Goal: Task Accomplishment & Management: Complete application form

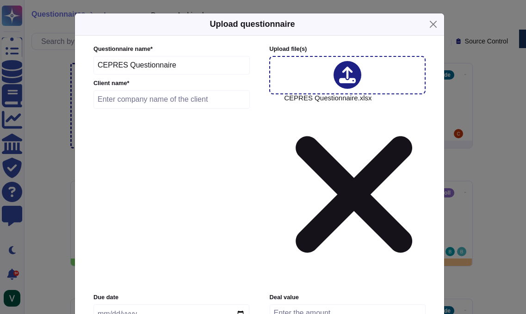
click at [141, 104] on input "text" at bounding box center [171, 99] width 156 height 19
type input "CEPRES"
drag, startPoint x: 178, startPoint y: 140, endPoint x: 166, endPoint y: 142, distance: 12.2
click at [175, 305] on input "date" at bounding box center [171, 314] width 156 height 19
click at [120, 305] on input "date" at bounding box center [171, 314] width 156 height 19
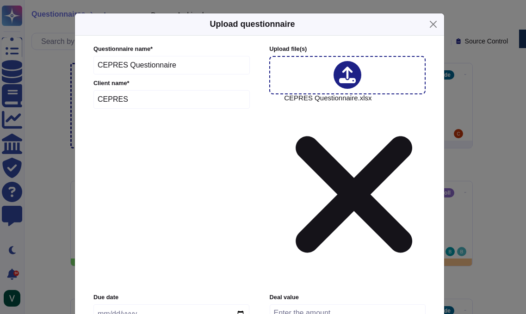
drag, startPoint x: 110, startPoint y: 145, endPoint x: 104, endPoint y: 146, distance: 6.1
click at [110, 305] on input "date" at bounding box center [171, 314] width 156 height 19
click at [101, 305] on input "date" at bounding box center [171, 314] width 156 height 19
type input "[DATE]"
click at [324, 305] on input "number" at bounding box center [348, 314] width 156 height 18
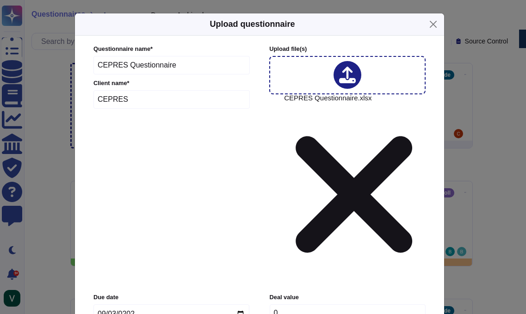
type input "0"
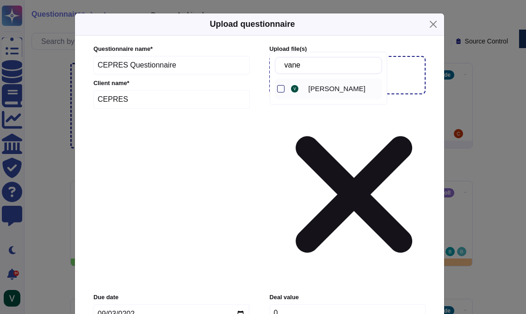
click at [282, 89] on div at bounding box center [280, 88] width 7 height 7
drag, startPoint x: 323, startPoint y: 68, endPoint x: 272, endPoint y: 66, distance: 51.0
click at [272, 66] on div "[PERSON_NAME]" at bounding box center [329, 78] width 118 height 53
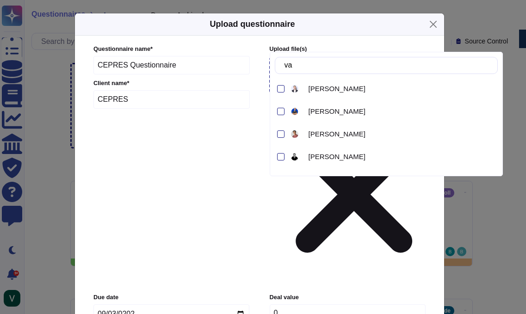
type input "v"
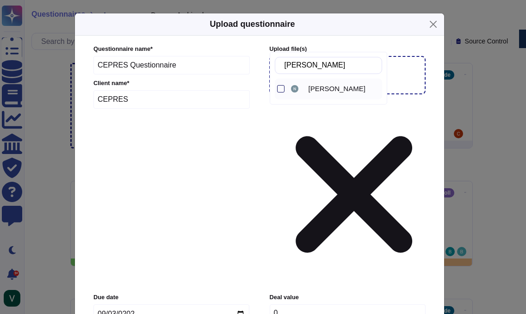
click at [279, 88] on div at bounding box center [280, 88] width 7 height 7
click at [319, 67] on input "[PERSON_NAME]" at bounding box center [331, 65] width 102 height 16
click at [280, 89] on div at bounding box center [280, 88] width 7 height 7
click at [322, 65] on input "[PERSON_NAME]" at bounding box center [331, 65] width 102 height 16
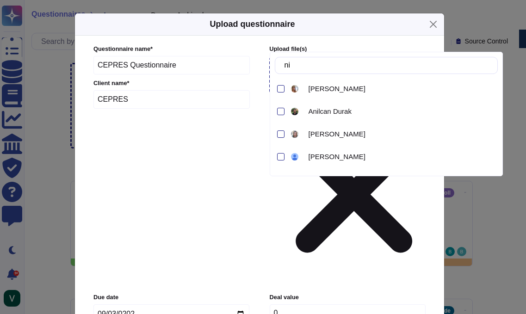
type input "n"
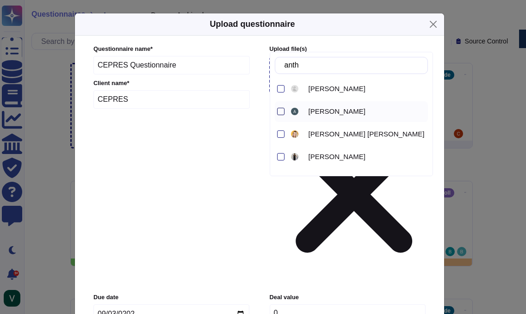
click at [277, 112] on div at bounding box center [280, 111] width 7 height 7
click at [330, 66] on input "anth" at bounding box center [354, 65] width 148 height 16
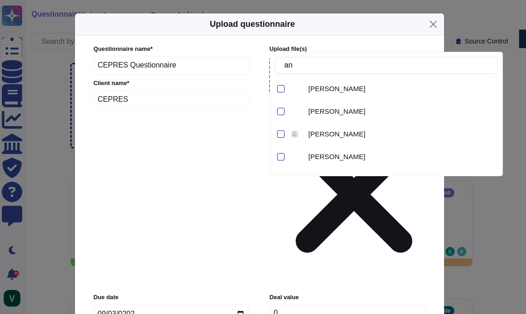
type input "a"
click at [344, 69] on input "text" at bounding box center [389, 65] width 218 height 16
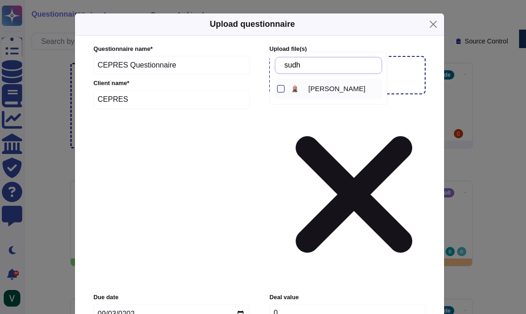
click at [279, 89] on div at bounding box center [280, 88] width 7 height 7
drag, startPoint x: 320, startPoint y: 65, endPoint x: 297, endPoint y: 65, distance: 23.1
click at [297, 65] on input "sudh" at bounding box center [331, 65] width 102 height 16
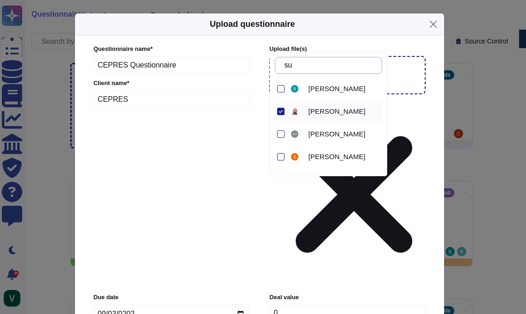
type input "s"
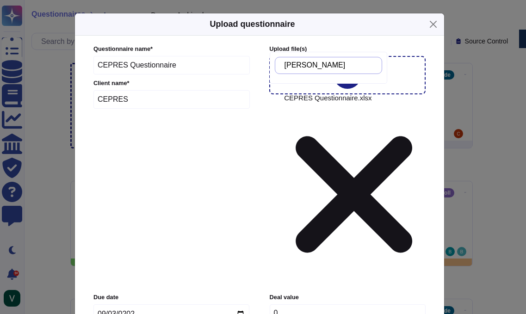
click at [324, 65] on input "[PERSON_NAME]" at bounding box center [331, 65] width 102 height 16
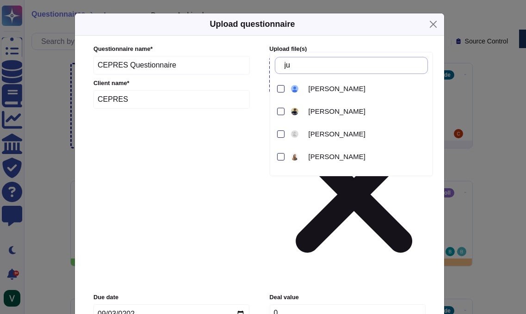
type input "j"
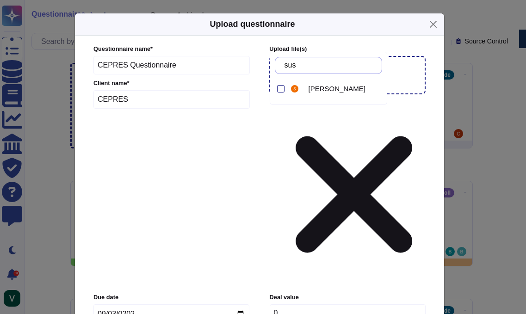
type input "susa"
click at [282, 89] on div at bounding box center [280, 88] width 7 height 7
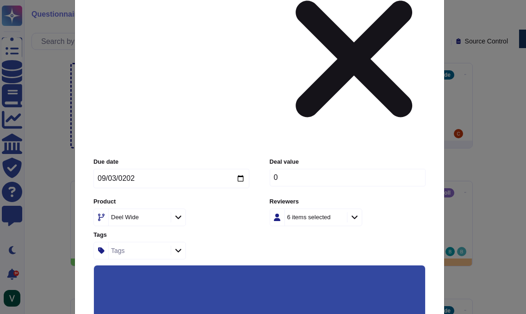
scroll to position [151, 0]
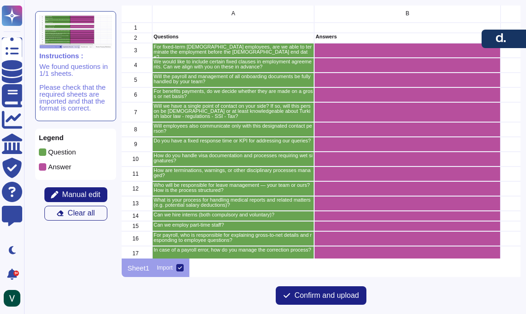
scroll to position [0, 3]
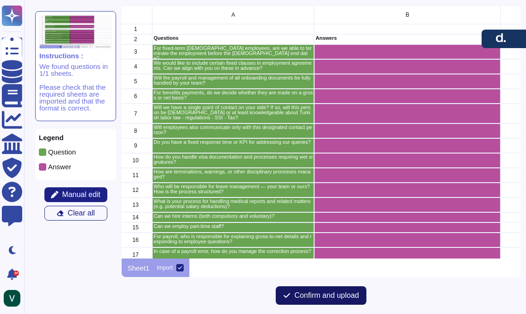
click at [322, 290] on button "Confirm and upload" at bounding box center [321, 295] width 91 height 19
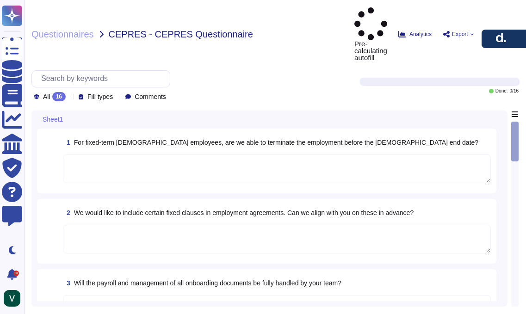
click at [280, 155] on textarea at bounding box center [277, 169] width 428 height 29
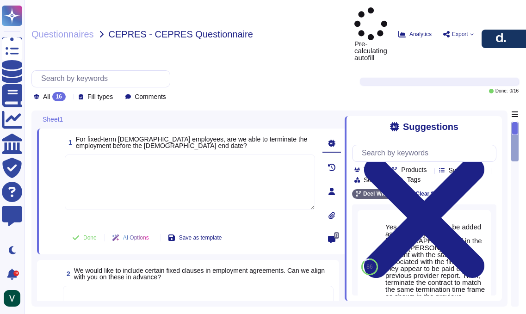
click at [517, 32] on icon at bounding box center [517, 34] width 4 height 4
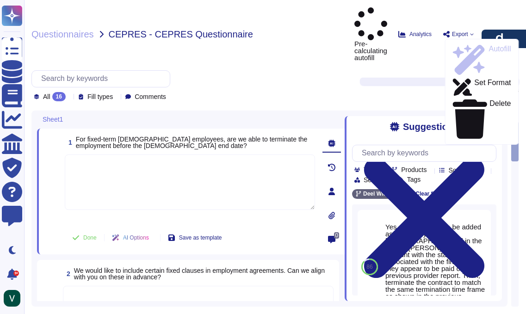
click at [470, 33] on icon at bounding box center [471, 34] width 3 height 2
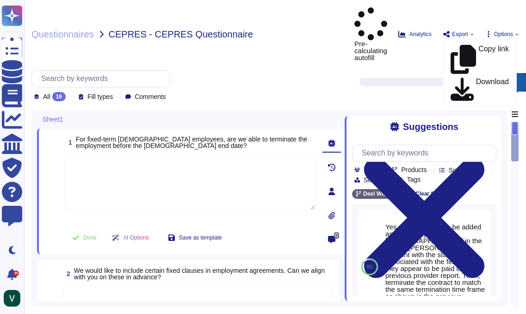
drag, startPoint x: 499, startPoint y: 39, endPoint x: 498, endPoint y: 86, distance: 46.3
click at [498, 86] on button "button" at bounding box center [504, 82] width 44 height 19
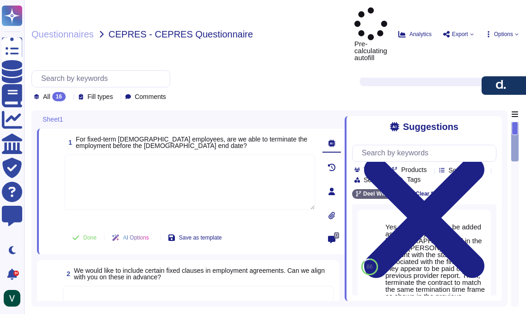
click at [471, 32] on icon at bounding box center [472, 34] width 4 height 4
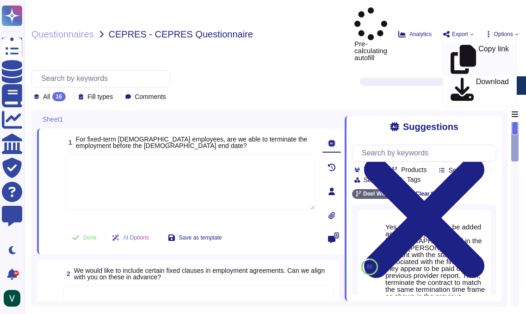
click at [479, 45] on p "Copy link" at bounding box center [494, 59] width 31 height 29
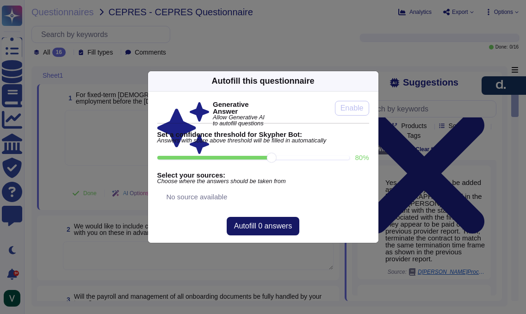
click at [290, 229] on span "Autofill 0 answers" at bounding box center [263, 226] width 58 height 7
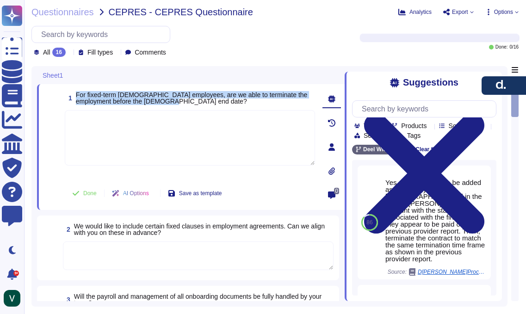
drag, startPoint x: 173, startPoint y: 99, endPoint x: 76, endPoint y: 96, distance: 97.2
click at [76, 96] on span "For fixed-term [DEMOGRAPHIC_DATA] employees, are we able to terminate the emplo…" at bounding box center [195, 98] width 239 height 13
copy span "For fixed-term [DEMOGRAPHIC_DATA] employees, are we able to terminate the emplo…"
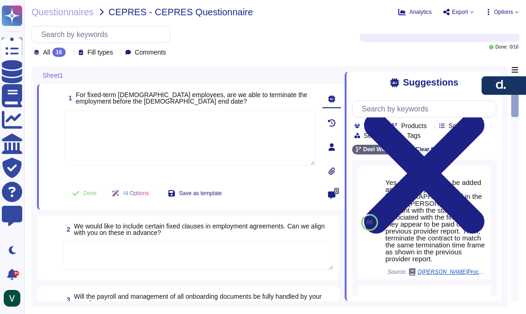
click at [172, 124] on textarea at bounding box center [190, 138] width 250 height 56
paste textarea "Yes, in [GEOGRAPHIC_DATA] a fixed-term [DEMOGRAPHIC_DATA] employee can be termi…"
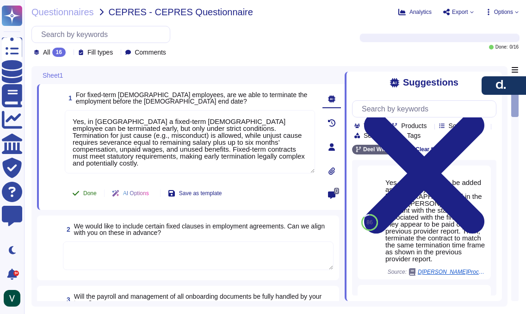
type textarea "Yes, in [GEOGRAPHIC_DATA] a fixed-term [DEMOGRAPHIC_DATA] employee can be termi…"
click at [89, 193] on span "Done" at bounding box center [89, 194] width 13 height 6
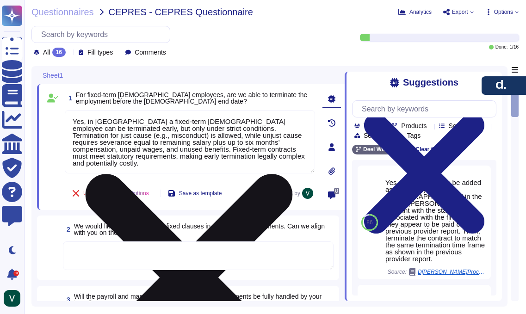
click at [153, 156] on textarea "Yes, in [GEOGRAPHIC_DATA] a fixed-term [DEMOGRAPHIC_DATA] employee can be termi…" at bounding box center [190, 141] width 250 height 63
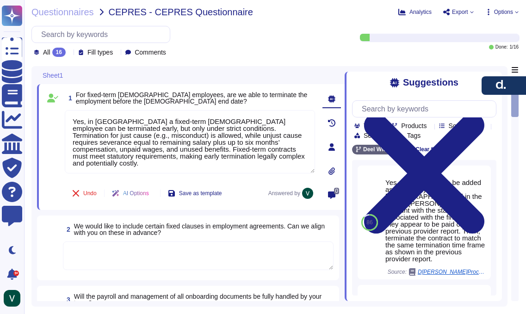
click at [40, 53] on div "All 16" at bounding box center [52, 52] width 36 height 9
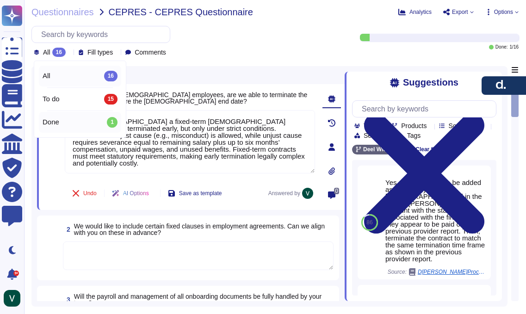
click at [79, 124] on div "Done 1" at bounding box center [80, 122] width 75 height 10
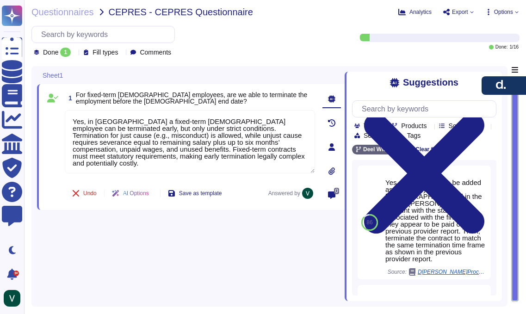
click at [253, 234] on div "1 For fixed-term [DEMOGRAPHIC_DATA] employees, are we able to terminate the emp…" at bounding box center [191, 183] width 308 height 235
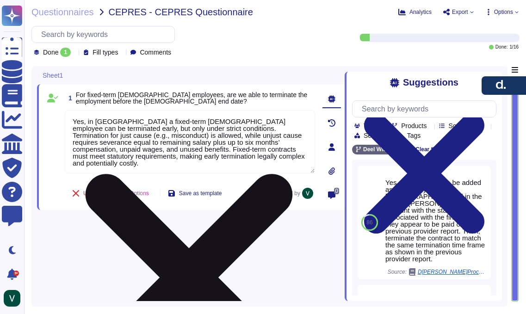
click at [132, 136] on textarea "Yes, in [GEOGRAPHIC_DATA] a fixed-term [DEMOGRAPHIC_DATA] employee can be termi…" at bounding box center [190, 141] width 250 height 63
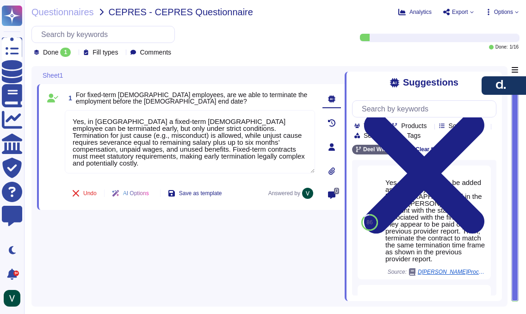
click at [518, 75] on div "Sheet1" at bounding box center [514, 186] width 7 height 241
click at [518, 71] on div "Sheet1" at bounding box center [463, 78] width 111 height 25
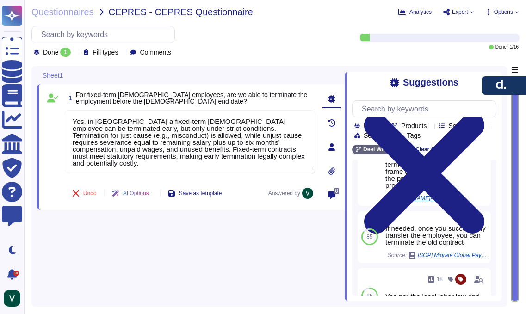
scroll to position [123, 0]
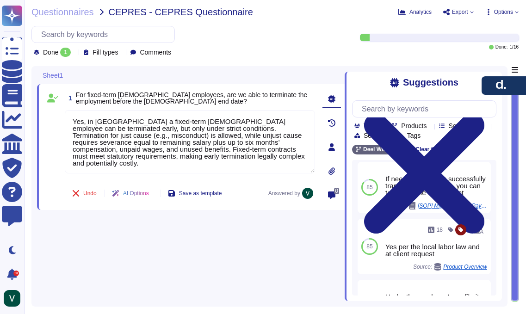
click at [333, 146] on icon at bounding box center [332, 146] width 6 height 7
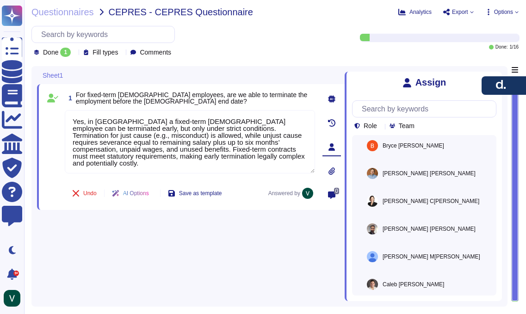
scroll to position [567, 0]
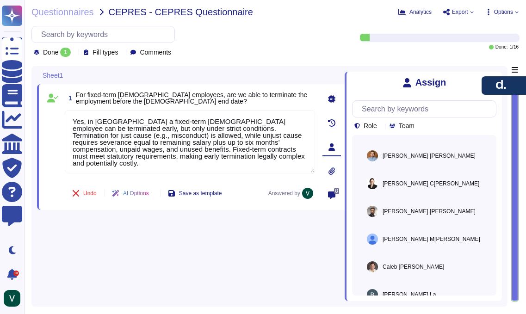
click at [275, 236] on div "1 For fixed-term [DEMOGRAPHIC_DATA] employees, are we able to terminate the emp…" at bounding box center [191, 183] width 308 height 235
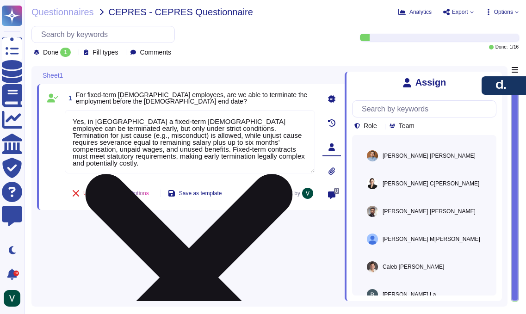
click at [97, 151] on textarea "Yes, in [GEOGRAPHIC_DATA] a fixed-term [DEMOGRAPHIC_DATA] employee can be termi…" at bounding box center [190, 141] width 250 height 63
click at [130, 167] on textarea "Yes, in [GEOGRAPHIC_DATA] a fixed-term [DEMOGRAPHIC_DATA] employee can be termi…" at bounding box center [190, 141] width 250 height 63
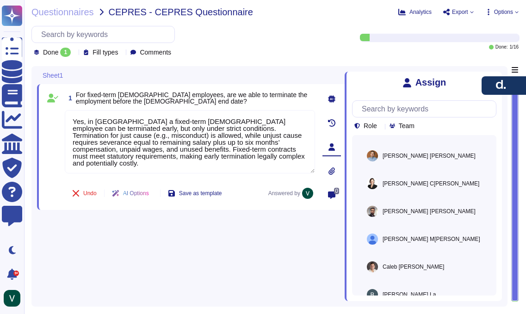
drag, startPoint x: 84, startPoint y: 193, endPoint x: 96, endPoint y: 193, distance: 12.0
click at [84, 193] on span "Undo" at bounding box center [89, 194] width 13 height 6
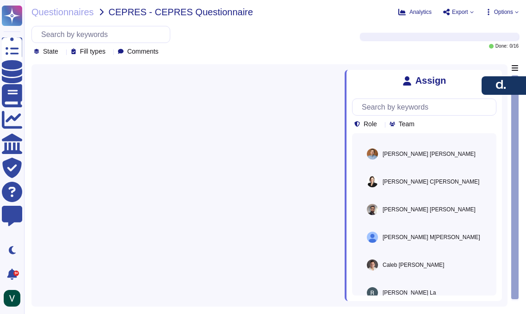
click at [152, 8] on span "CEPRES - CEPRES Questionnaire" at bounding box center [181, 11] width 144 height 9
click at [200, 15] on span "CEPRES - CEPRES Questionnaire" at bounding box center [181, 11] width 144 height 9
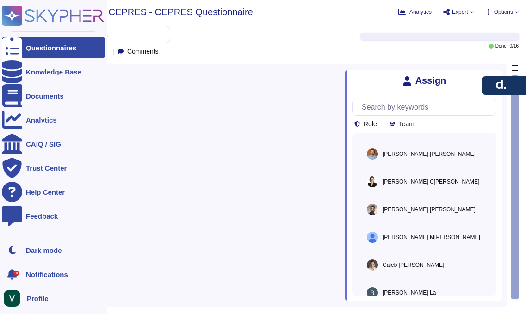
click at [13, 49] on icon at bounding box center [12, 47] width 20 height 27
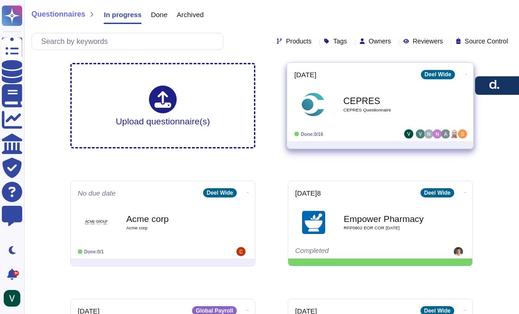
click at [366, 106] on div "CEPRES CEPRES Questionnaire" at bounding box center [389, 104] width 93 height 37
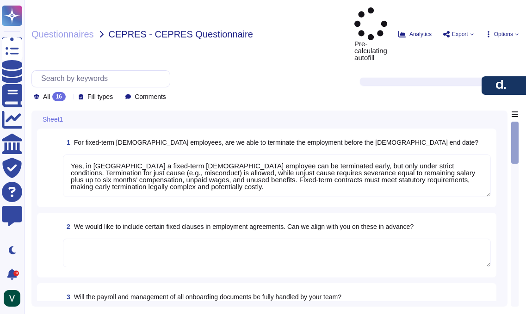
type textarea "Yes, in [GEOGRAPHIC_DATA] a fixed-term [DEMOGRAPHIC_DATA] employee can be termi…"
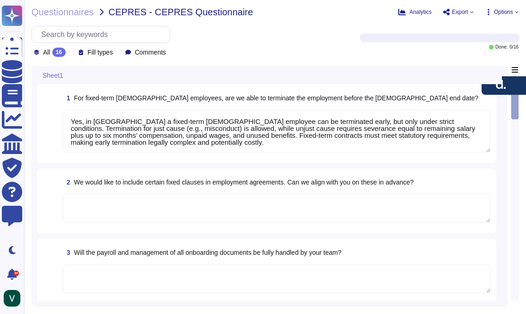
click at [119, 125] on textarea "Yes, in [GEOGRAPHIC_DATA] a fixed-term [DEMOGRAPHIC_DATA] employee can be termi…" at bounding box center [277, 131] width 428 height 43
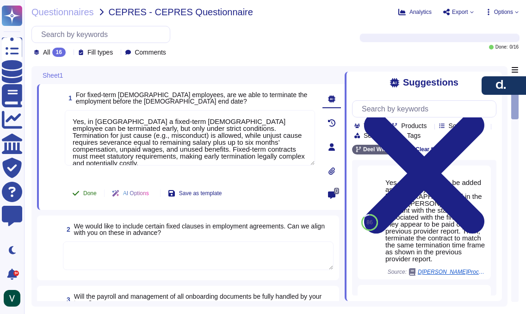
click at [88, 193] on span "Done" at bounding box center [89, 194] width 13 height 6
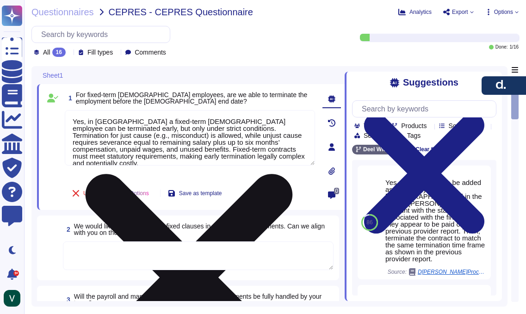
click at [131, 160] on textarea "Yes, in [GEOGRAPHIC_DATA] a fixed-term [DEMOGRAPHIC_DATA] employee can be termi…" at bounding box center [190, 138] width 250 height 56
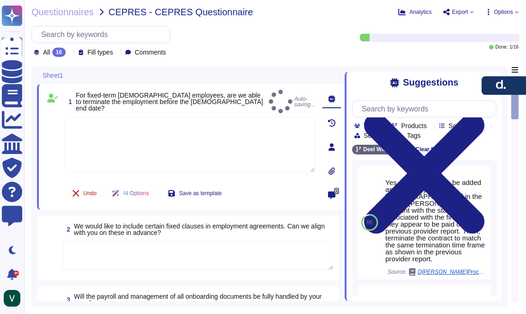
click at [95, 191] on span "Undo" at bounding box center [89, 194] width 13 height 6
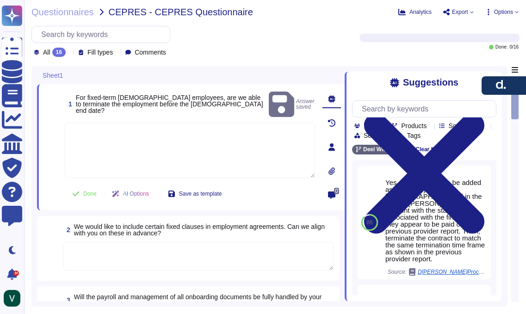
click at [58, 54] on div "16" at bounding box center [58, 52] width 13 height 9
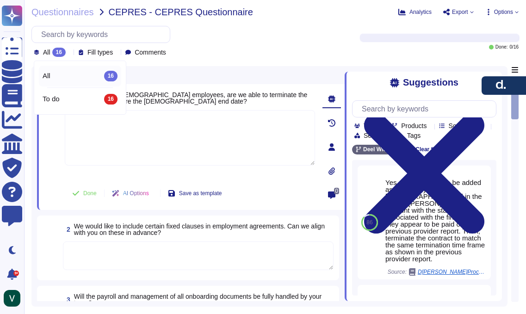
click at [127, 148] on textarea at bounding box center [190, 138] width 250 height 56
click at [86, 125] on textarea at bounding box center [190, 138] width 250 height 56
paste textarea "Yes, in [GEOGRAPHIC_DATA] a fixed-term [DEMOGRAPHIC_DATA] employee can be termi…"
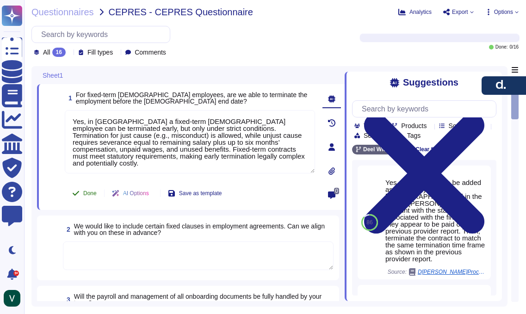
type textarea "Yes, in [GEOGRAPHIC_DATA] a fixed-term [DEMOGRAPHIC_DATA] employee can be termi…"
click at [90, 193] on span "Done" at bounding box center [89, 194] width 13 height 6
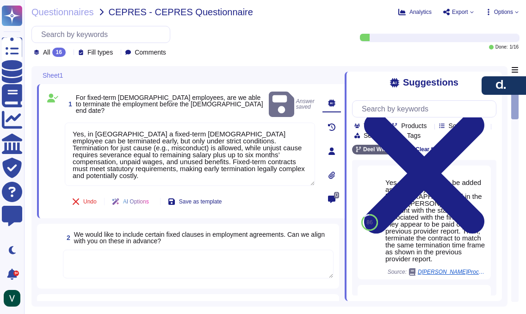
click at [115, 224] on div "2 We would like to include certain fixed clauses in employment agreements. Can …" at bounding box center [188, 256] width 302 height 65
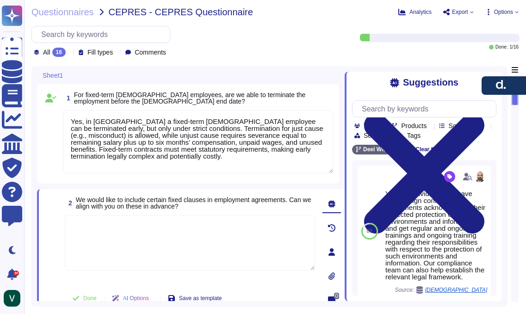
click at [68, 53] on div "All 16" at bounding box center [52, 52] width 36 height 9
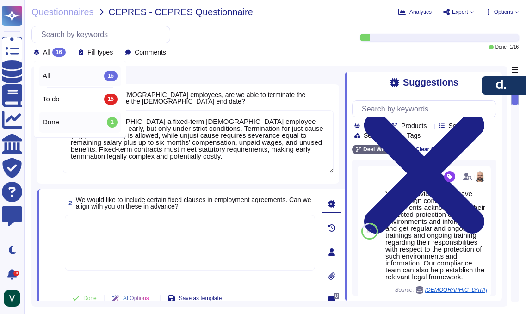
click at [66, 123] on div "Done 1" at bounding box center [80, 122] width 75 height 10
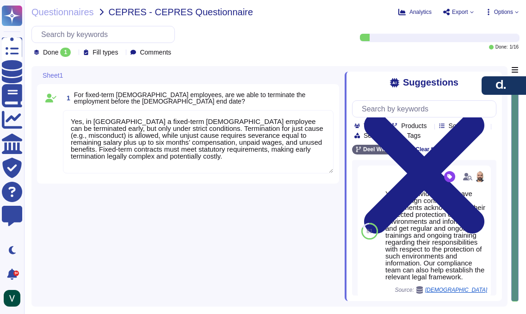
drag, startPoint x: 172, startPoint y: 211, endPoint x: 168, endPoint y: 207, distance: 4.9
click at [172, 211] on div "1 For fixed-term [DEMOGRAPHIC_DATA] employees, are we able to terminate the emp…" at bounding box center [191, 183] width 308 height 235
click at [60, 53] on span "Done 1" at bounding box center [57, 52] width 28 height 9
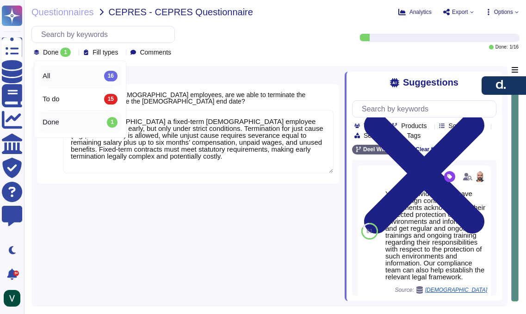
click at [83, 75] on div "All 16" at bounding box center [80, 76] width 75 height 10
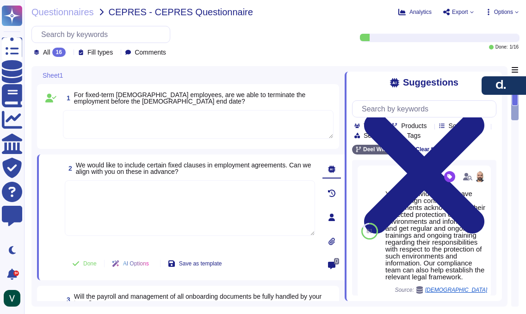
click at [126, 197] on textarea at bounding box center [190, 209] width 250 height 56
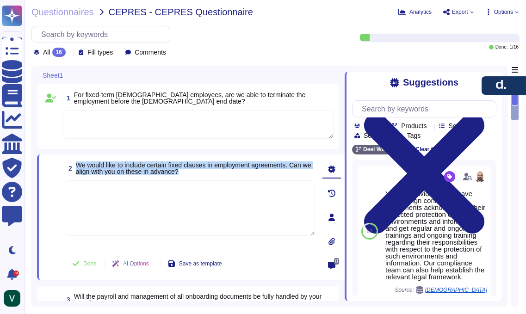
drag, startPoint x: 78, startPoint y: 163, endPoint x: 199, endPoint y: 171, distance: 122.0
click at [199, 171] on span "We would like to include certain fixed clauses in employment agreements. Can we…" at bounding box center [195, 168] width 239 height 13
copy span "We would like to include certain fixed clauses in employment agreements. Can we…"
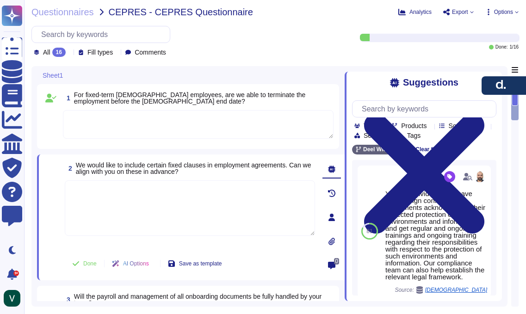
click at [213, 123] on textarea at bounding box center [198, 124] width 271 height 29
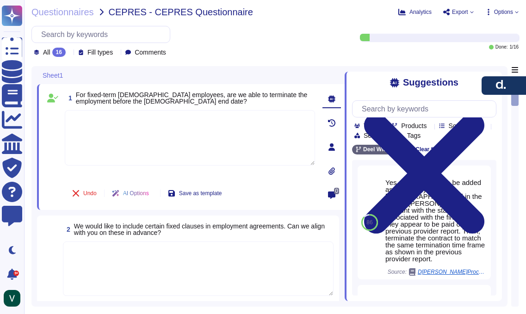
click at [175, 133] on textarea at bounding box center [190, 138] width 250 height 56
paste textarea "Yes, in [GEOGRAPHIC_DATA] a fixed-term [DEMOGRAPHIC_DATA] employee can be termi…"
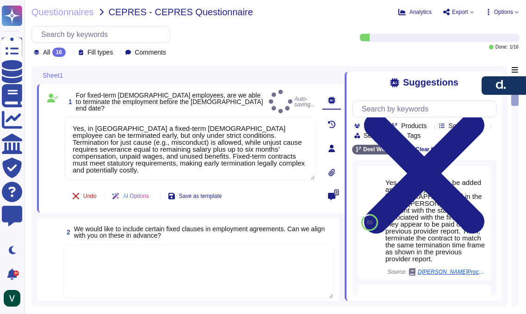
type textarea "Yes, in [GEOGRAPHIC_DATA] a fixed-term [DEMOGRAPHIC_DATA] employee can be termi…"
click at [87, 193] on span "Undo" at bounding box center [89, 196] width 13 height 6
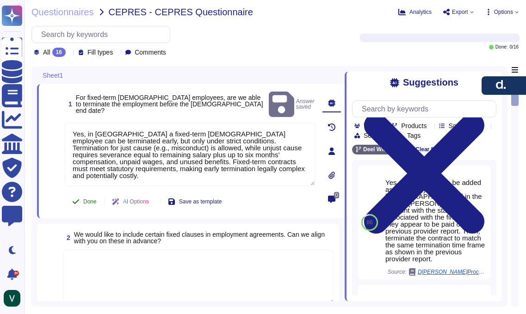
click at [88, 199] on span "Done" at bounding box center [89, 202] width 13 height 6
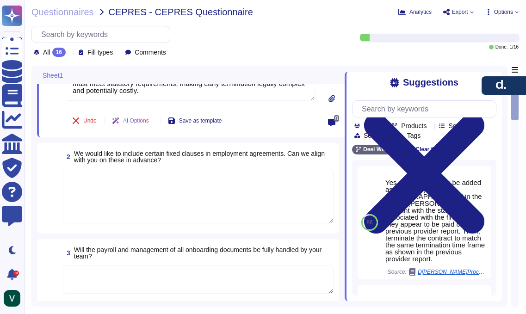
scroll to position [79, 0]
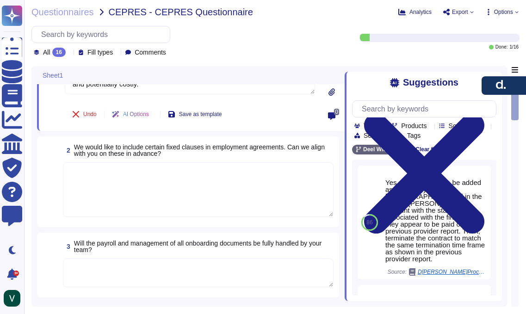
click at [204, 196] on textarea at bounding box center [198, 189] width 271 height 55
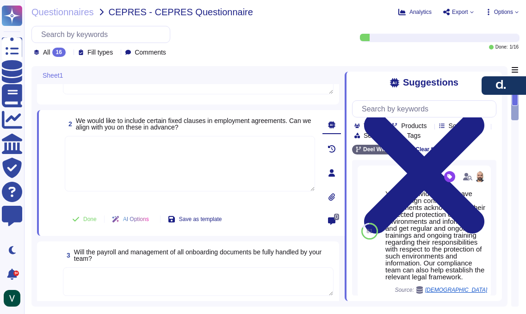
click at [330, 176] on icon at bounding box center [332, 172] width 6 height 7
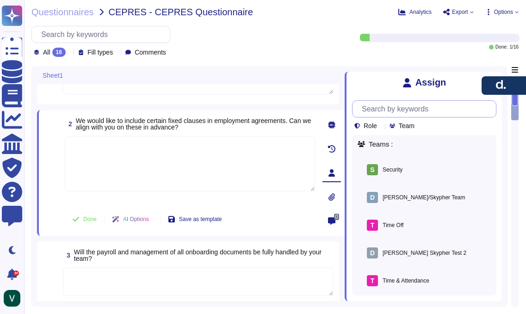
click at [393, 108] on input "text" at bounding box center [426, 109] width 139 height 16
paste input "[PERSON_NAME]"
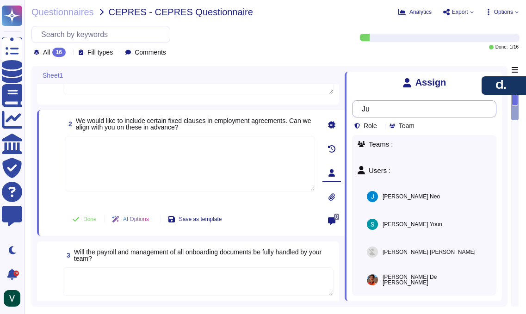
type input "J"
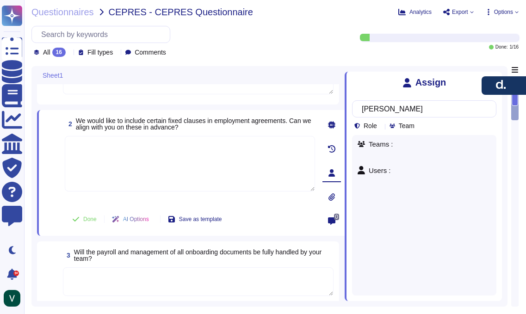
type input "[PERSON_NAME]"
click at [418, 126] on icon at bounding box center [418, 126] width 0 height 0
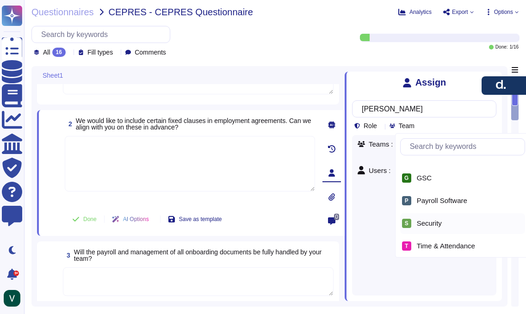
scroll to position [62, 0]
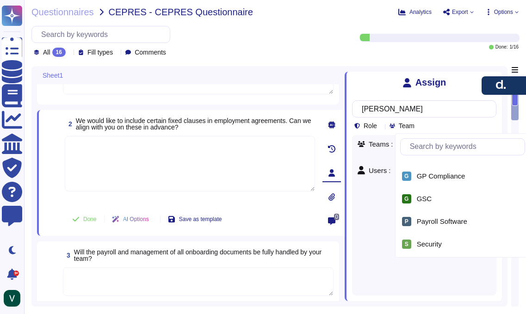
click at [381, 126] on icon at bounding box center [381, 126] width 0 height 0
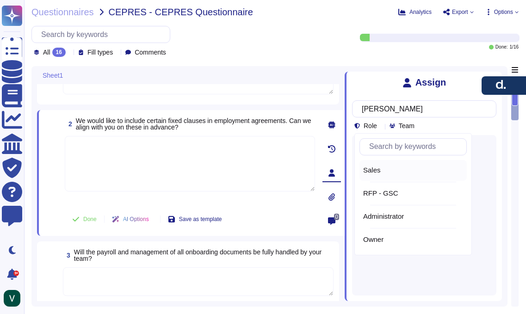
click at [387, 165] on div "Sales" at bounding box center [413, 170] width 107 height 21
click at [384, 126] on icon at bounding box center [384, 126] width 0 height 0
click at [408, 107] on input "[PERSON_NAME]" at bounding box center [422, 109] width 130 height 16
drag, startPoint x: 435, startPoint y: 115, endPoint x: 355, endPoint y: 113, distance: 79.6
click at [355, 113] on div "[PERSON_NAME]" at bounding box center [424, 108] width 144 height 17
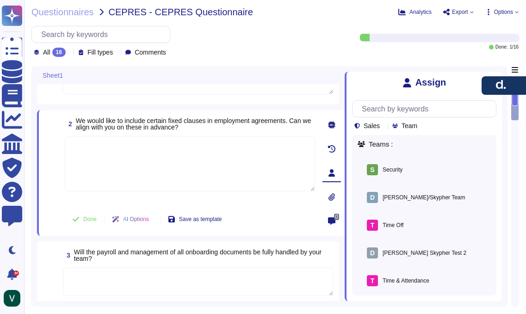
click at [333, 65] on div "Questionnaires CEPRES - CEPRES Questionnaire Analytics Export Options All 16 Fi…" at bounding box center [275, 157] width 502 height 314
click at [333, 123] on icon at bounding box center [331, 124] width 7 height 7
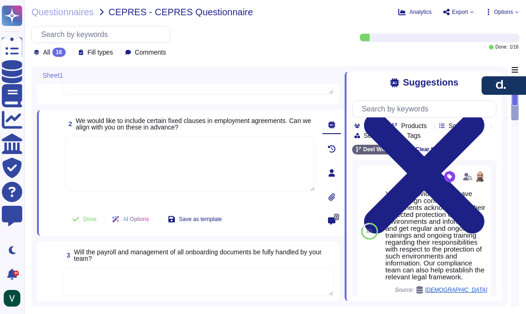
click at [336, 150] on div at bounding box center [332, 149] width 19 height 19
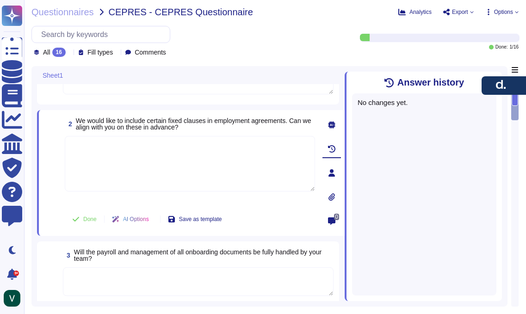
click at [329, 195] on icon at bounding box center [331, 196] width 7 height 7
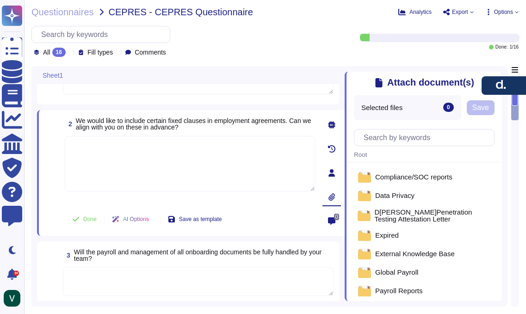
click at [330, 224] on icon at bounding box center [331, 221] width 7 height 7
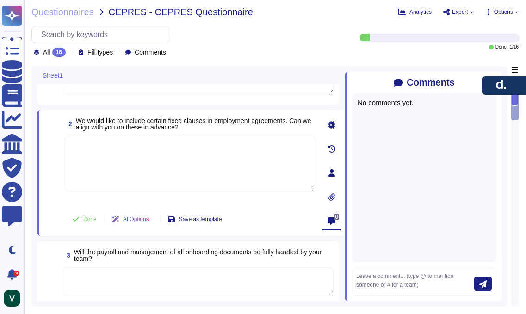
click at [335, 126] on icon at bounding box center [331, 124] width 7 height 7
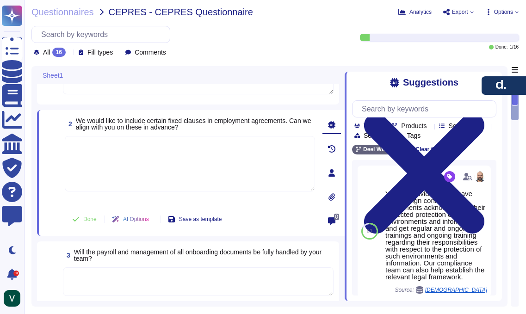
click at [260, 156] on textarea at bounding box center [190, 164] width 250 height 56
click at [84, 127] on icon at bounding box center [187, 186] width 207 height 118
click at [85, 119] on div "Done 1" at bounding box center [80, 122] width 75 height 10
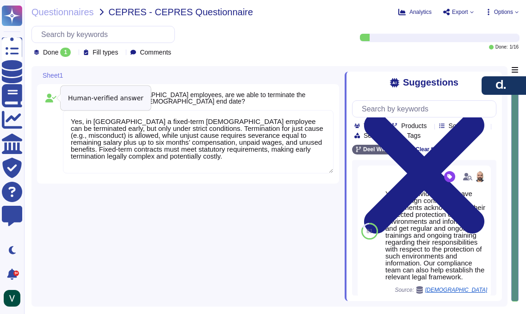
click at [50, 100] on icon at bounding box center [50, 97] width 11 height 9
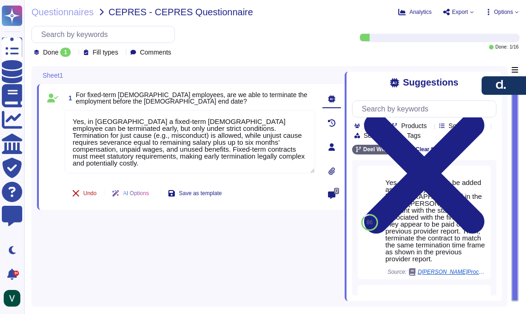
click at [87, 199] on button "Undo" at bounding box center [84, 193] width 39 height 19
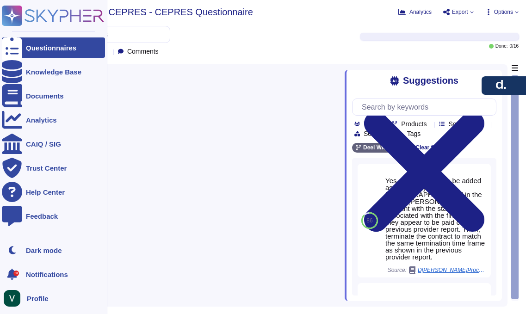
click at [66, 46] on div "Questionnaires" at bounding box center [51, 47] width 50 height 7
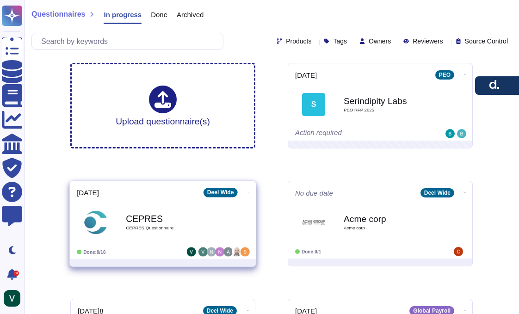
click at [248, 191] on icon at bounding box center [249, 192] width 2 height 2
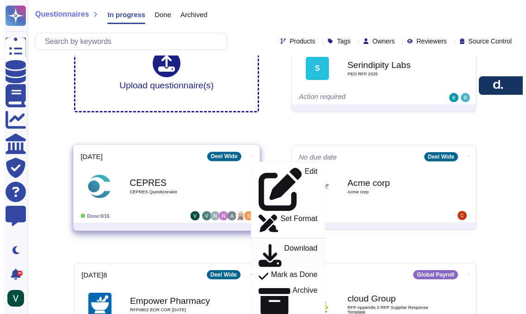
scroll to position [42, 0]
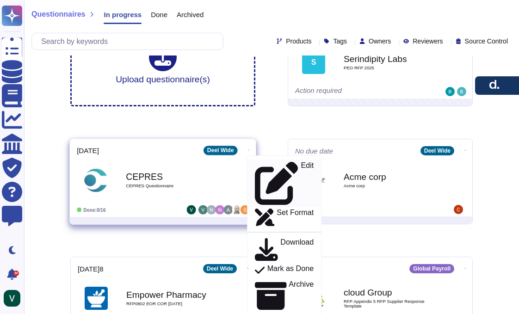
click at [255, 163] on icon at bounding box center [277, 184] width 44 height 44
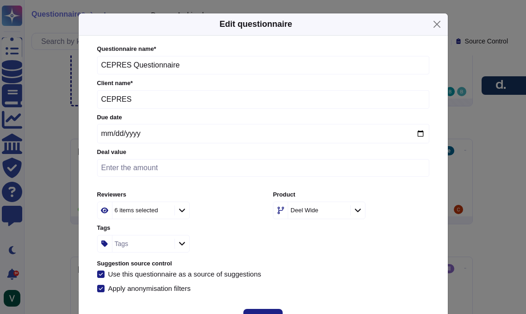
scroll to position [30, 0]
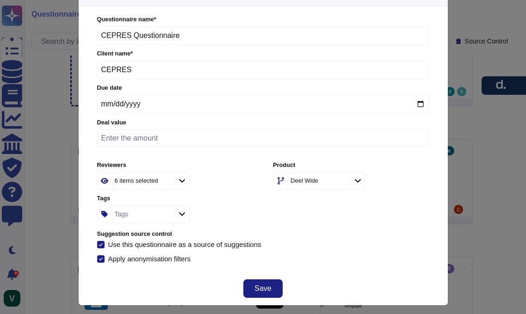
click at [138, 178] on div "6 items selected" at bounding box center [137, 181] width 44 height 6
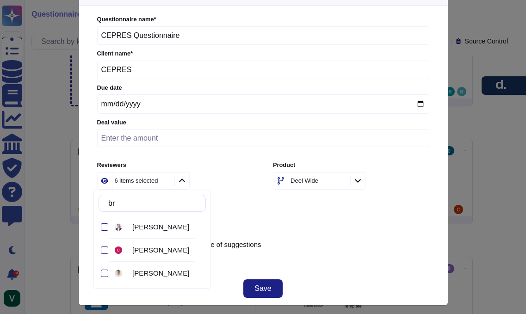
scroll to position [0, 0]
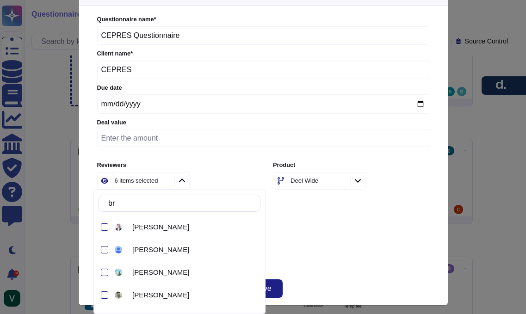
type input "bri"
click at [105, 227] on div at bounding box center [104, 227] width 7 height 7
click at [251, 189] on div "Reviewers 7 items selected Product [PERSON_NAME] Wide Tags Tags" at bounding box center [263, 192] width 332 height 62
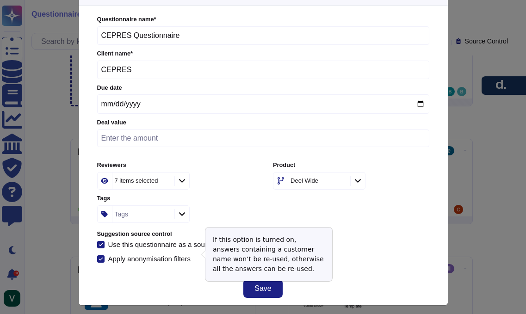
click at [0, 0] on input "Apply anonymisation filters" at bounding box center [0, 0] width 0 height 0
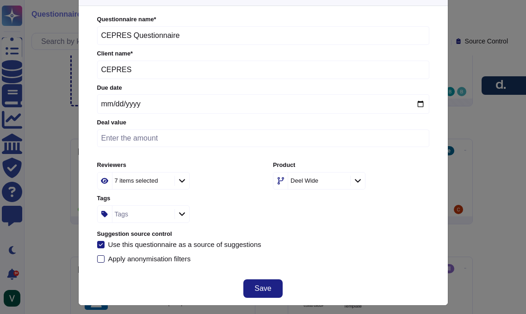
click at [97, 255] on div at bounding box center [100, 258] width 7 height 7
click at [0, 0] on input "Apply anonymisation filters" at bounding box center [0, 0] width 0 height 0
click at [168, 277] on div "Save" at bounding box center [263, 288] width 369 height 33
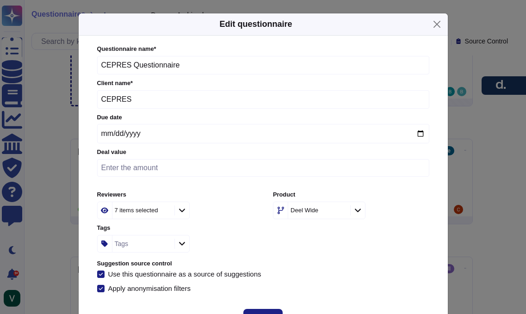
click at [104, 208] on icon at bounding box center [104, 211] width 7 height 6
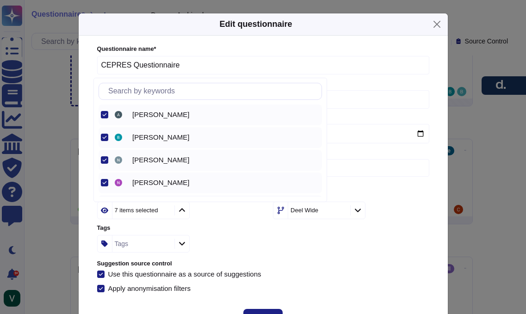
click at [104, 208] on icon at bounding box center [104, 211] width 7 height 6
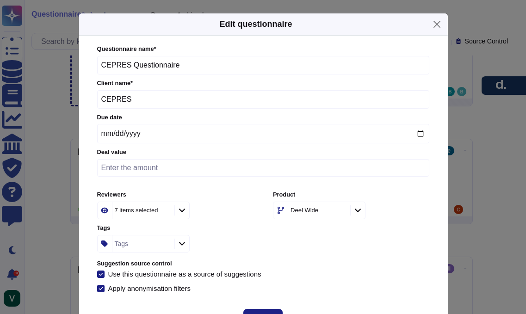
click at [264, 309] on button "Save" at bounding box center [262, 318] width 39 height 19
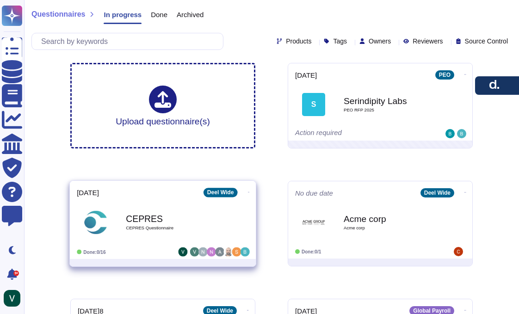
click at [248, 193] on icon at bounding box center [249, 192] width 2 height 2
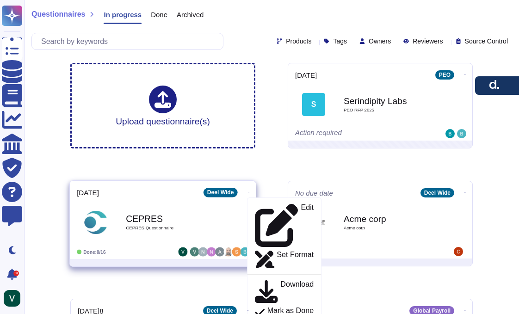
click at [169, 208] on div "CEPRES CEPRES Questionnaire" at bounding box center [172, 222] width 93 height 37
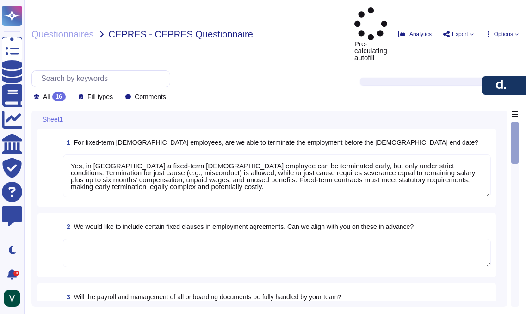
type textarea "Yes, in [GEOGRAPHIC_DATA] a fixed-term [DEMOGRAPHIC_DATA] employee can be termi…"
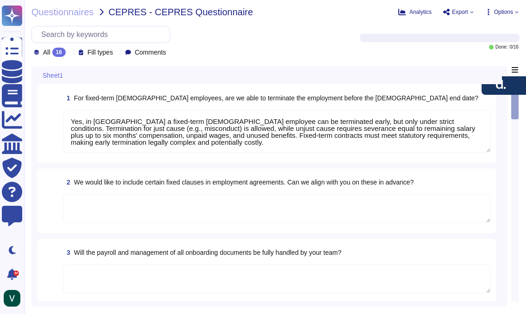
click at [113, 118] on textarea "Yes, in [GEOGRAPHIC_DATA] a fixed-term [DEMOGRAPHIC_DATA] employee can be termi…" at bounding box center [277, 131] width 428 height 43
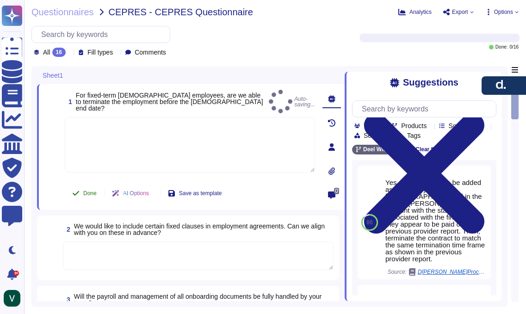
click at [93, 196] on span "Done" at bounding box center [89, 194] width 13 height 6
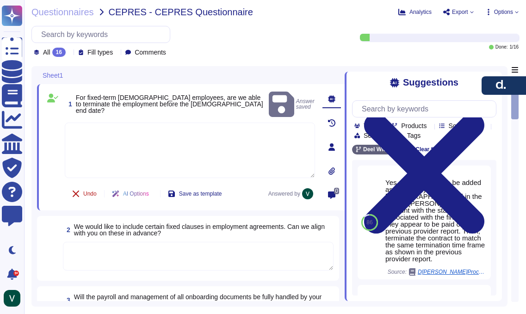
click at [95, 194] on span "Undo" at bounding box center [89, 194] width 13 height 6
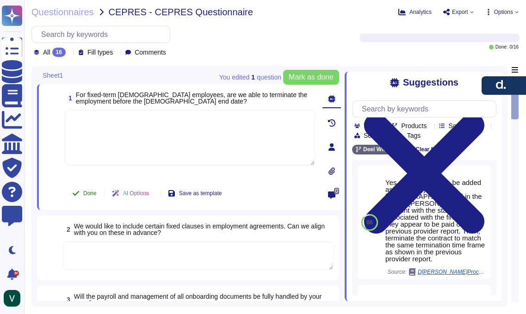
click at [93, 195] on span "Done" at bounding box center [89, 194] width 13 height 6
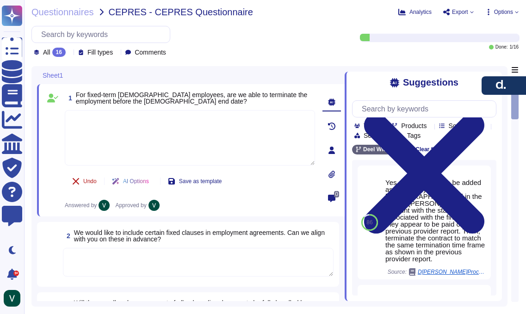
click at [91, 182] on span "Undo" at bounding box center [89, 182] width 13 height 6
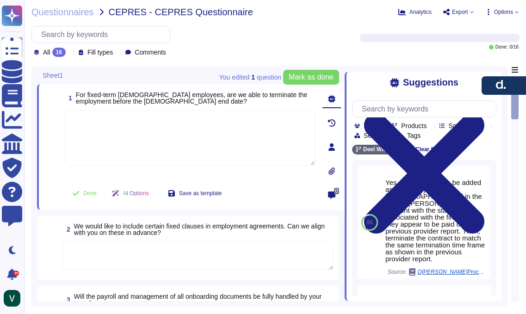
click at [137, 124] on textarea at bounding box center [190, 138] width 250 height 56
paste textarea "Yes, in [GEOGRAPHIC_DATA] a fixed-term [DEMOGRAPHIC_DATA] employee can be termi…"
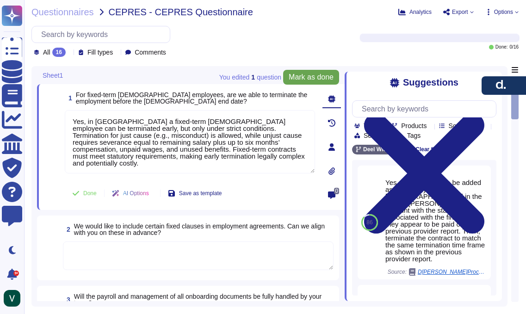
type textarea "Yes, in [GEOGRAPHIC_DATA] a fixed-term [DEMOGRAPHIC_DATA] employee can be termi…"
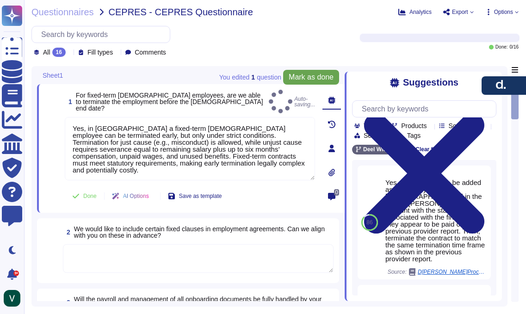
click at [303, 80] on span "Mark as done" at bounding box center [311, 77] width 45 height 7
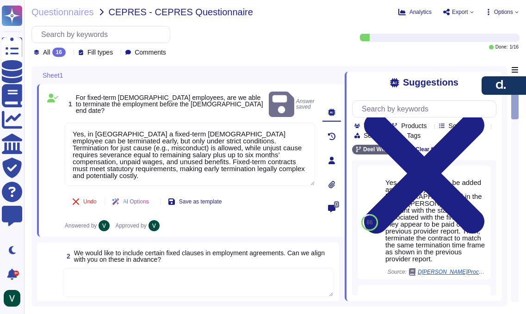
click at [69, 50] on div at bounding box center [69, 52] width 0 height 7
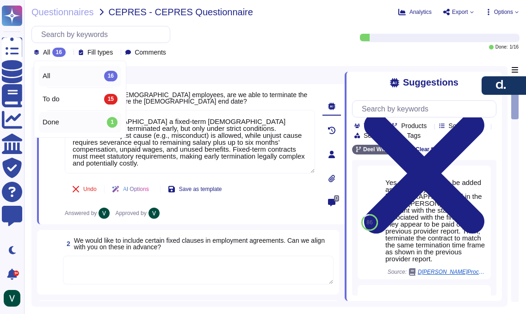
click at [80, 123] on div "Done 1" at bounding box center [80, 122] width 75 height 10
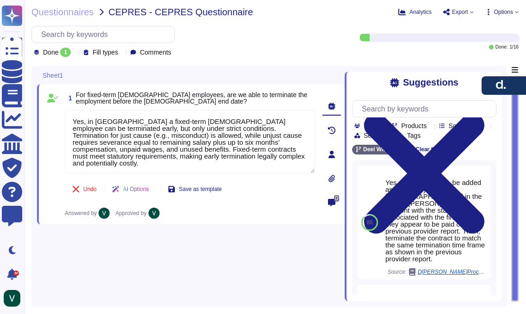
click at [265, 249] on div "1 For fixed-term [DEMOGRAPHIC_DATA] employees, are we able to terminate the emp…" at bounding box center [191, 183] width 308 height 235
click at [49, 50] on span "Done" at bounding box center [50, 52] width 15 height 6
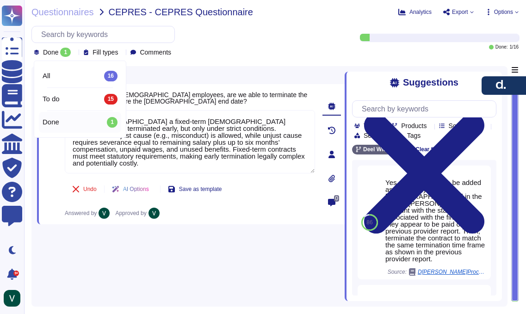
click at [80, 77] on div "All 16" at bounding box center [80, 76] width 75 height 10
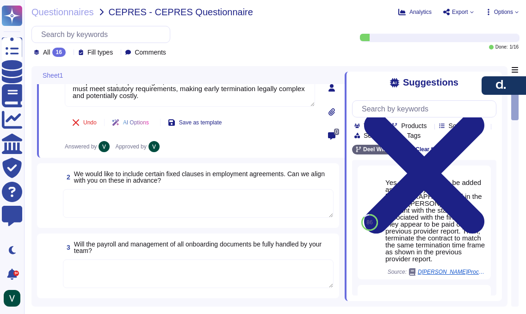
scroll to position [102, 0]
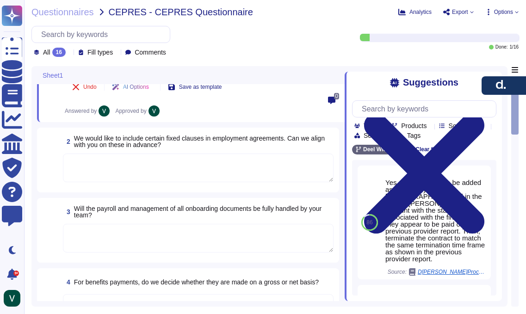
click at [228, 157] on textarea at bounding box center [198, 168] width 271 height 29
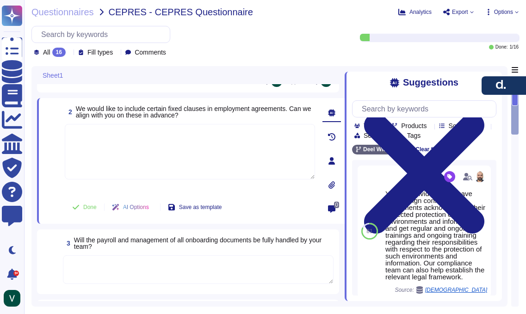
click at [331, 162] on icon at bounding box center [332, 160] width 6 height 7
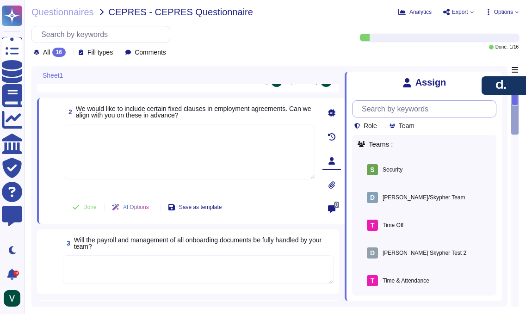
click at [402, 112] on input "text" at bounding box center [426, 109] width 139 height 16
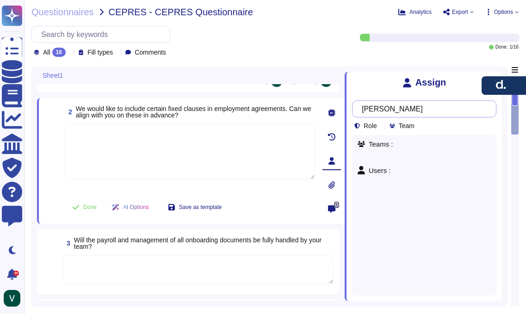
type input "[PERSON_NAME]"
drag, startPoint x: 399, startPoint y: 109, endPoint x: 332, endPoint y: 109, distance: 67.1
click at [332, 109] on div "Sheet1 1 For fixed-term [DEMOGRAPHIC_DATA] employees, are we able to terminate …" at bounding box center [269, 186] width 476 height 241
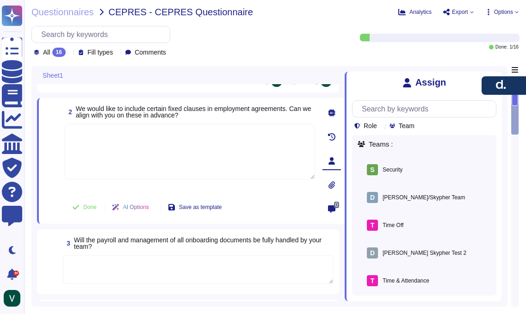
click at [282, 139] on textarea at bounding box center [190, 152] width 250 height 56
click at [175, 260] on textarea at bounding box center [198, 269] width 271 height 29
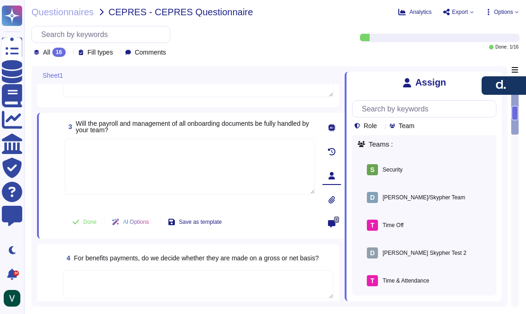
scroll to position [164, 0]
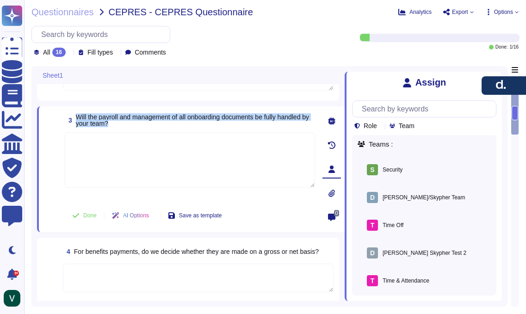
drag, startPoint x: 154, startPoint y: 122, endPoint x: 78, endPoint y: 120, distance: 75.5
click at [78, 120] on span "Will the payroll and management of all onboarding documents be fully handled by…" at bounding box center [195, 120] width 239 height 13
copy span "Will the payroll and management of all onboarding documents be fully handled by…"
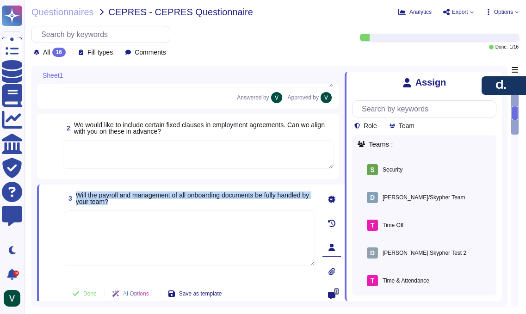
scroll to position [55, 0]
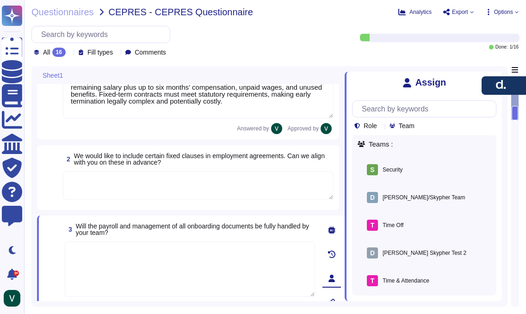
click at [141, 192] on textarea at bounding box center [198, 185] width 271 height 29
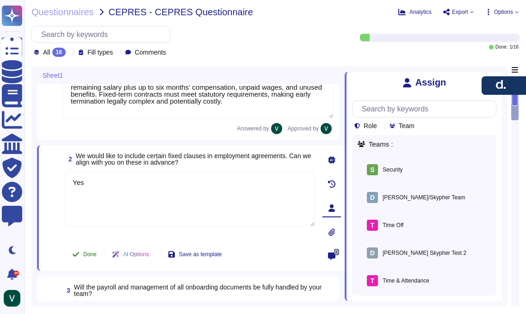
type textarea "Yes"
click at [92, 254] on span "Done" at bounding box center [89, 255] width 13 height 6
click at [53, 157] on icon at bounding box center [52, 159] width 11 height 9
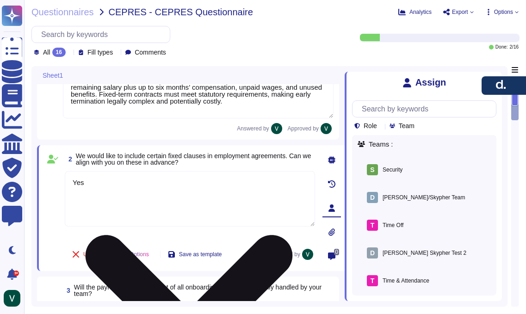
click at [138, 201] on textarea "Yes" at bounding box center [190, 199] width 250 height 56
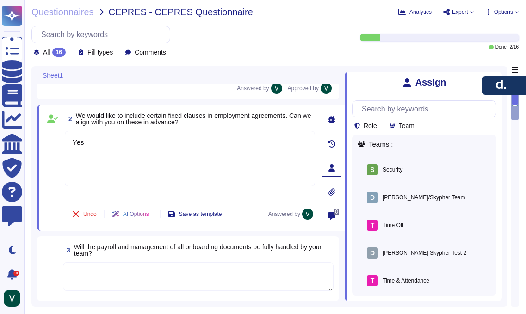
scroll to position [97, 0]
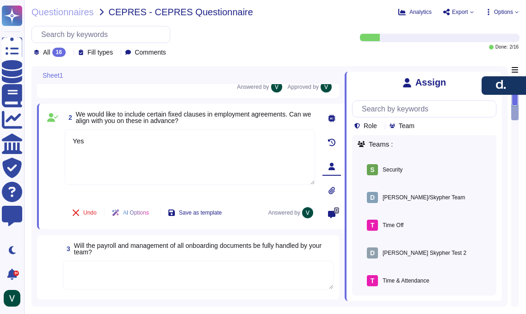
click at [69, 53] on icon at bounding box center [69, 53] width 0 height 0
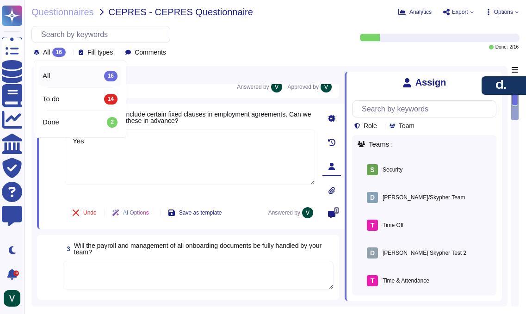
click at [74, 122] on div "Done 2" at bounding box center [80, 122] width 75 height 10
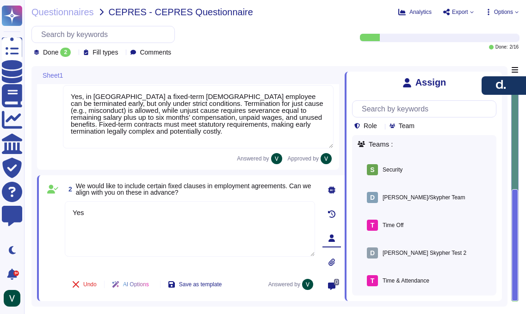
click at [311, 192] on span "We would like to include certain fixed clauses in employment agreements. Can we…" at bounding box center [195, 189] width 239 height 13
click at [249, 282] on div "Undo AI Options Save as template Answered by" at bounding box center [190, 285] width 250 height 22
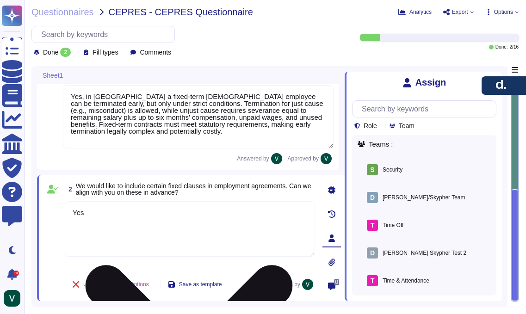
click at [233, 223] on textarea "Yes" at bounding box center [190, 229] width 250 height 56
click at [263, 204] on textarea "Yes" at bounding box center [190, 229] width 250 height 56
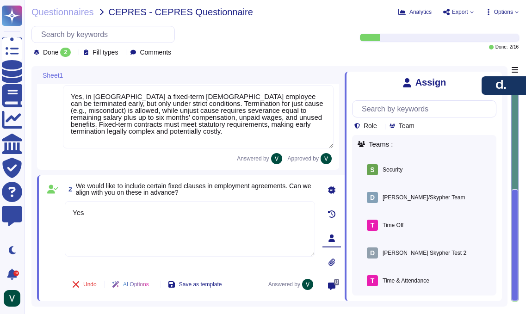
click at [211, 195] on span "We would like to include certain fixed clauses in employment agreements. Can we…" at bounding box center [195, 189] width 239 height 13
click at [219, 187] on span "We would like to include certain fixed clauses in employment agreements. Can we…" at bounding box center [194, 189] width 236 height 14
click at [60, 222] on span at bounding box center [52, 235] width 17 height 68
click at [51, 187] on icon at bounding box center [52, 189] width 11 height 9
click at [42, 226] on div "2 We would like to include certain fixed clauses in employment agreements. Can …" at bounding box center [191, 238] width 308 height 126
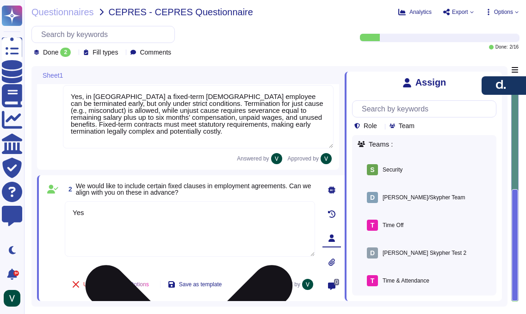
click at [112, 226] on textarea "Yes" at bounding box center [190, 229] width 250 height 56
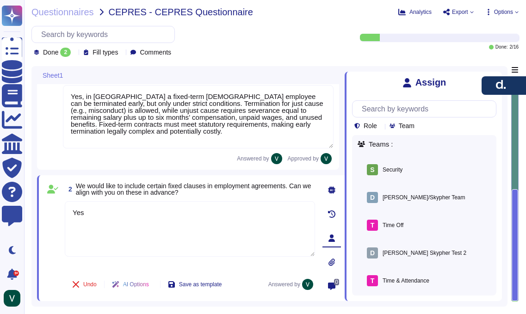
drag, startPoint x: 91, startPoint y: 210, endPoint x: 33, endPoint y: 206, distance: 58.0
click at [33, 206] on div "Sheet1 1 For fixed-term [DEMOGRAPHIC_DATA] employees, are we able to terminate …" at bounding box center [269, 186] width 476 height 241
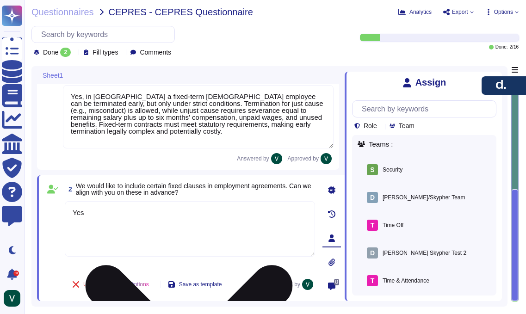
click at [114, 239] on textarea "Yes" at bounding box center [190, 229] width 250 height 56
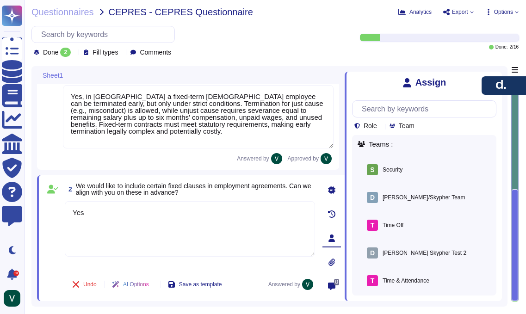
click at [160, 288] on div "AI Options" at bounding box center [133, 285] width 56 height 22
click at [59, 257] on span at bounding box center [52, 235] width 17 height 68
click at [306, 283] on img at bounding box center [307, 284] width 11 height 11
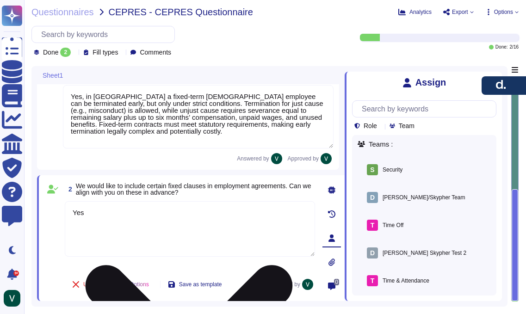
click at [116, 230] on textarea "Yes" at bounding box center [190, 229] width 250 height 56
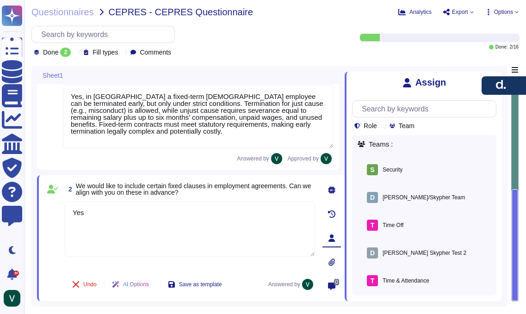
click at [243, 192] on span "We would like to include certain fixed clauses in employment agreements. Can we…" at bounding box center [195, 189] width 239 height 13
click at [296, 190] on span "We would like to include certain fixed clauses in employment agreements. Can we…" at bounding box center [195, 189] width 239 height 13
drag, startPoint x: 296, startPoint y: 190, endPoint x: 264, endPoint y: 197, distance: 32.8
click at [295, 190] on span "We would like to include certain fixed clauses in employment agreements. Can we…" at bounding box center [195, 189] width 239 height 13
click at [84, 287] on span "Undo" at bounding box center [89, 285] width 13 height 6
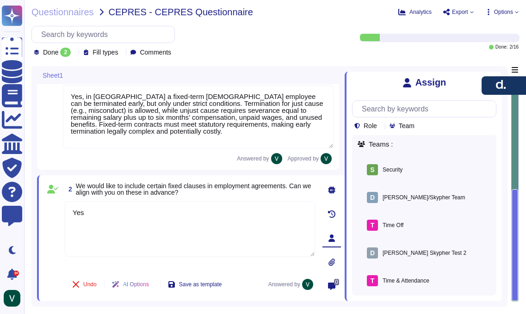
scroll to position [0, 0]
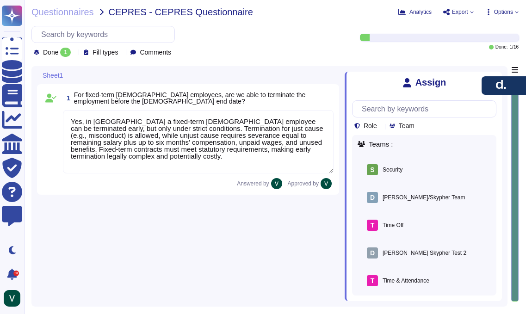
click at [61, 51] on div "1" at bounding box center [65, 52] width 11 height 9
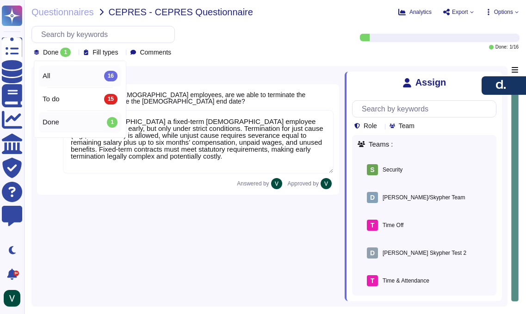
click at [93, 82] on div "All 16" at bounding box center [80, 76] width 82 height 21
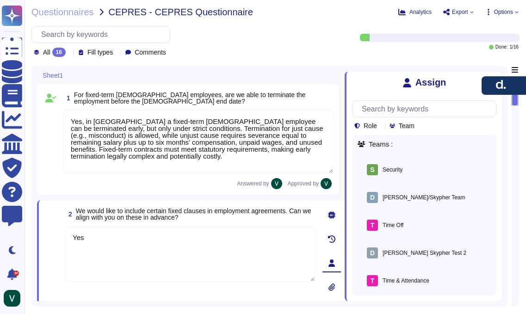
type textarea "Yes"
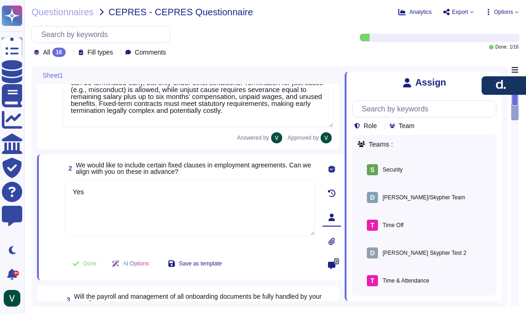
scroll to position [52, 0]
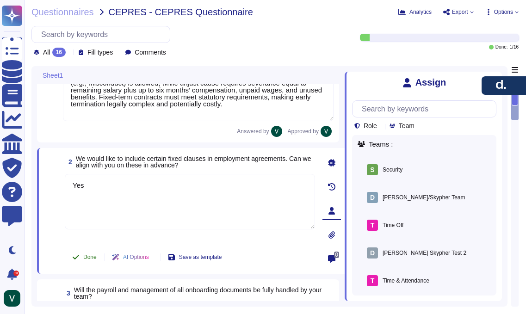
click at [92, 255] on span "Done" at bounding box center [89, 258] width 13 height 6
click at [94, 255] on span "Undo" at bounding box center [89, 258] width 13 height 6
click at [94, 255] on span "Done" at bounding box center [89, 258] width 13 height 6
click at [94, 255] on span "Undo" at bounding box center [89, 258] width 13 height 6
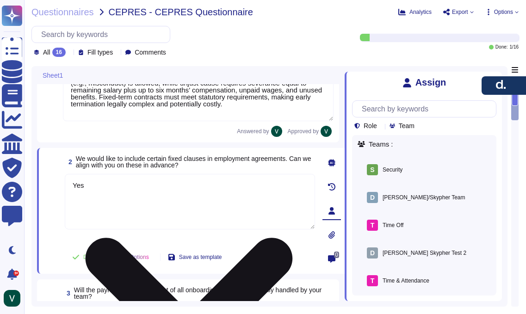
click at [156, 187] on textarea "Yes" at bounding box center [190, 202] width 250 height 56
drag, startPoint x: 311, startPoint y: 181, endPoint x: 284, endPoint y: 184, distance: 27.0
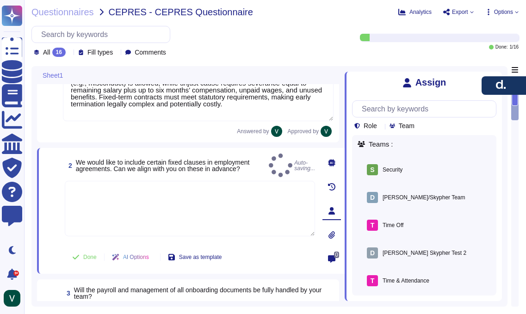
click at [170, 195] on textarea at bounding box center [190, 209] width 250 height 56
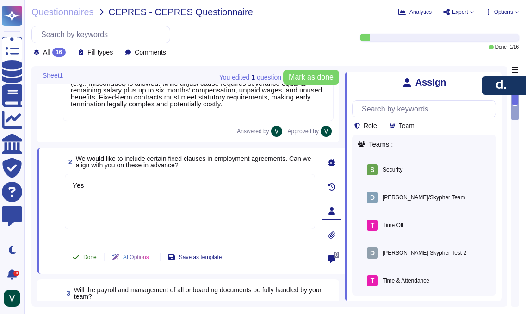
type textarea "Yes"
click at [90, 258] on span "Done" at bounding box center [89, 258] width 13 height 6
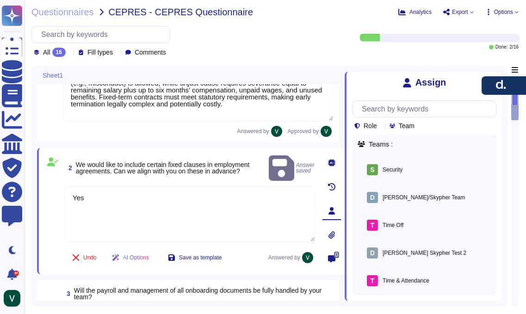
click at [303, 161] on span "Answer saved" at bounding box center [292, 168] width 46 height 29
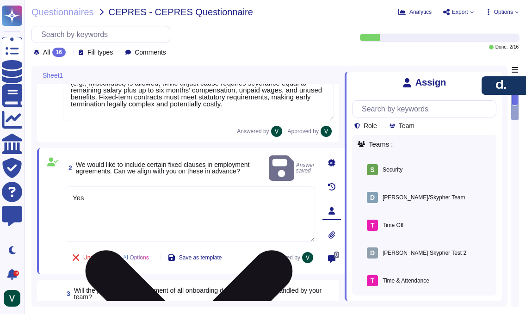
click at [223, 190] on textarea "Yes" at bounding box center [190, 215] width 250 height 56
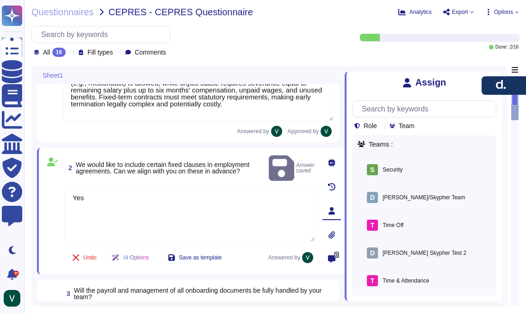
click at [305, 162] on span "Answer saved" at bounding box center [292, 168] width 46 height 29
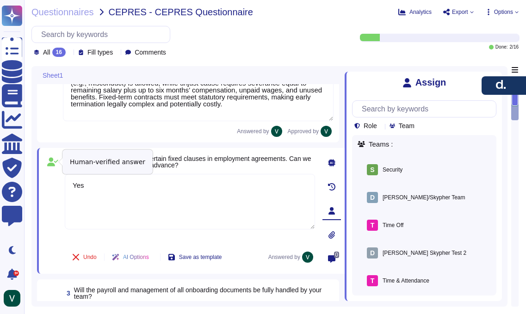
drag, startPoint x: 51, startPoint y: 161, endPoint x: 94, endPoint y: 161, distance: 43.0
click at [51, 161] on icon at bounding box center [52, 161] width 11 height 9
drag, startPoint x: 212, startPoint y: 159, endPoint x: 238, endPoint y: 161, distance: 25.5
click at [212, 160] on span "We would like to include certain fixed clauses in employment agreements. Can we…" at bounding box center [194, 162] width 236 height 14
click at [308, 160] on span "We would like to include certain fixed clauses in employment agreements. Can we…" at bounding box center [194, 162] width 236 height 14
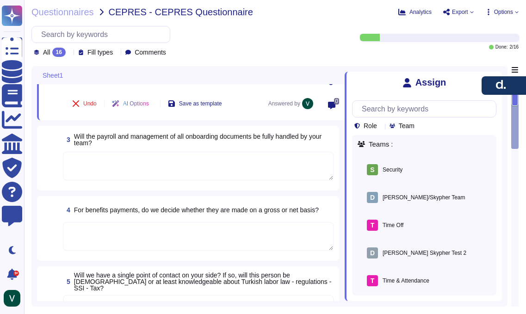
scroll to position [209, 0]
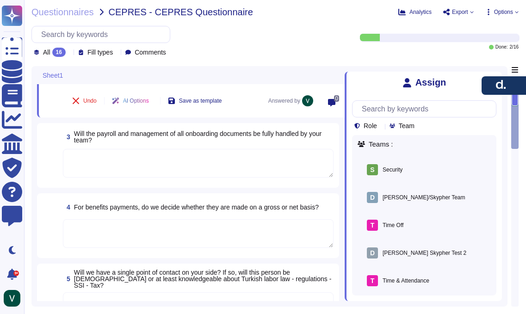
click at [159, 173] on textarea at bounding box center [198, 163] width 271 height 29
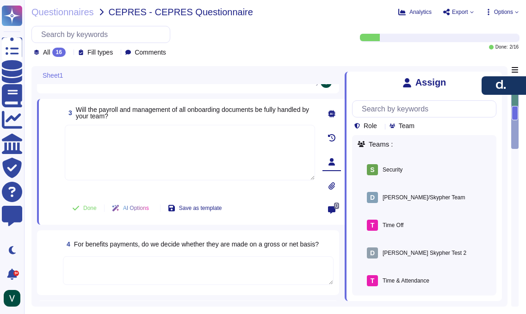
paste textarea "Yes, we fully handle payroll and onboarding document management for EOR employe…"
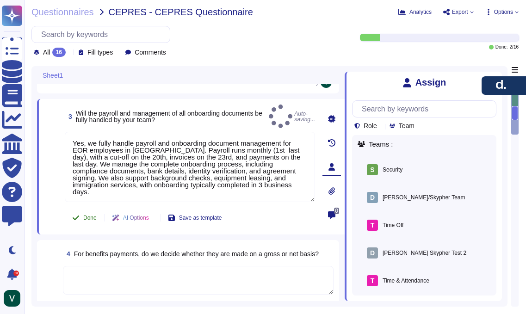
type textarea "Yes, we fully handle payroll and onboarding document management for EOR employe…"
click at [87, 215] on span "Done" at bounding box center [89, 218] width 13 height 6
click at [285, 112] on span "Auto-saving..." at bounding box center [292, 117] width 46 height 24
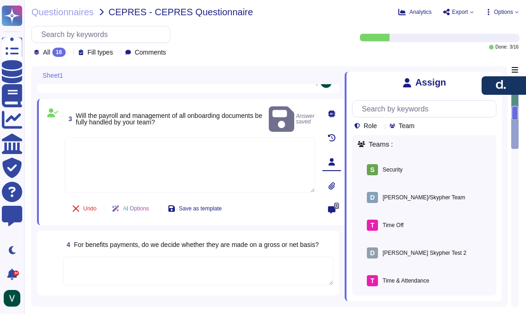
click at [302, 112] on span "Answer saved" at bounding box center [292, 119] width 46 height 29
click at [230, 153] on textarea at bounding box center [190, 165] width 250 height 56
paste textarea "Yes, we fully handle payroll and onboarding document management for EOR employe…"
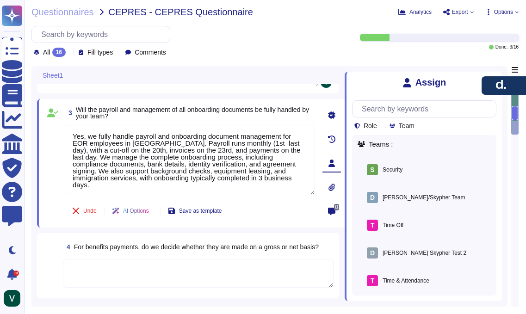
type textarea "Yes, we fully handle payroll and onboarding document management for EOR employe…"
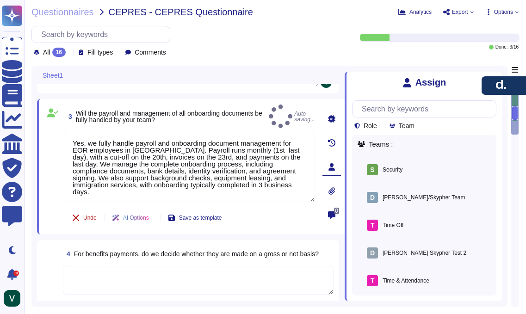
drag, startPoint x: 104, startPoint y: 202, endPoint x: 94, endPoint y: 205, distance: 10.7
click at [104, 209] on div "Undo" at bounding box center [85, 218] width 40 height 19
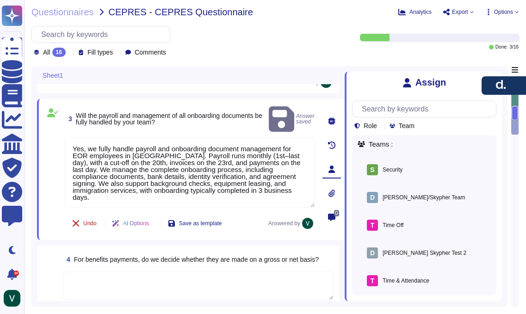
click at [86, 221] on span "Undo" at bounding box center [89, 224] width 13 height 6
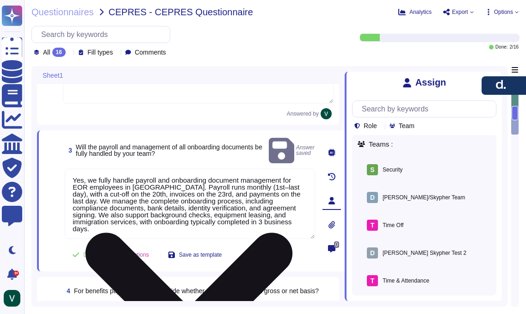
scroll to position [193, 0]
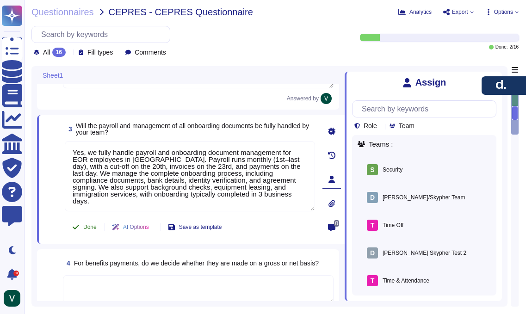
click at [89, 225] on span "Done" at bounding box center [89, 227] width 13 height 6
click at [276, 237] on div "Undo AI Options Save as template" at bounding box center [190, 227] width 250 height 22
click at [268, 243] on div "3 Will the payroll and management of all onboarding documents be fully handled …" at bounding box center [191, 179] width 308 height 129
click at [290, 251] on div "4 For benefits payments, do we decide whether they are made on a gross or net b…" at bounding box center [188, 281] width 302 height 65
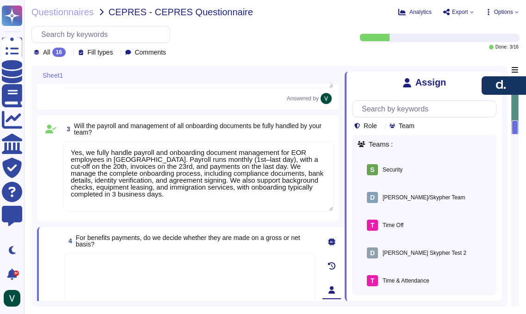
click at [245, 186] on textarea "Yes, we fully handle payroll and onboarding document management for EOR employe…" at bounding box center [198, 176] width 271 height 70
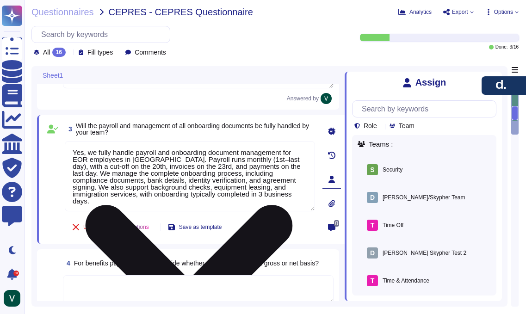
click at [310, 146] on icon at bounding box center [189, 308] width 249 height 331
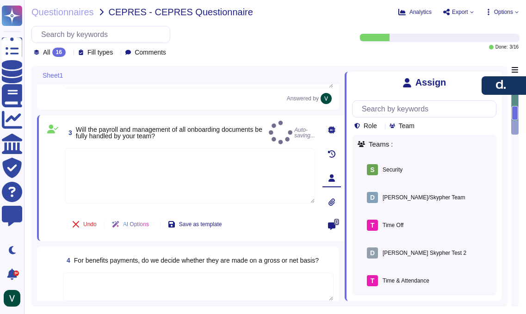
click at [216, 166] on textarea at bounding box center [190, 176] width 250 height 56
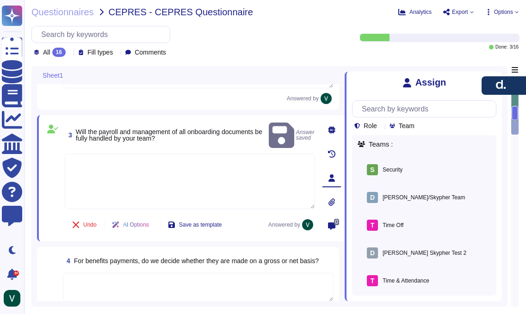
click at [159, 156] on textarea at bounding box center [190, 182] width 250 height 56
paste textarea "Yes, we fully handle payroll and onboarding document management for EOR employe…"
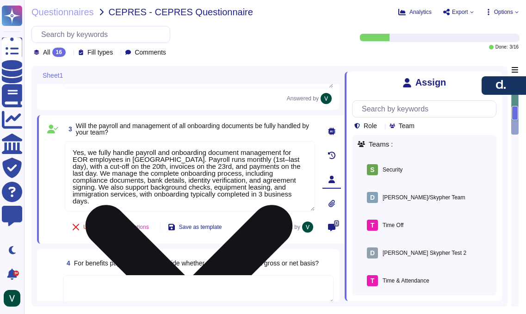
click at [68, 162] on textarea "Yes, we fully handle payroll and onboarding document management for EOR employe…" at bounding box center [190, 176] width 250 height 70
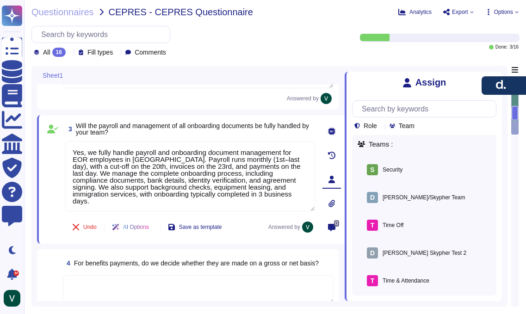
type textarea "Yes, we fully handle payroll and onboarding document management for EOR employe…"
click at [49, 161] on span at bounding box center [52, 176] width 17 height 71
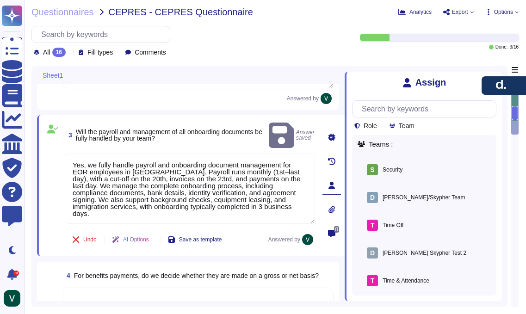
click at [305, 126] on span "Answer saved" at bounding box center [292, 135] width 46 height 29
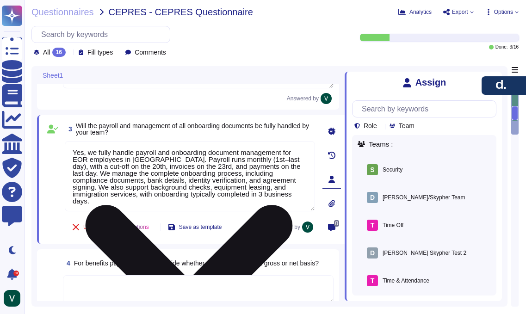
click at [248, 161] on textarea "Yes, we fully handle payroll and onboarding document management for EOR employe…" at bounding box center [190, 176] width 250 height 70
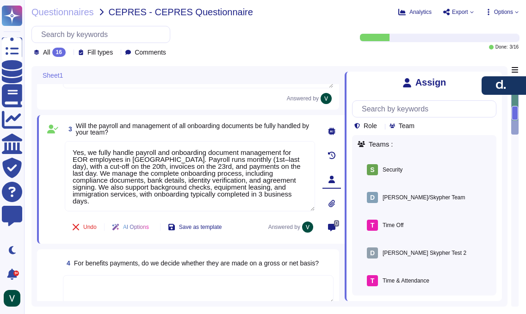
click at [292, 130] on span "Will the payroll and management of all onboarding documents be fully handled by…" at bounding box center [195, 129] width 239 height 13
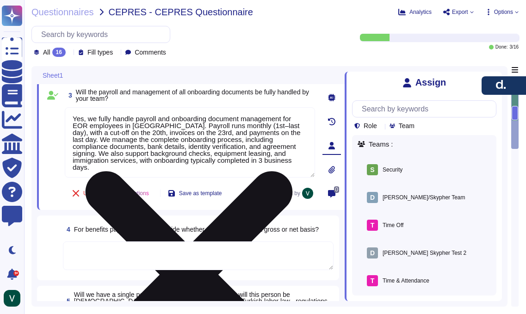
scroll to position [1, 0]
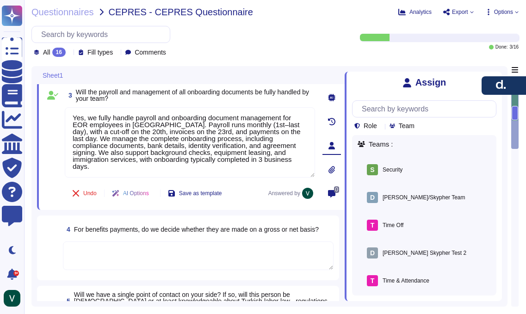
drag, startPoint x: 69, startPoint y: 50, endPoint x: 69, endPoint y: 56, distance: 5.1
click at [69, 50] on div "All 16" at bounding box center [52, 52] width 36 height 9
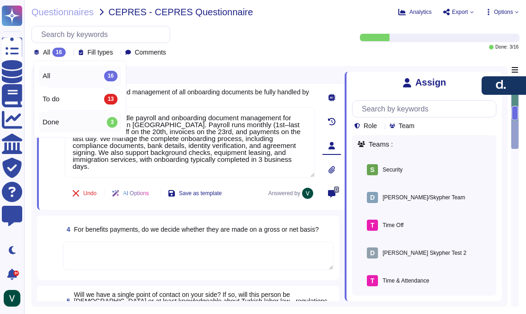
click at [87, 126] on div "Done 3" at bounding box center [80, 122] width 75 height 10
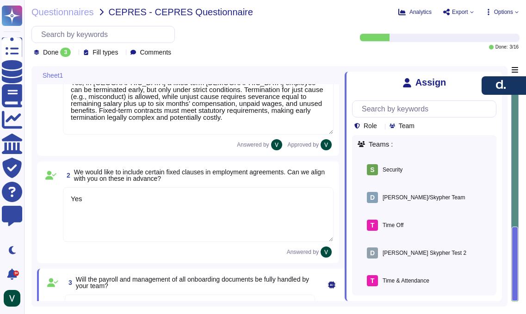
scroll to position [27, 0]
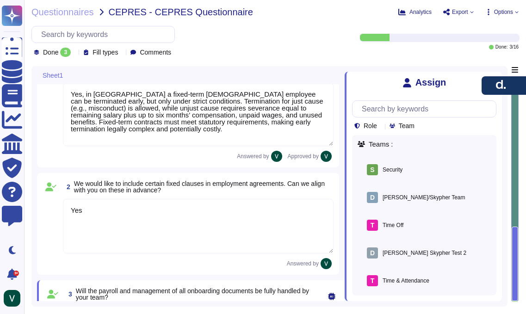
click at [288, 177] on div "2 We would like to include certain fixed clauses in employment agreements. Can …" at bounding box center [188, 224] width 302 height 102
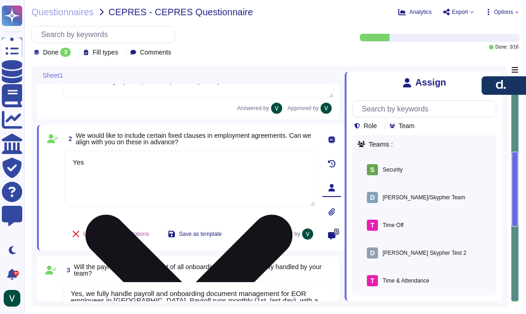
scroll to position [76, 0]
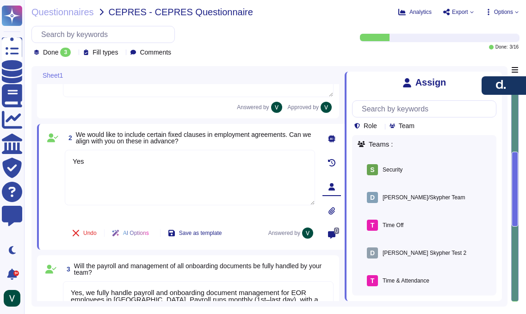
click at [60, 205] on span at bounding box center [52, 184] width 17 height 68
click at [126, 277] on span "3 Will the payroll and management of all onboarding documents be fully handled …" at bounding box center [198, 269] width 271 height 17
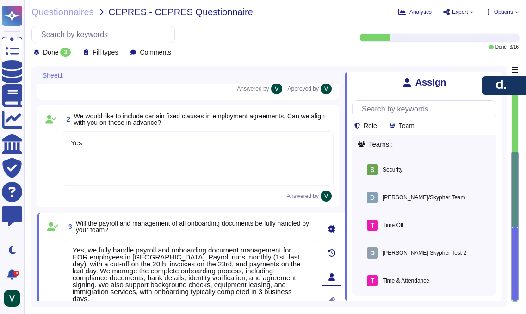
scroll to position [135, 0]
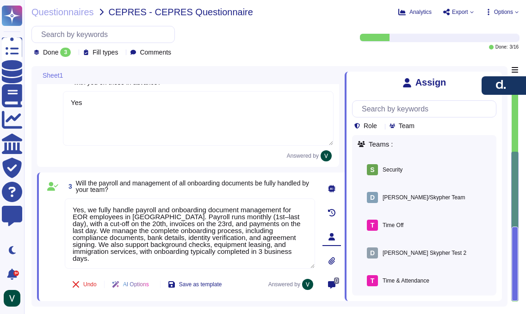
click at [261, 291] on div "Undo AI Options Save as template Answered by" at bounding box center [190, 285] width 250 height 22
click at [292, 282] on span "Answered by" at bounding box center [284, 285] width 32 height 6
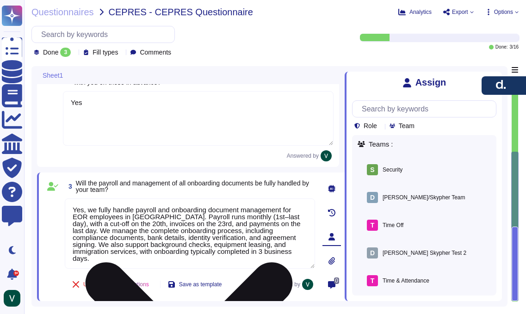
click at [280, 233] on textarea "Yes, we fully handle payroll and onboarding document management for EOR employe…" at bounding box center [190, 234] width 250 height 70
click at [258, 231] on textarea "Yes, we fully handle payroll and onboarding document management for EOR employe…" at bounding box center [190, 234] width 250 height 70
click at [207, 220] on textarea "Yes, we fully handle payroll and onboarding document management for EOR employe…" at bounding box center [190, 234] width 250 height 70
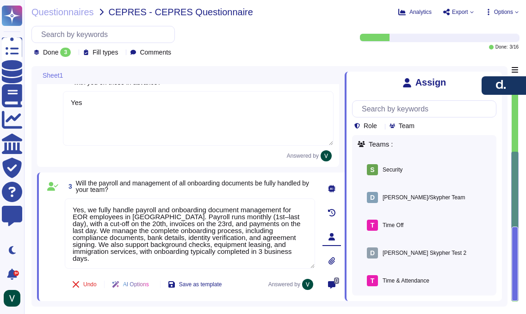
click at [315, 183] on span "Will the payroll and management of all onboarding documents be fully handled by…" at bounding box center [195, 186] width 239 height 13
click at [335, 187] on icon at bounding box center [331, 188] width 7 height 7
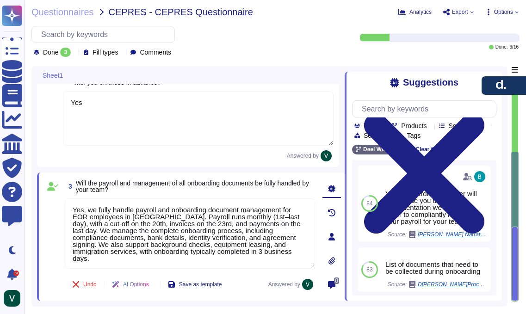
click at [163, 180] on span "Will the payroll and management of all onboarding documents be fully handled by…" at bounding box center [192, 187] width 233 height 14
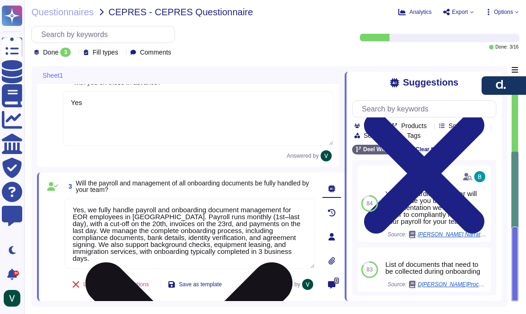
click at [181, 227] on textarea "Yes, we fully handle payroll and onboarding document management for EOR employe…" at bounding box center [190, 234] width 250 height 70
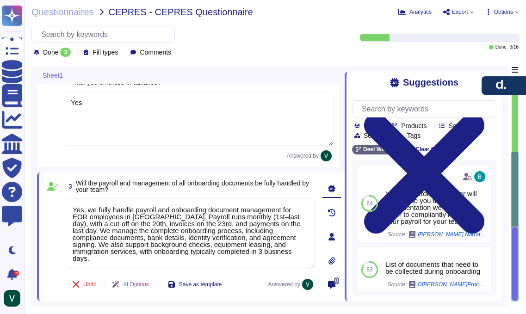
drag, startPoint x: 53, startPoint y: 205, endPoint x: 53, endPoint y: 195, distance: 9.7
click at [53, 205] on span at bounding box center [52, 234] width 17 height 71
click at [55, 186] on icon at bounding box center [52, 186] width 11 height 9
click at [56, 228] on span at bounding box center [52, 234] width 17 height 71
drag, startPoint x: 271, startPoint y: 174, endPoint x: 253, endPoint y: 178, distance: 18.4
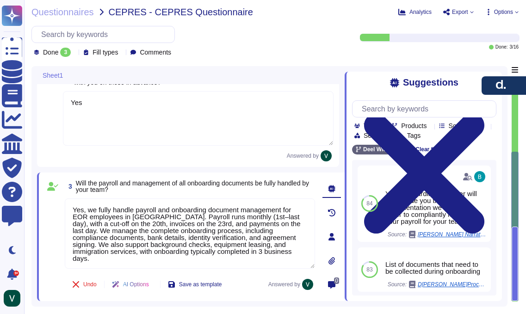
click at [268, 175] on div "3 Will the payroll and management of all onboarding documents be fully handled …" at bounding box center [191, 237] width 308 height 129
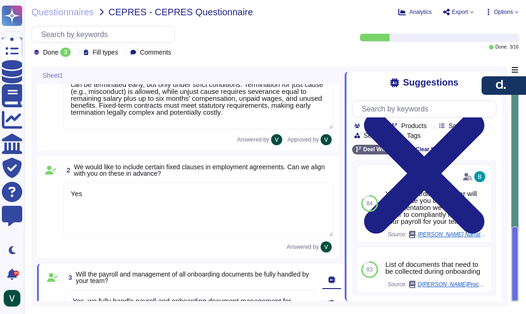
scroll to position [0, 0]
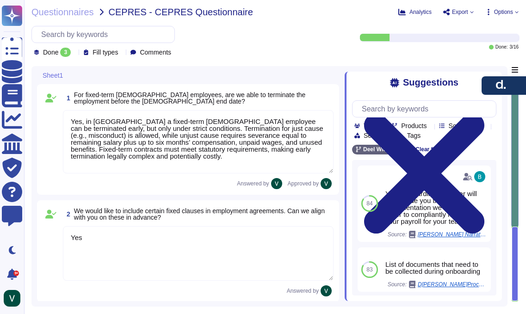
click at [187, 140] on textarea "Yes, in [GEOGRAPHIC_DATA] a fixed-term [DEMOGRAPHIC_DATA] employee can be termi…" at bounding box center [198, 141] width 271 height 63
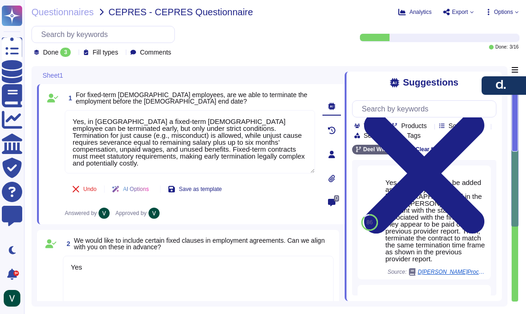
click at [105, 251] on span "2 We would like to include certain fixed clauses in employment agreements. Can …" at bounding box center [198, 244] width 271 height 17
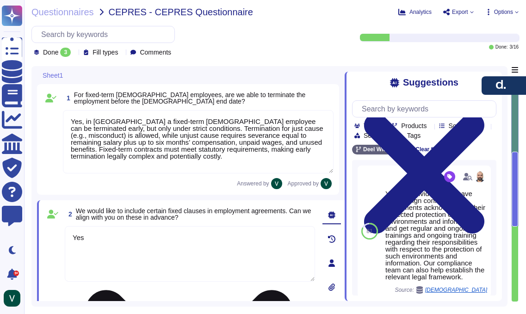
click at [230, 253] on textarea "Yes" at bounding box center [190, 254] width 250 height 56
click at [205, 151] on textarea "Yes, in [GEOGRAPHIC_DATA] a fixed-term [DEMOGRAPHIC_DATA] employee can be termi…" at bounding box center [198, 141] width 271 height 63
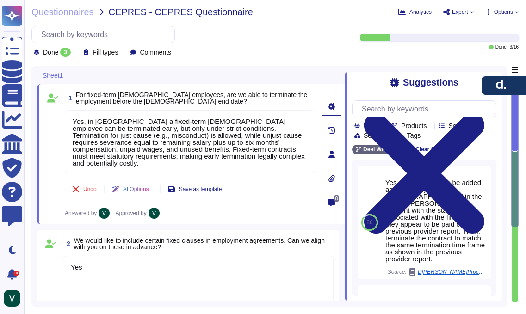
click at [249, 210] on div "Undo AI Options Save as template Answered by Approved by" at bounding box center [190, 198] width 250 height 41
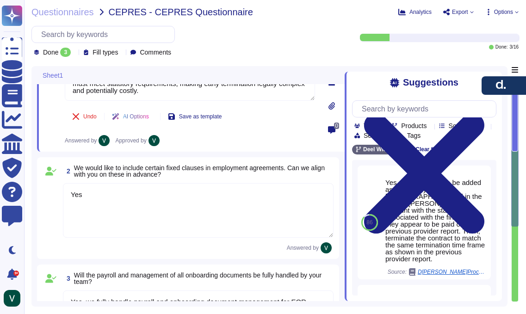
scroll to position [101, 0]
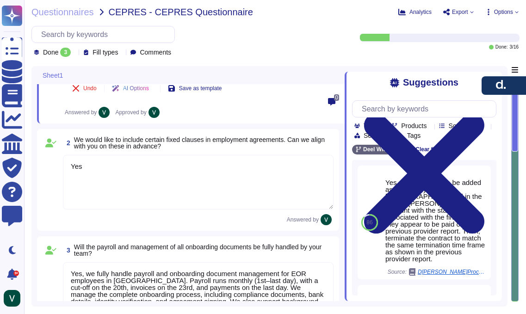
click at [251, 190] on textarea "Yes" at bounding box center [198, 182] width 271 height 55
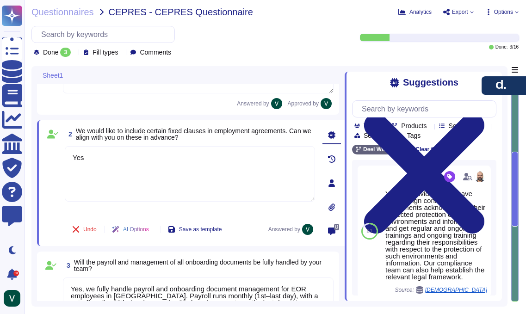
click at [251, 133] on span "We would like to include certain fixed clauses in employment agreements. Can we…" at bounding box center [194, 134] width 236 height 14
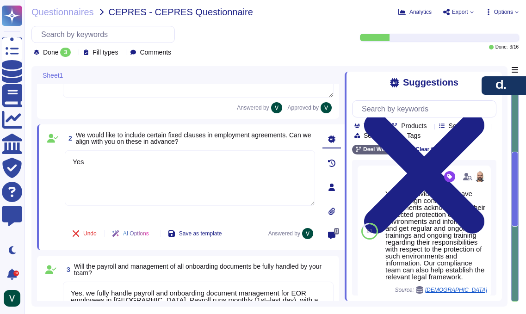
click at [287, 138] on span "We would like to include certain fixed clauses in employment agreements. Can we…" at bounding box center [194, 138] width 236 height 14
click at [287, 138] on span "We would like to include certain fixed clauses in employment agreements. Can we…" at bounding box center [194, 139] width 236 height 14
click at [246, 246] on div "2 We would like to include certain fixed clauses in employment agreements. Can …" at bounding box center [191, 187] width 308 height 126
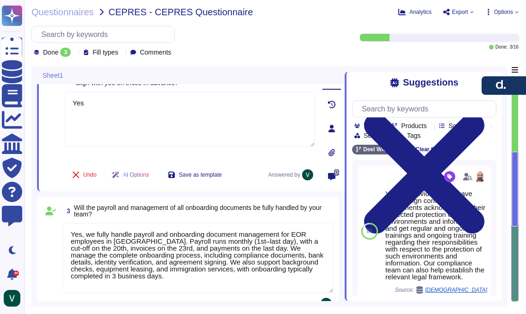
click at [176, 202] on div "3 Will the payroll and management of all onboarding documents be fully handled …" at bounding box center [188, 256] width 302 height 118
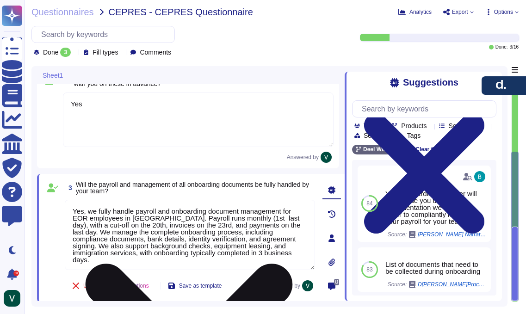
scroll to position [133, 0]
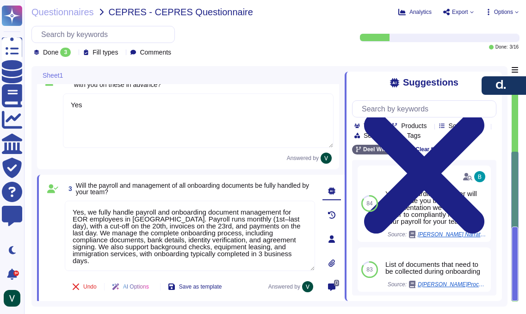
click at [97, 178] on div "3 Will the payroll and management of all onboarding documents be fully handled …" at bounding box center [191, 239] width 308 height 129
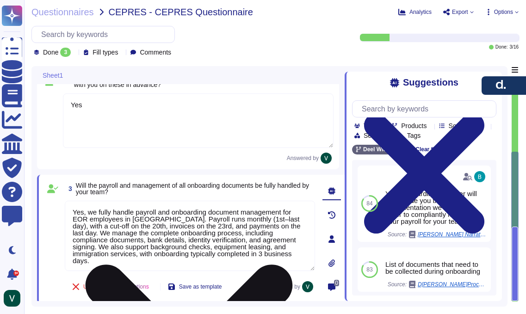
scroll to position [135, 0]
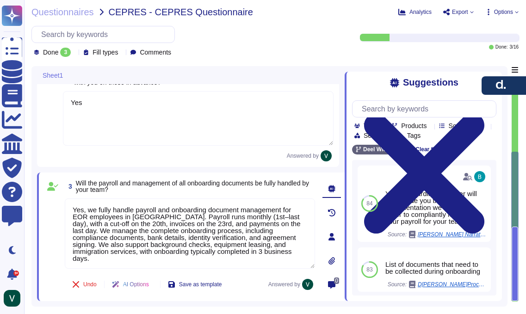
click at [137, 127] on icon at bounding box center [240, 186] width 207 height 118
click at [175, 53] on icon at bounding box center [175, 53] width 0 height 0
click at [89, 127] on icon at bounding box center [192, 186] width 207 height 118
click at [58, 77] on div "All 16" at bounding box center [80, 76] width 75 height 10
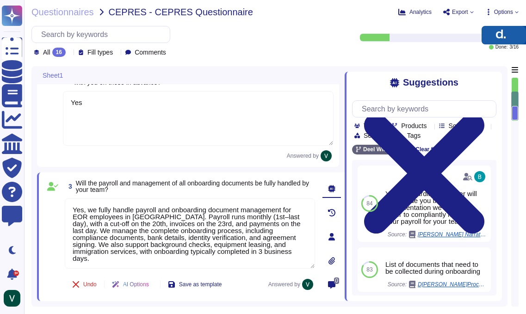
drag, startPoint x: 512, startPoint y: 87, endPoint x: 511, endPoint y: 27, distance: 60.2
click at [512, 27] on button "button" at bounding box center [504, 35] width 44 height 19
click at [516, 99] on div at bounding box center [514, 106] width 7 height 29
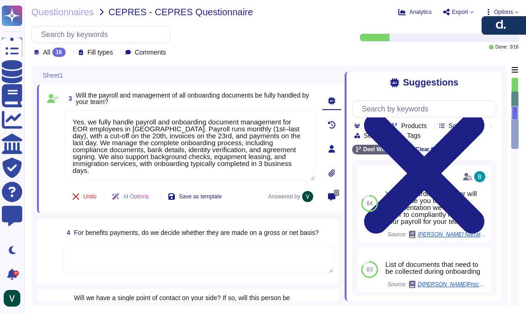
scroll to position [223, 0]
click at [516, 84] on div at bounding box center [515, 99] width 6 height 43
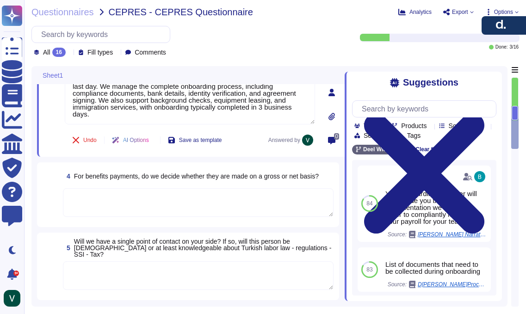
scroll to position [281, 0]
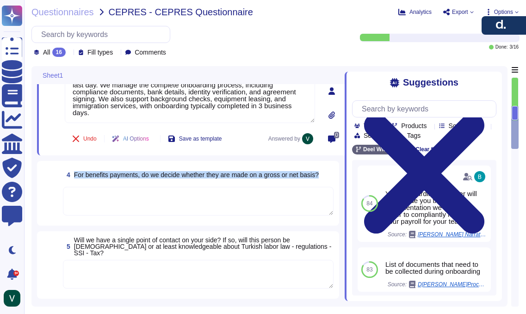
drag, startPoint x: 78, startPoint y: 174, endPoint x: 335, endPoint y: 175, distance: 256.4
click at [335, 175] on div "4 For benefits payments, do we decide whether they are made on a gross or net b…" at bounding box center [188, 193] width 302 height 65
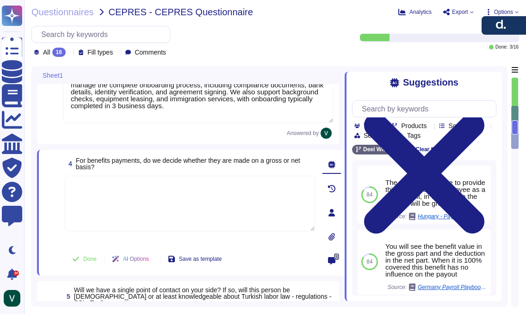
click at [177, 193] on textarea at bounding box center [190, 204] width 250 height 56
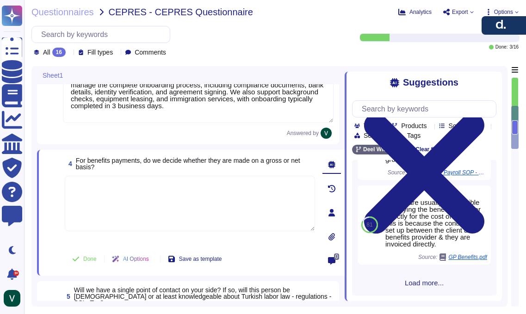
scroll to position [286, 0]
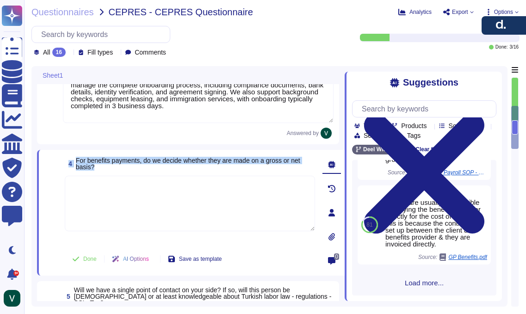
drag, startPoint x: 89, startPoint y: 165, endPoint x: 75, endPoint y: 160, distance: 15.7
click at [73, 160] on span "4 For benefits payments, do we decide whether they are made on a gross or net b…" at bounding box center [190, 164] width 250 height 17
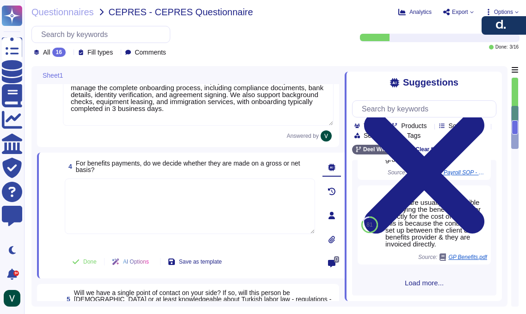
click at [212, 190] on textarea at bounding box center [190, 207] width 250 height 56
paste textarea "In [GEOGRAPHIC_DATA], we provide statutory benefits such as public health insur…"
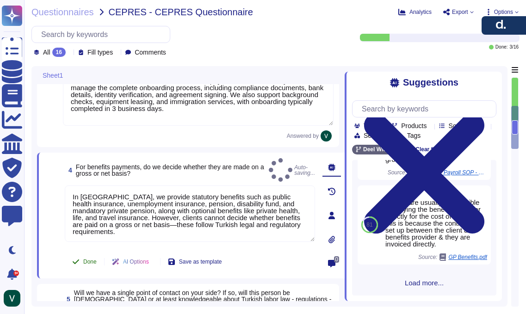
type textarea "In [GEOGRAPHIC_DATA], we provide statutory benefits such as public health insur…"
click at [80, 265] on button "Done" at bounding box center [84, 262] width 39 height 19
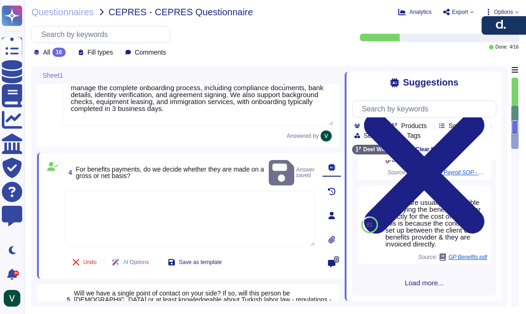
click at [304, 160] on div "4 For benefits payments, do we decide whether they are made on a gross or net b…" at bounding box center [190, 172] width 250 height 29
type textarea "Yes, in [GEOGRAPHIC_DATA] a fixed-term [DEMOGRAPHIC_DATA] employee can be termi…"
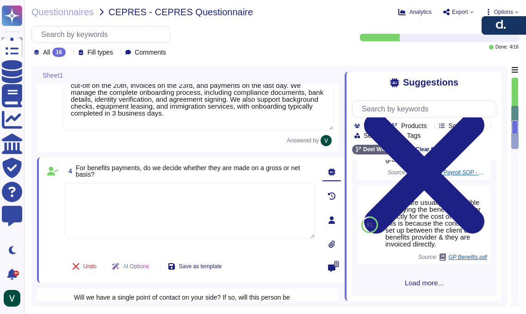
scroll to position [285, 0]
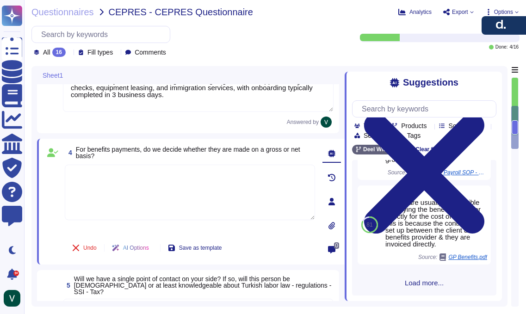
click at [170, 195] on textarea at bounding box center [190, 193] width 250 height 56
paste textarea "In [GEOGRAPHIC_DATA], we provide statutory benefits such as public health insur…"
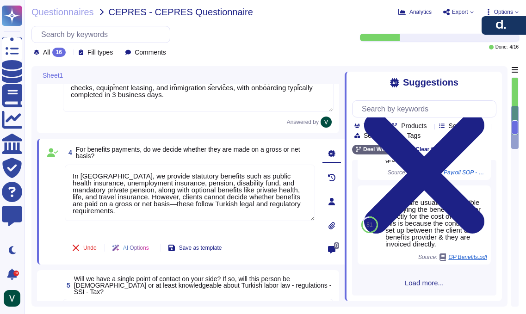
type textarea "In [GEOGRAPHIC_DATA], we provide statutory benefits such as public health insur…"
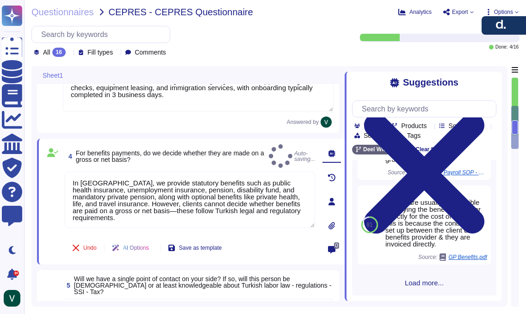
click at [281, 245] on div "Undo AI Options Save as template" at bounding box center [190, 248] width 250 height 22
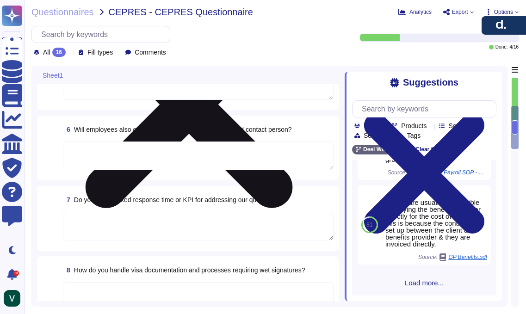
type textarea "Yes, in [GEOGRAPHIC_DATA] a fixed-term [DEMOGRAPHIC_DATA] employee can be termi…"
type textarea "Yes"
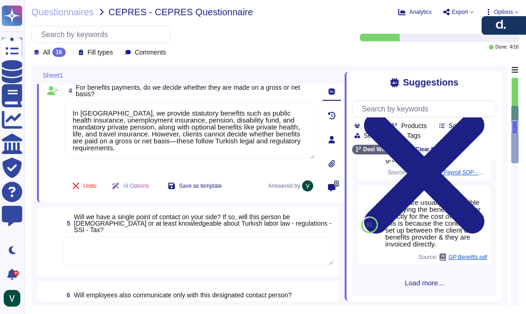
scroll to position [322, 0]
click at [179, 245] on textarea at bounding box center [198, 251] width 271 height 29
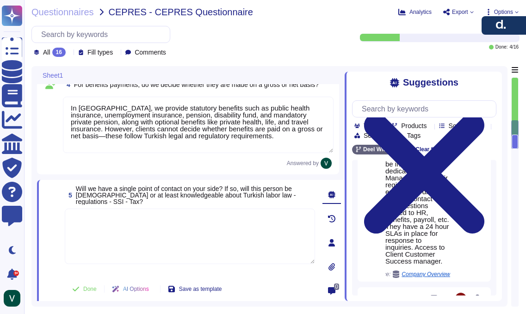
scroll to position [143, 0]
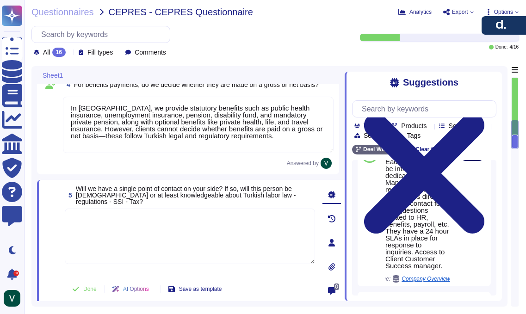
click at [467, 157] on span "Use" at bounding box center [472, 155] width 10 height 6
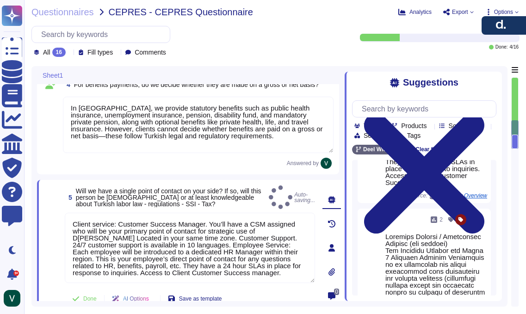
type textarea "Client service: Customer Success Manager. You’ll have a CSM assigned who will b…"
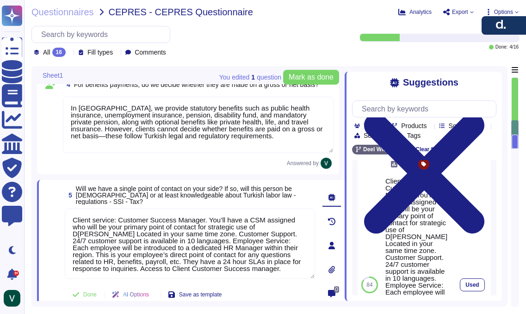
scroll to position [9, 0]
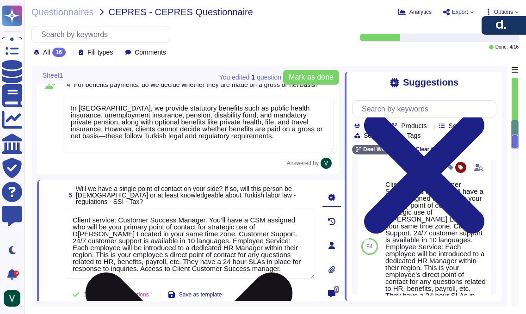
click at [203, 245] on textarea "Client service: Customer Success Manager. You’ll have a CSM assigned who will b…" at bounding box center [190, 244] width 250 height 70
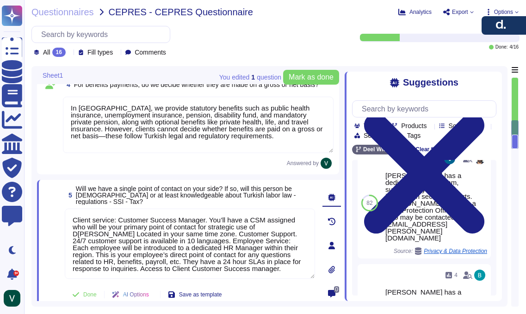
scroll to position [1062, 0]
drag, startPoint x: 385, startPoint y: 211, endPoint x: 442, endPoint y: 263, distance: 76.7
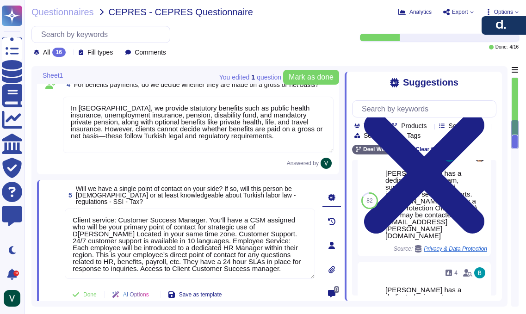
scroll to position [1067, 0]
copy div "Regional Manager / Operations Manager (all regions) The Regional Manager for Le…"
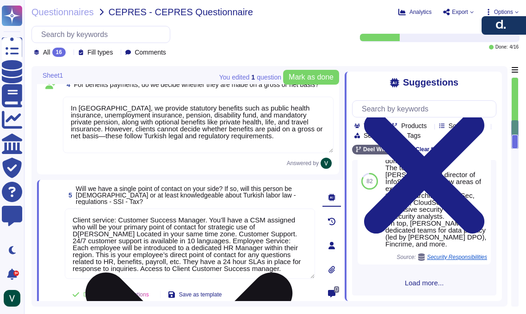
scroll to position [1, 0]
click at [162, 228] on textarea "Client service: Customer Success Manager. You’ll have a CSM assigned who will b…" at bounding box center [190, 244] width 250 height 70
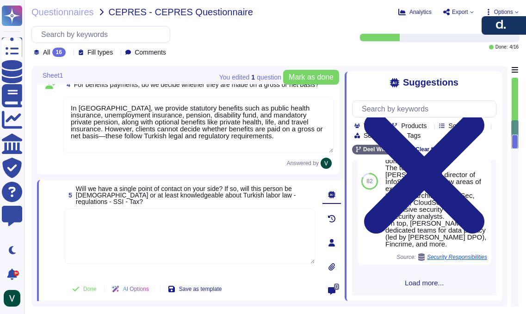
click at [140, 220] on textarea at bounding box center [190, 237] width 250 height 56
paste textarea "Yes, we provide a single point of contact knowledgeable in Turkish labor law, r…"
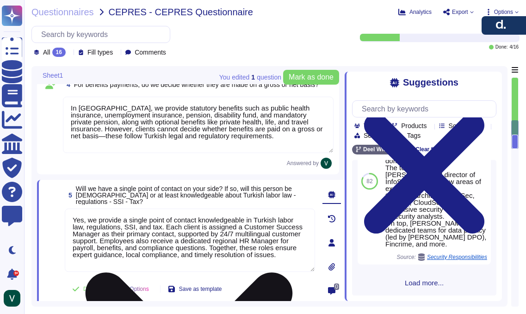
scroll to position [1, 0]
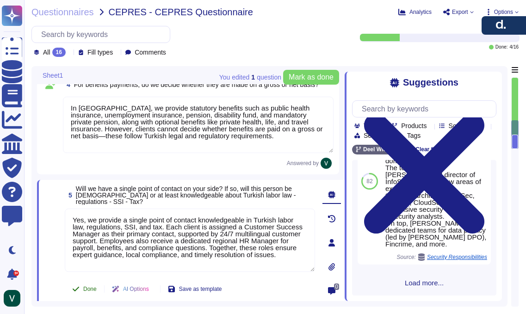
type textarea "Yes, we provide a single point of contact knowledgeable in Turkish labor law, r…"
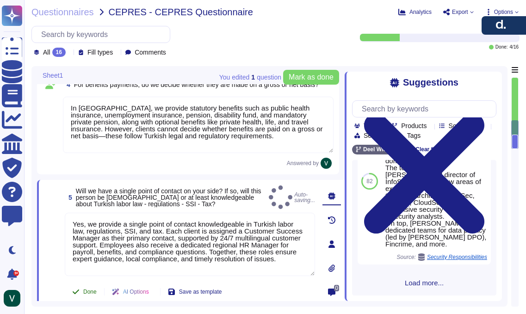
click at [88, 290] on span "Done" at bounding box center [89, 292] width 13 height 6
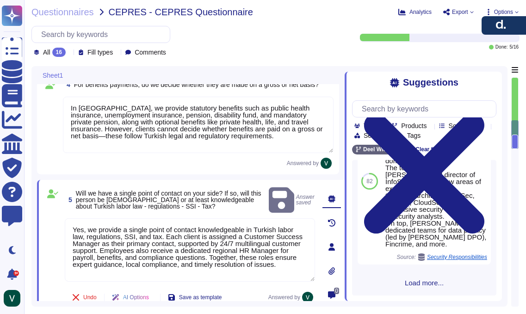
click at [293, 192] on span "Answer saved" at bounding box center [292, 200] width 46 height 29
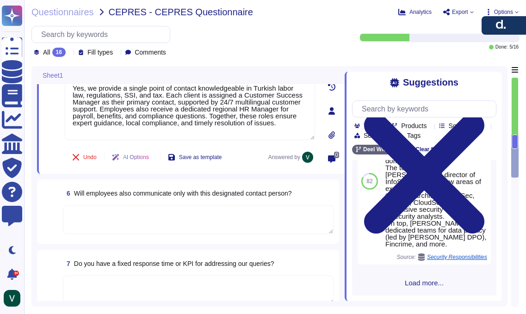
scroll to position [448, 0]
click at [184, 224] on textarea at bounding box center [198, 220] width 271 height 29
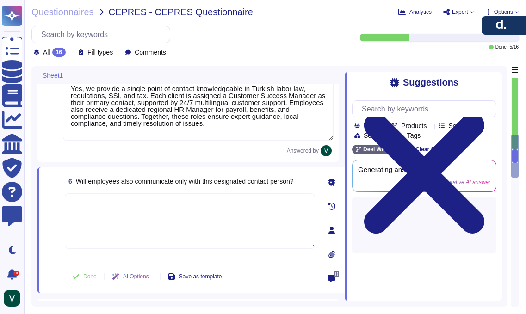
paste textarea "Yes, communication is centralized through designated contacts. Clients interact…"
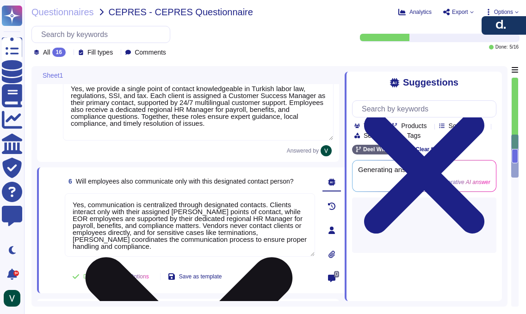
scroll to position [1, 0]
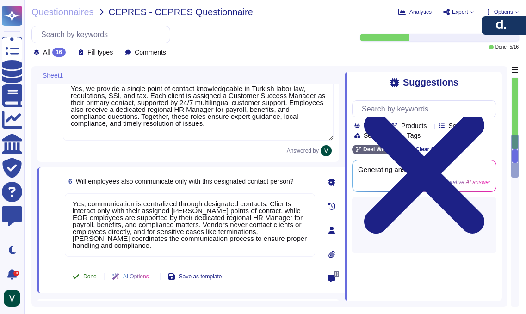
type textarea "Yes, communication is centralized through designated contacts. Clients interact…"
click at [82, 274] on button "Done" at bounding box center [84, 277] width 39 height 19
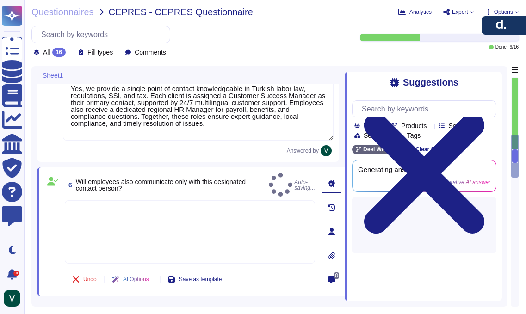
scroll to position [0, 0]
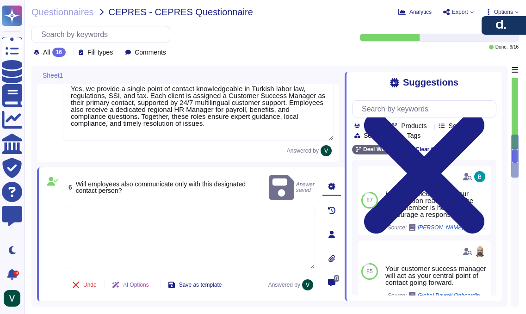
type textarea "Yes, communication is centralized through designated contacts. Clients interact…"
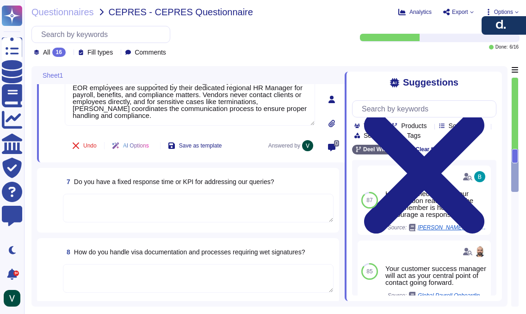
scroll to position [579, 0]
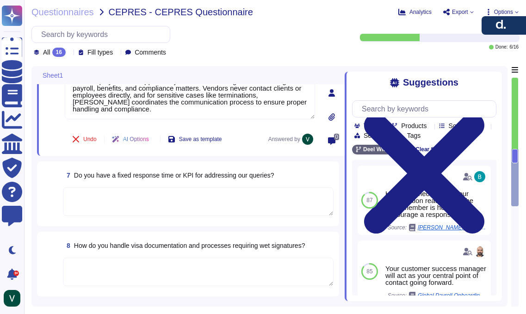
click at [149, 203] on textarea at bounding box center [198, 201] width 271 height 29
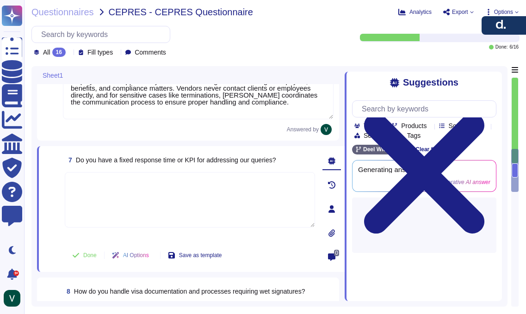
paste textarea "Yes, we commit to clear response-time targets for client queries. We respond to…"
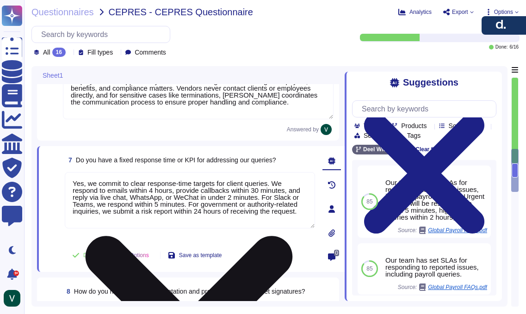
drag, startPoint x: 72, startPoint y: 200, endPoint x: 90, endPoint y: 201, distance: 18.5
click at [90, 201] on textarea "Yes, we commit to clear response-time targets for client queries. We respond to…" at bounding box center [190, 200] width 250 height 56
drag, startPoint x: 117, startPoint y: 200, endPoint x: 87, endPoint y: 201, distance: 30.1
click at [87, 201] on textarea "Yes, we commit to clear response-time targets for client queries. We respond to…" at bounding box center [190, 200] width 250 height 56
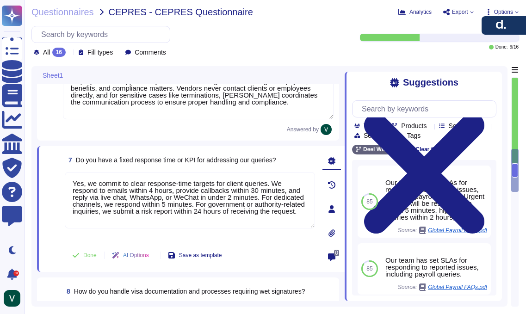
drag, startPoint x: 145, startPoint y: 215, endPoint x: 61, endPoint y: 179, distance: 91.6
click at [61, 179] on div "7 Do you have a fixed response time or KPI for addressing our queries? Yes, we …" at bounding box center [179, 209] width 271 height 115
type textarea "Yes, we commit to clear response-time targets for client queries. We respond to…"
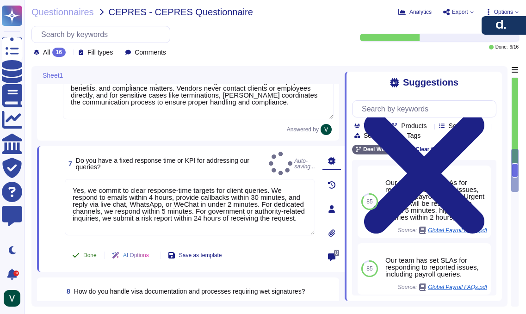
click at [85, 253] on span "Done" at bounding box center [89, 256] width 13 height 6
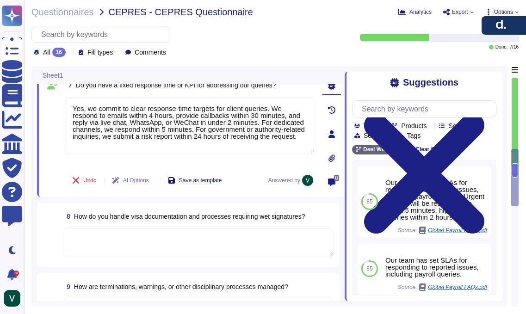
scroll to position [656, 0]
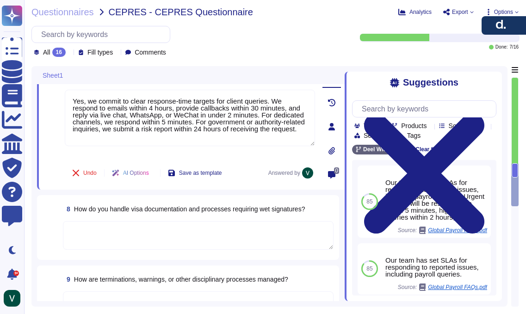
click at [204, 227] on textarea at bounding box center [198, 235] width 271 height 29
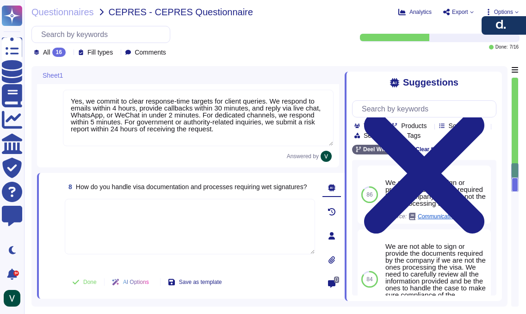
paste textarea "In [GEOGRAPHIC_DATA], some immigration documents require wet-ink signatures and…"
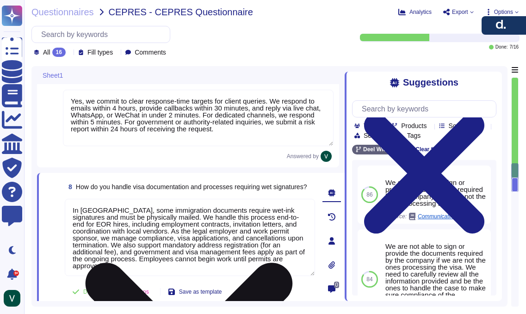
scroll to position [1, 0]
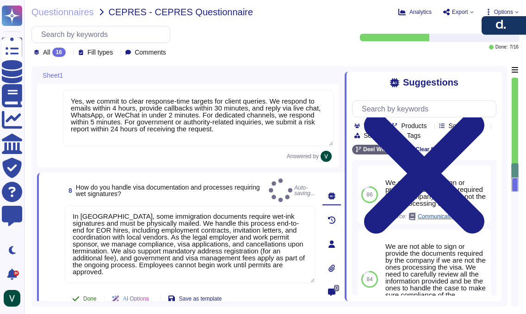
type textarea "In [GEOGRAPHIC_DATA], some immigration documents require wet-ink signatures and…"
click at [89, 296] on span "Done" at bounding box center [89, 299] width 13 height 6
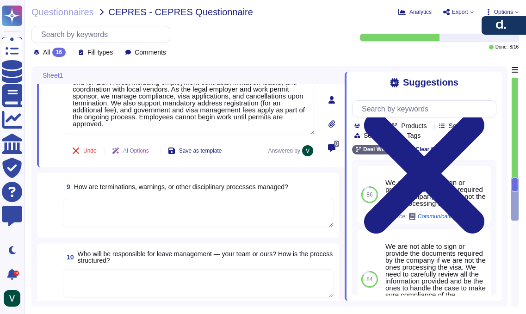
scroll to position [800, 0]
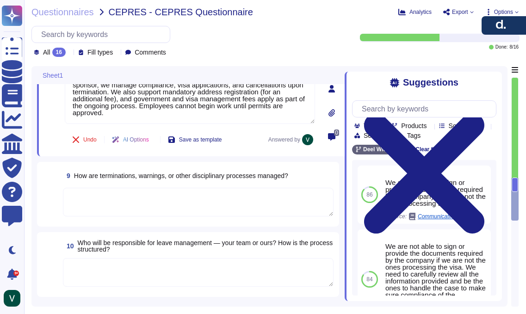
click at [176, 204] on textarea at bounding box center [198, 202] width 271 height 29
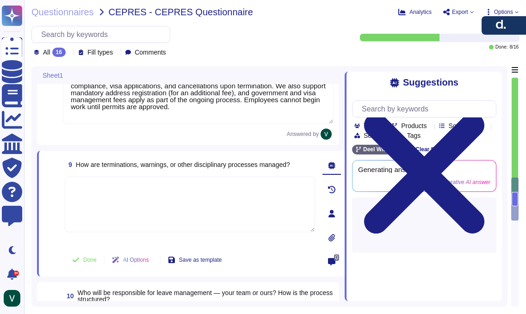
scroll to position [0, 0]
paste textarea "In [GEOGRAPHIC_DATA], we must lead and coordinate all disciplinary actions and …"
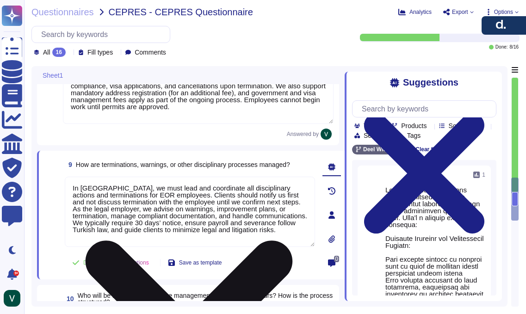
drag, startPoint x: 113, startPoint y: 186, endPoint x: 105, endPoint y: 188, distance: 9.1
click at [105, 188] on textarea "In [GEOGRAPHIC_DATA], we must lead and coordinate all disciplinary actions and …" at bounding box center [190, 212] width 250 height 70
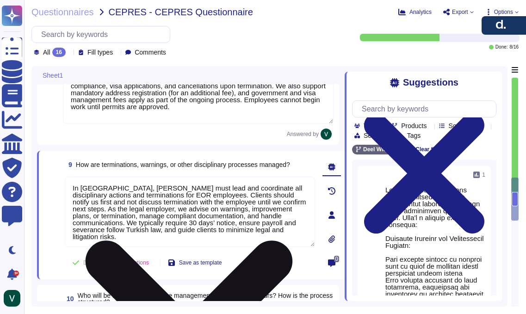
click at [163, 205] on textarea "In [GEOGRAPHIC_DATA], [PERSON_NAME] must lead and coordinate all disciplinary a…" at bounding box center [190, 212] width 250 height 70
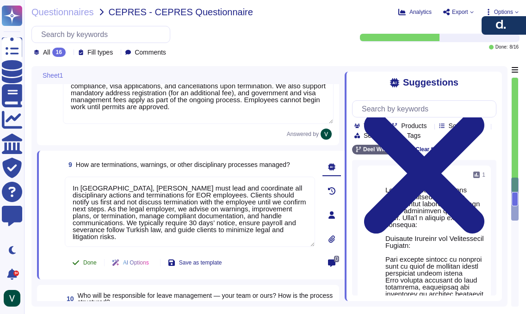
type textarea "In [GEOGRAPHIC_DATA], [PERSON_NAME] must lead and coordinate all disciplinary a…"
click at [89, 264] on span "Done" at bounding box center [89, 263] width 13 height 6
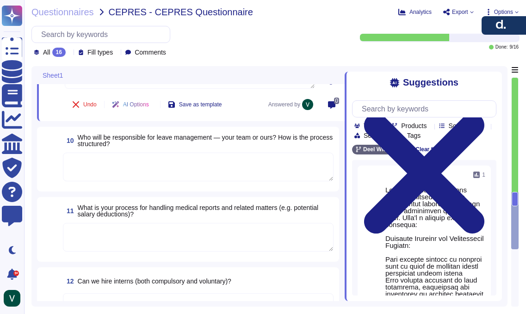
scroll to position [954, 0]
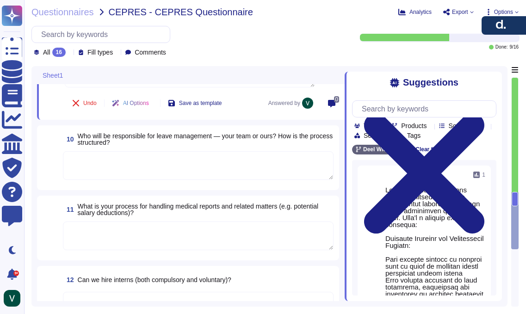
click at [171, 162] on textarea at bounding box center [198, 165] width 271 height 29
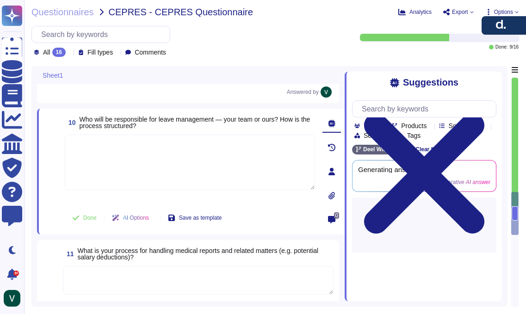
paste textarea "For EOR employees in [GEOGRAPHIC_DATA], client managers approve leave requests …"
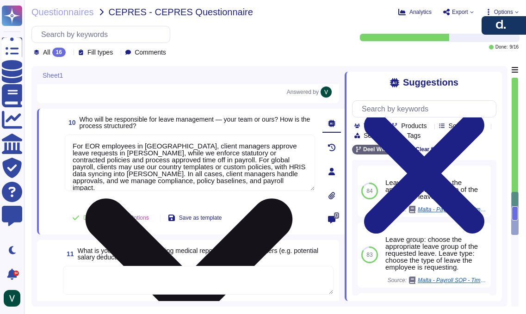
click at [118, 154] on textarea "For EOR employees in [GEOGRAPHIC_DATA], client managers approve leave requests …" at bounding box center [190, 163] width 250 height 56
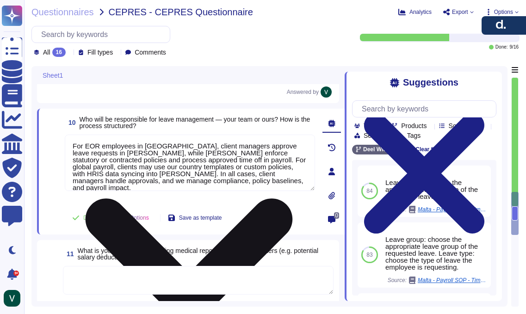
click at [154, 151] on textarea "For EOR employees in [GEOGRAPHIC_DATA], client managers approve leave requests …" at bounding box center [190, 163] width 250 height 56
click at [156, 151] on textarea "For EOR employees in [GEOGRAPHIC_DATA], client managers approve leave requests …" at bounding box center [190, 163] width 250 height 56
click at [97, 160] on textarea "For EOR employees in [GEOGRAPHIC_DATA], client managers approve leave requests …" at bounding box center [190, 163] width 250 height 56
drag, startPoint x: 261, startPoint y: 181, endPoint x: 73, endPoint y: 149, distance: 191.1
click at [73, 149] on textarea "For EOR employees in [GEOGRAPHIC_DATA], client managers approve leave requests …" at bounding box center [190, 163] width 250 height 56
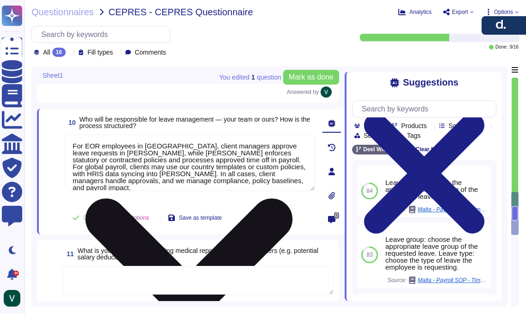
click at [216, 164] on textarea "For EOR employees in [GEOGRAPHIC_DATA], client managers approve leave requests …" at bounding box center [190, 163] width 250 height 56
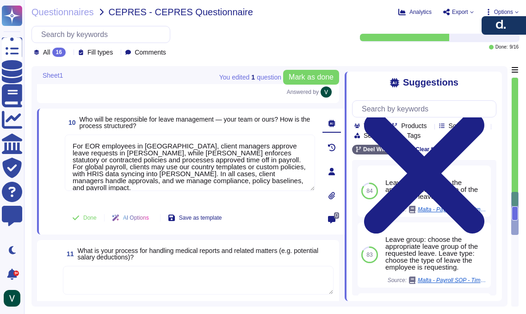
drag, startPoint x: 243, startPoint y: 181, endPoint x: 63, endPoint y: 143, distance: 183.9
click at [63, 143] on div "10 Who will be responsible for leave management — your team or ours? How is the…" at bounding box center [179, 171] width 271 height 115
paste textarea "ual policies and processes, and approves time off in payroll. C"
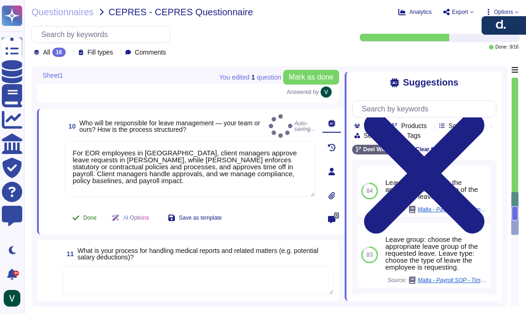
type textarea "For EOR employees in [GEOGRAPHIC_DATA], client managers approve leave requests …"
click at [93, 221] on button "Done" at bounding box center [84, 218] width 39 height 19
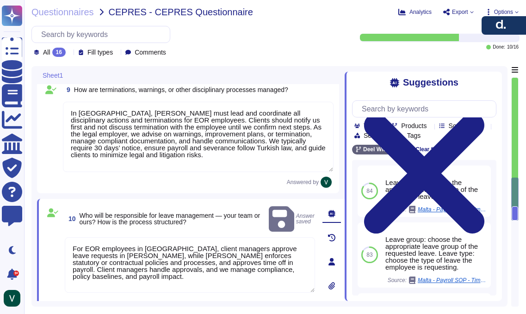
type textarea "Yes, we commit to clear response-time targets for client queries. We respond to…"
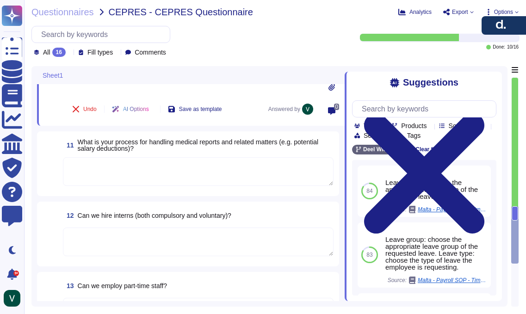
scroll to position [1057, 0]
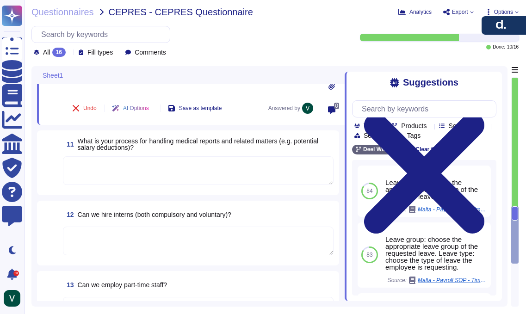
click at [56, 139] on span at bounding box center [51, 144] width 17 height 17
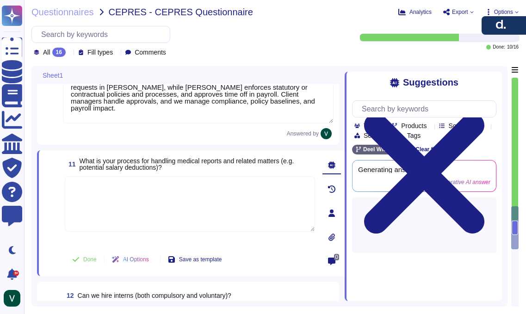
type textarea "In [GEOGRAPHIC_DATA], some immigration documents require wet-ink signatures and…"
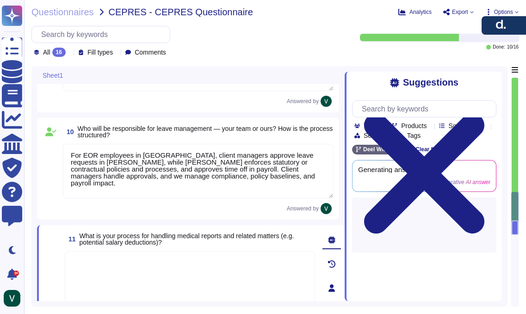
scroll to position [931, 0]
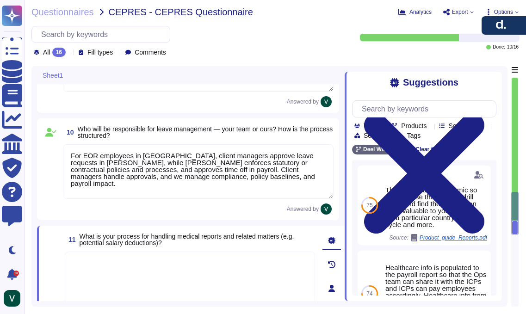
click at [63, 54] on div "16" at bounding box center [58, 52] width 13 height 9
click at [100, 121] on div "Done 10" at bounding box center [80, 122] width 75 height 10
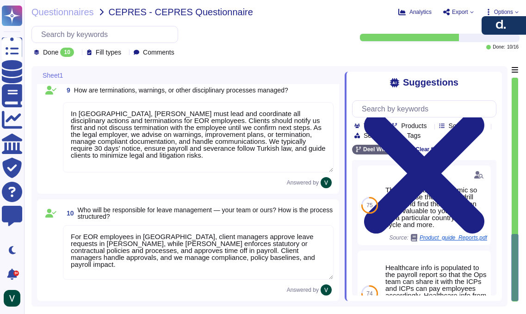
scroll to position [835, 0]
type textarea "Yes, we commit to clear response-time targets for client queries. We respond to…"
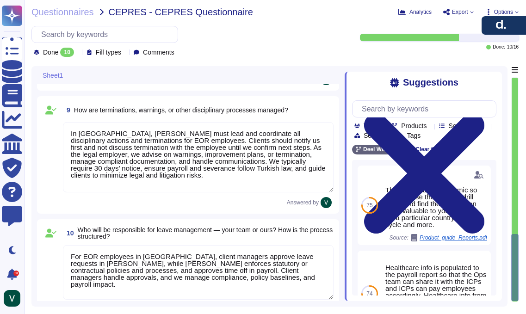
scroll to position [855, 0]
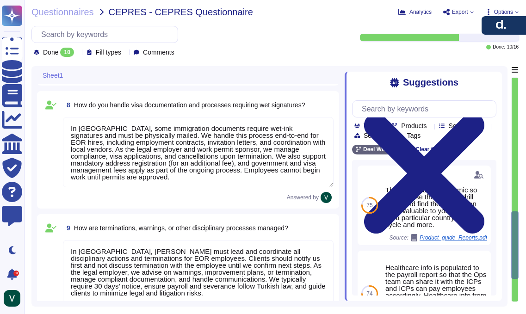
type textarea "Yes, we provide a single point of contact knowledgeable in Turkish labor law, r…"
type textarea "Yes, communication is centralized through designated contacts. Clients interact…"
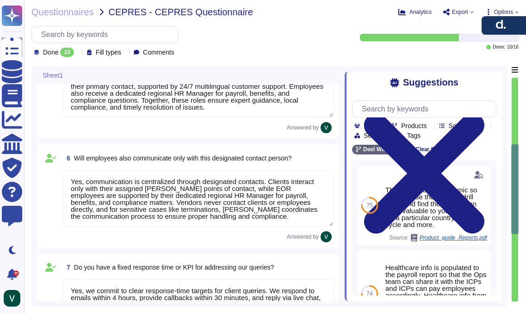
type textarea "Yes, we fully handle payroll and onboarding document management for EOR employe…"
type textarea "In [GEOGRAPHIC_DATA], we provide statutory benefits such as public health insur…"
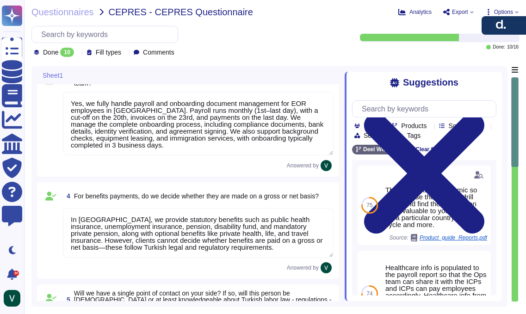
scroll to position [107, 0]
type textarea "Yes, in [GEOGRAPHIC_DATA] a fixed-term [DEMOGRAPHIC_DATA] employee can be termi…"
type textarea "Yes"
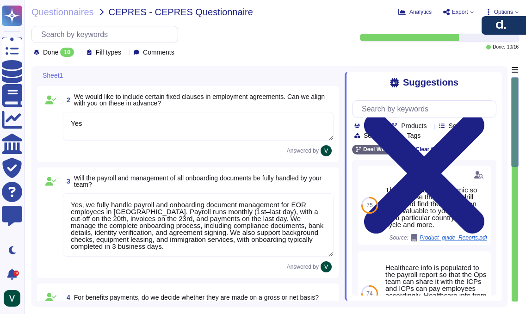
scroll to position [0, 0]
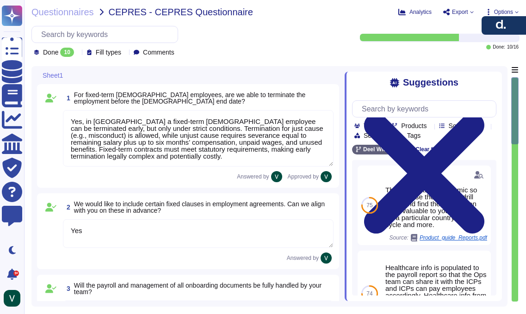
click at [232, 205] on span "We would like to include certain fixed clauses in employment agreements. Can we…" at bounding box center [199, 207] width 251 height 14
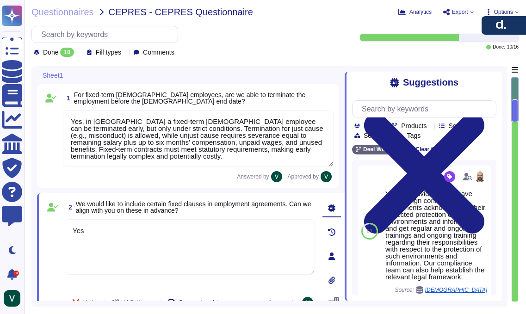
click at [285, 201] on span "We would like to include certain fixed clauses in employment agreements. Can we…" at bounding box center [194, 207] width 236 height 14
click at [290, 203] on span "We would like to include certain fixed clauses in employment agreements. Can we…" at bounding box center [194, 207] width 236 height 14
click at [259, 233] on textarea "Yes" at bounding box center [190, 247] width 250 height 56
click at [263, 198] on div "2 We would like to include certain fixed clauses in employment agreements. Can …" at bounding box center [191, 256] width 308 height 126
click at [295, 204] on span "We would like to include certain fixed clauses in employment agreements. Can we…" at bounding box center [194, 207] width 236 height 14
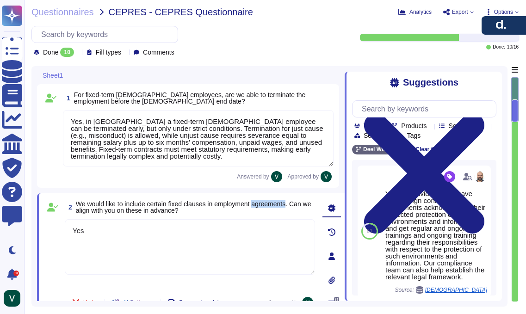
click at [295, 204] on span "We would like to include certain fixed clauses in employment agreements. Can we…" at bounding box center [194, 207] width 236 height 14
drag, startPoint x: 295, startPoint y: 204, endPoint x: 268, endPoint y: 203, distance: 26.9
click at [278, 203] on span "We would like to include certain fixed clauses in employment agreements. Can we…" at bounding box center [194, 207] width 236 height 14
click at [58, 216] on div "2 We would like to include certain fixed clauses in employment agreements. Can …" at bounding box center [179, 256] width 271 height 115
click at [54, 212] on span at bounding box center [52, 207] width 17 height 17
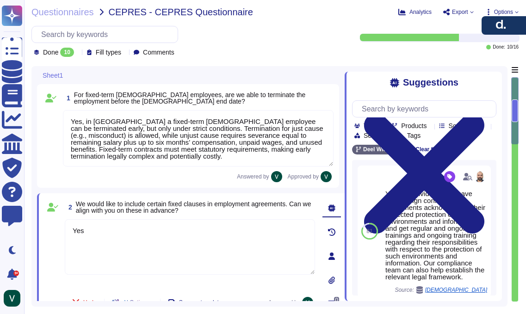
type textarea "Yes, we provide a single point of contact knowledgeable in Turkish labor law, r…"
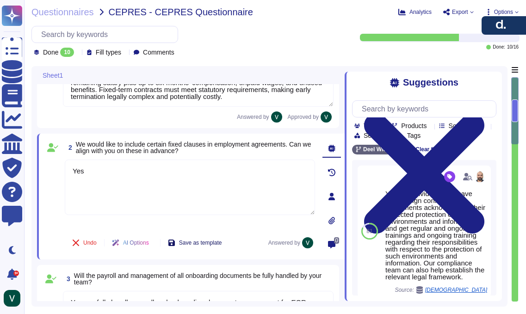
scroll to position [59, 0]
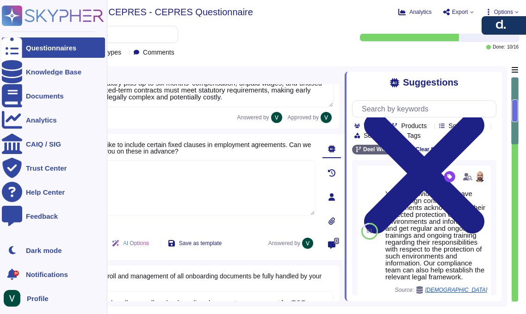
drag, startPoint x: 184, startPoint y: 168, endPoint x: 0, endPoint y: 165, distance: 184.2
click at [0, 165] on div "Questionnaires Knowledge Base Documents Analytics CAIQ / SIG Trust Center Help …" at bounding box center [263, 157] width 526 height 314
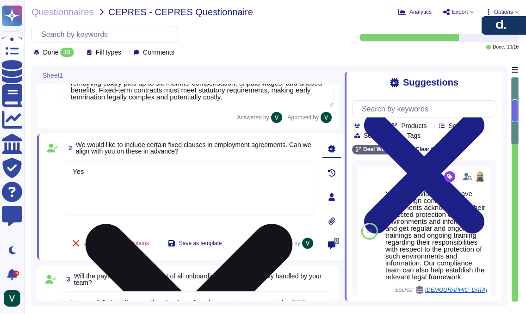
drag, startPoint x: 111, startPoint y: 181, endPoint x: 106, endPoint y: 178, distance: 5.8
click at [110, 181] on textarea "Yes" at bounding box center [190, 188] width 250 height 56
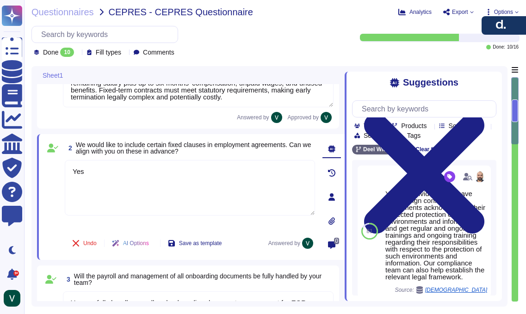
drag, startPoint x: 103, startPoint y: 174, endPoint x: 55, endPoint y: 169, distance: 47.9
click at [55, 169] on div "2 We would like to include certain fixed clauses in employment agreements. Can …" at bounding box center [179, 197] width 271 height 115
click at [79, 243] on icon at bounding box center [75, 243] width 7 height 7
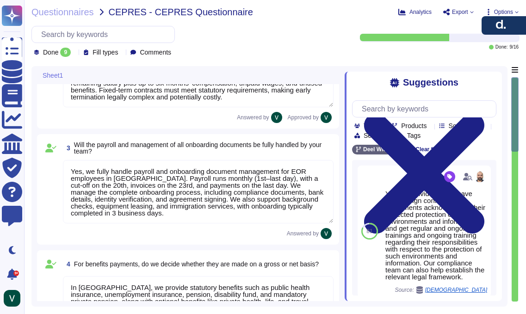
type textarea "In [GEOGRAPHIC_DATA], we provide statutory benefits such as public health insur…"
type textarea "Yes, we provide a single point of contact knowledgeable in Turkish labor law, r…"
type textarea "Yes, we fully handle payroll and onboarding document management for EOR employe…"
type textarea "Yes, communication is centralized through designated contacts. Clients interact…"
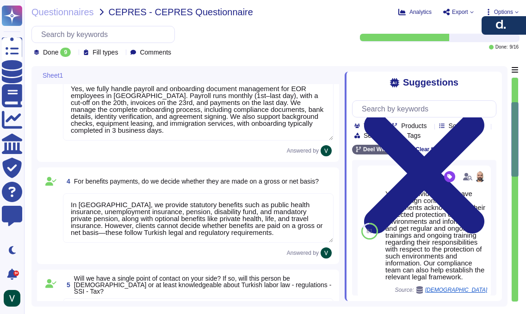
type textarea "Yes, we commit to clear response-time targets for client queries. We respond to…"
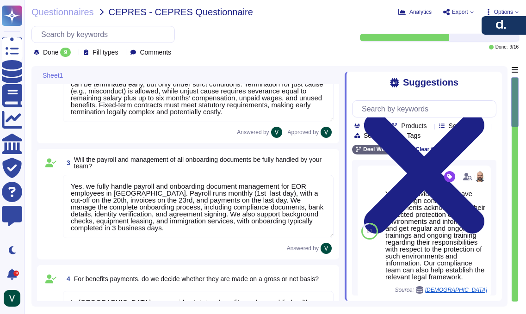
scroll to position [0, 0]
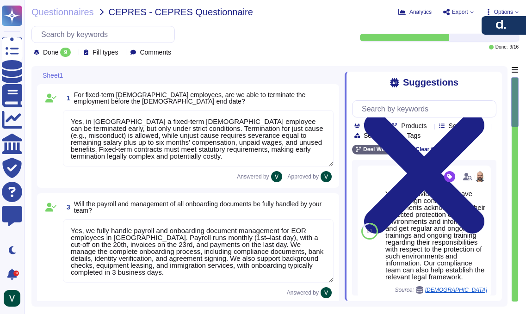
click at [74, 50] on div "Done 9" at bounding box center [54, 52] width 41 height 9
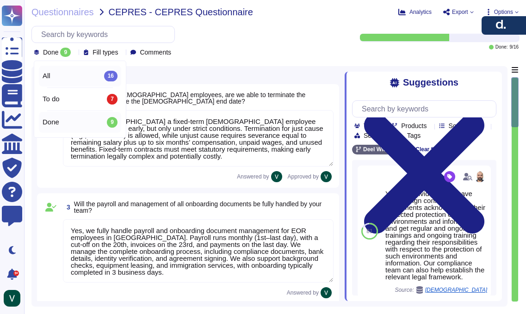
click at [74, 82] on div "All 16" at bounding box center [80, 76] width 82 height 21
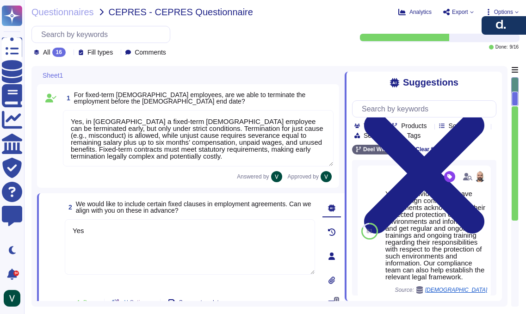
type textarea "Yes, we fully handle payroll and onboarding document management for EOR employe…"
type textarea "In [GEOGRAPHIC_DATA], we provide statutory benefits such as public health insur…"
type textarea "Yes"
click at [110, 234] on textarea "Yes" at bounding box center [190, 247] width 250 height 56
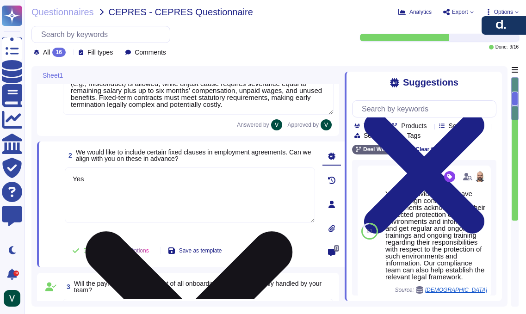
scroll to position [55, 0]
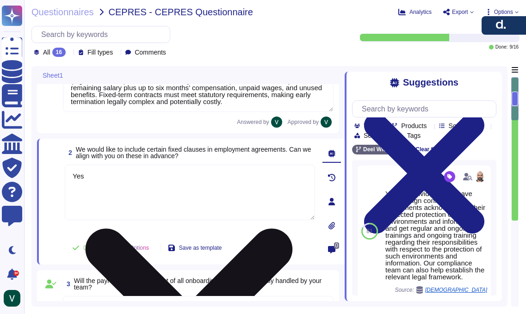
type textarea "Yes, we provide a single point of contact knowledgeable in Turkish labor law, r…"
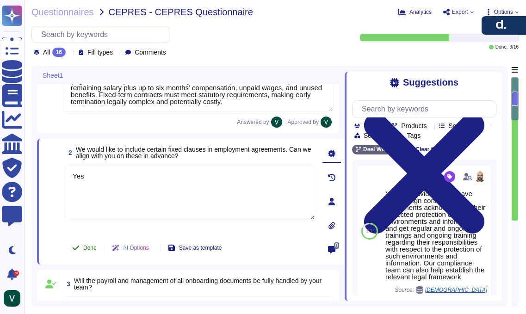
click at [95, 249] on span "Done" at bounding box center [89, 248] width 13 height 6
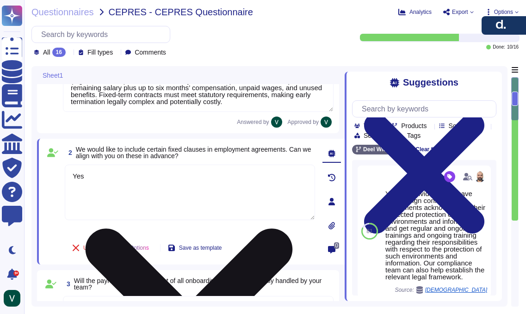
click at [234, 170] on textarea "Yes" at bounding box center [190, 193] width 250 height 56
drag, startPoint x: 309, startPoint y: 169, endPoint x: 302, endPoint y: 169, distance: 6.9
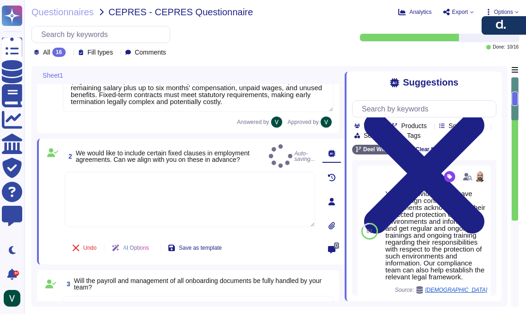
click at [293, 172] on textarea at bounding box center [190, 200] width 250 height 56
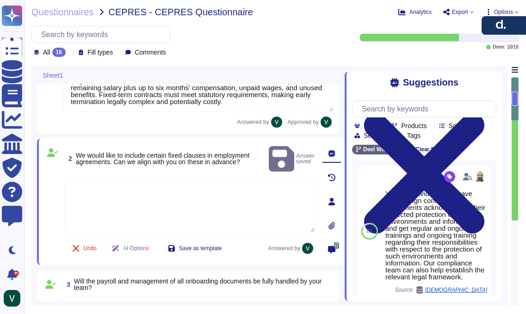
click at [271, 178] on textarea at bounding box center [190, 205] width 250 height 56
paste textarea "Yes"
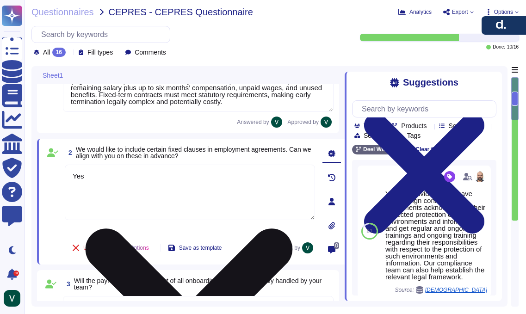
click at [148, 200] on textarea "Yes" at bounding box center [190, 193] width 250 height 56
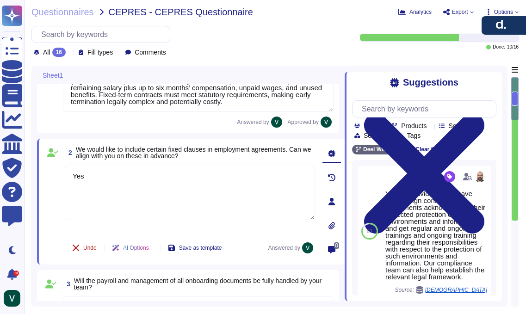
type textarea "Yes"
click at [76, 248] on icon at bounding box center [76, 248] width 6 height 6
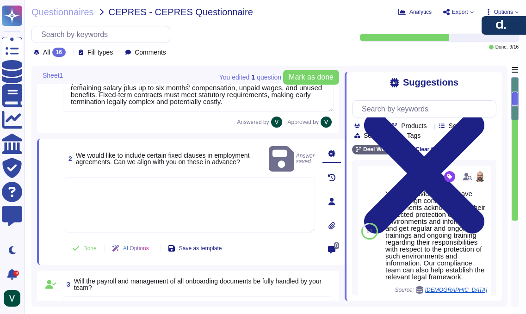
click at [196, 178] on textarea at bounding box center [190, 205] width 250 height 56
paste textarea "Yes"
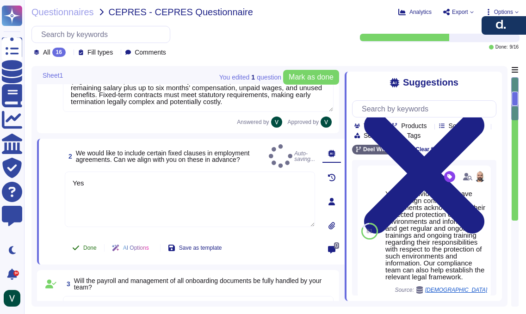
type textarea "Yes"
click at [90, 246] on span "Done" at bounding box center [89, 248] width 13 height 6
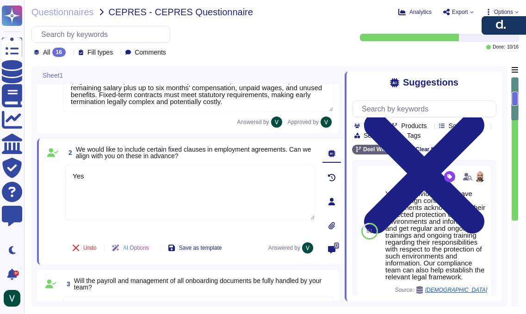
click at [311, 151] on span "We would like to include certain fixed clauses in employment agreements. Can we…" at bounding box center [194, 153] width 236 height 14
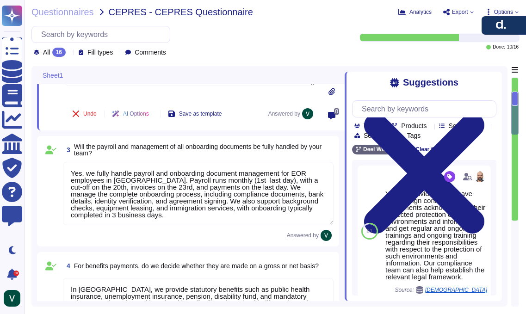
type textarea "Yes, communication is centralized through designated contacts. Clients interact…"
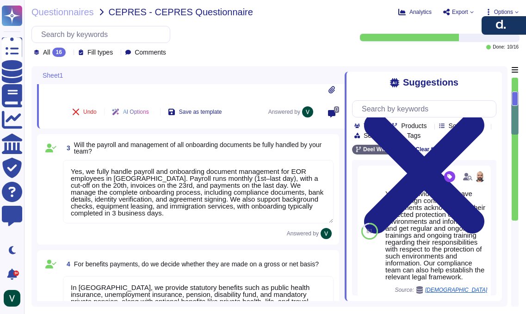
scroll to position [1, 0]
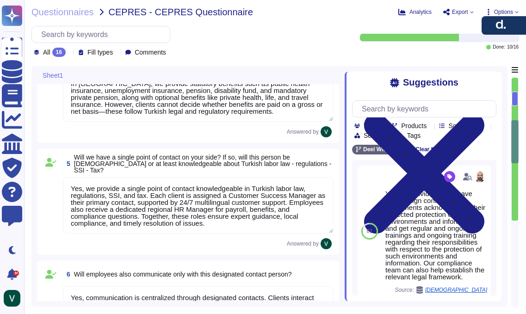
type textarea "Yes, we commit to clear response-time targets for client queries. We respond to…"
type textarea "In [GEOGRAPHIC_DATA], some immigration documents require wet-ink signatures and…"
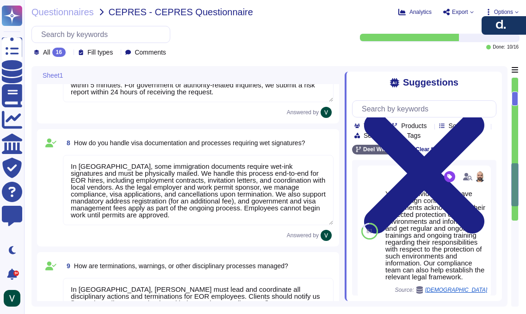
type textarea "In [GEOGRAPHIC_DATA], [PERSON_NAME] must lead and coordinate all disciplinary a…"
type textarea "For EOR employees in [GEOGRAPHIC_DATA], client managers approve leave requests …"
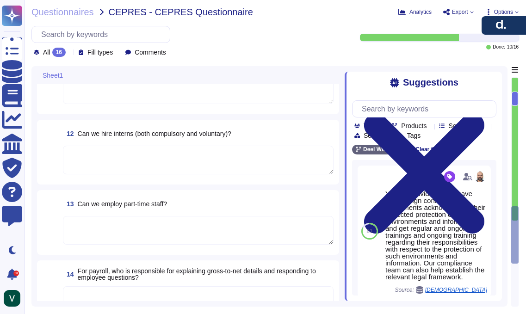
type textarea "In [GEOGRAPHIC_DATA], some immigration documents require wet-ink signatures and…"
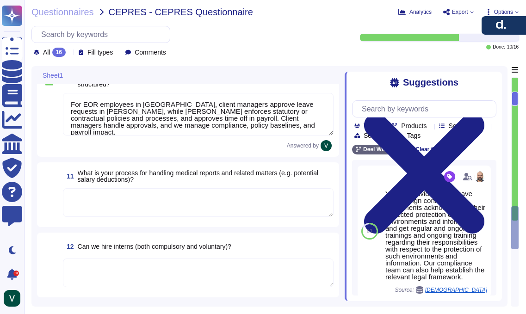
scroll to position [998, 0]
click at [228, 195] on textarea at bounding box center [198, 202] width 271 height 29
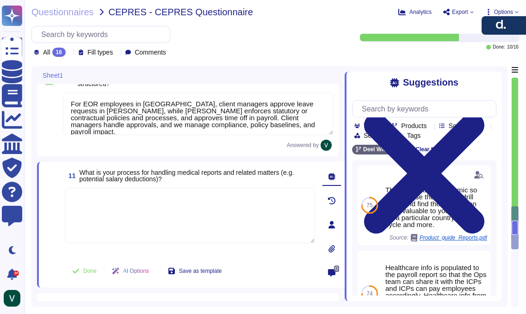
click at [197, 205] on textarea at bounding box center [190, 216] width 250 height 56
paste textarea "For EOR employees, Turkey requires submission of a hospital medical report and …"
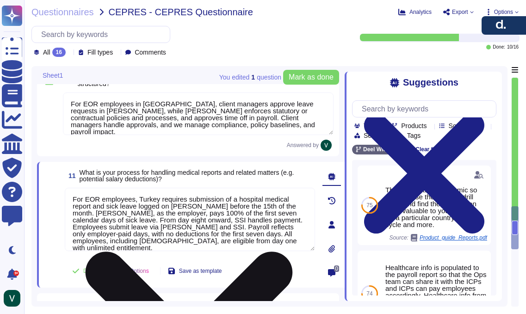
scroll to position [1, 0]
click at [155, 212] on textarea "For EOR employees, Turkey requires submission of a hospital medical report and …" at bounding box center [190, 219] width 250 height 63
type textarea "For EOR employees, Turkey requires submission of a hospital medical report and …"
click at [155, 212] on textarea "For EOR employees, Turkey requires submission of a hospital medical report and …" at bounding box center [190, 219] width 250 height 63
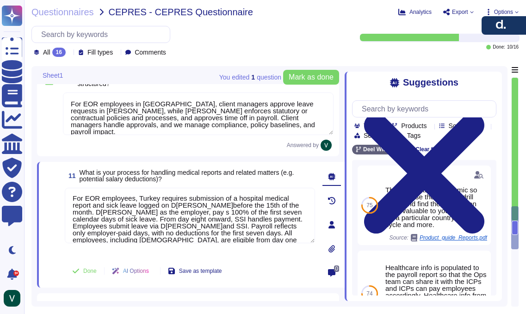
scroll to position [0, 0]
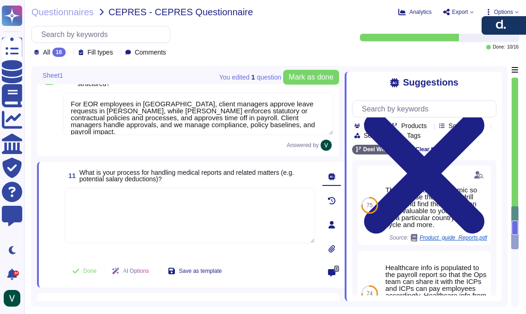
click at [161, 204] on textarea at bounding box center [190, 216] width 250 height 56
paste textarea "For EOR employees in [GEOGRAPHIC_DATA], employees must submit a hospital medica…"
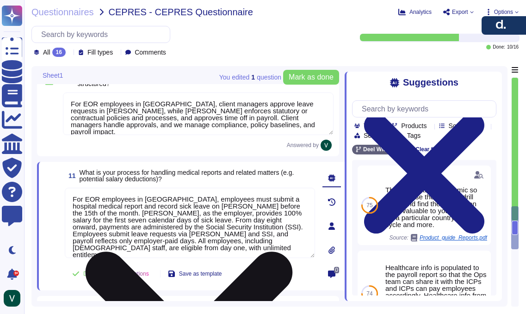
scroll to position [1, 0]
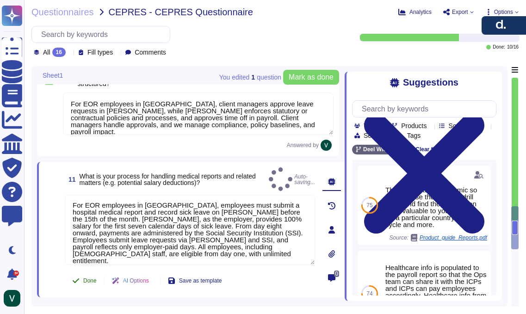
click at [89, 278] on span "Done" at bounding box center [89, 281] width 13 height 6
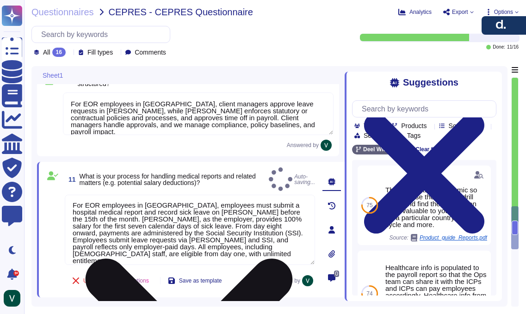
type textarea "For EOR employees in [GEOGRAPHIC_DATA], employees must submit a hospital medica…"
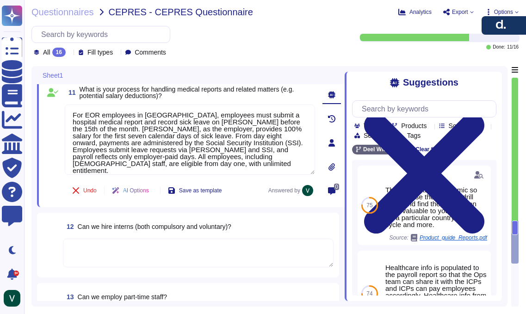
scroll to position [1089, 0]
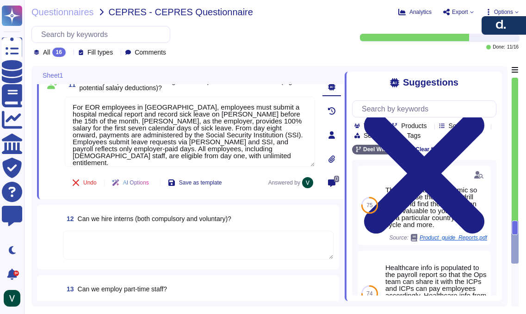
click at [168, 240] on textarea at bounding box center [198, 245] width 271 height 29
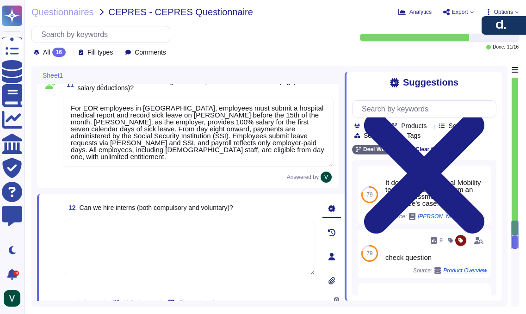
paste textarea "[PERSON_NAME] generally does not hire interns under the EOR model. In [GEOGRAPH…"
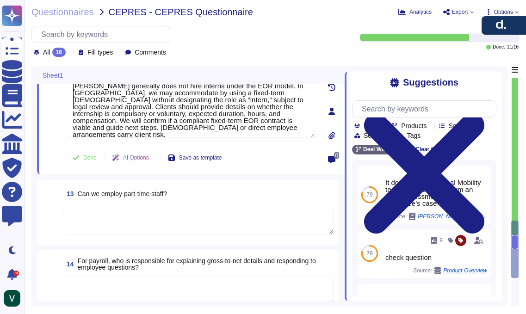
scroll to position [1234, 0]
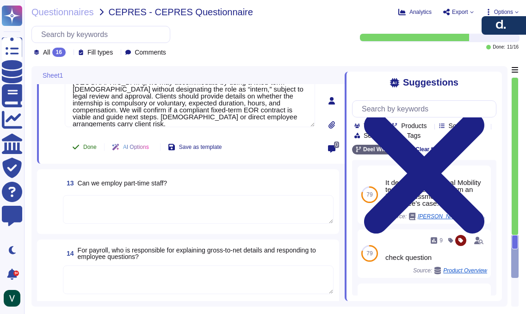
type textarea "[PERSON_NAME] generally does not hire interns under the EOR model. In [GEOGRAPH…"
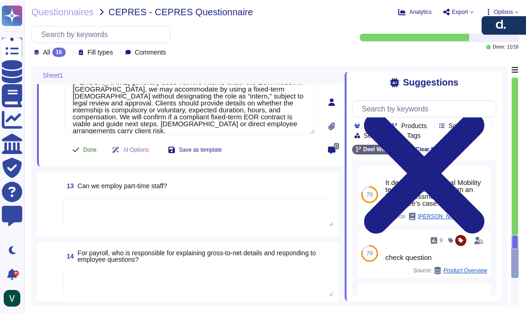
click at [86, 150] on span "Done" at bounding box center [89, 150] width 13 height 6
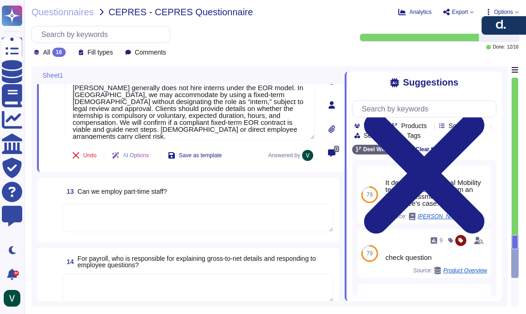
click at [48, 213] on span at bounding box center [51, 219] width 17 height 30
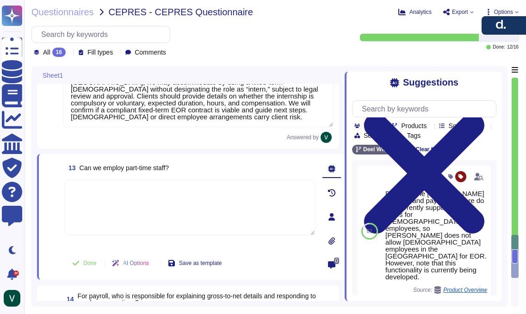
click at [180, 201] on textarea at bounding box center [190, 208] width 250 height 56
paste textarea "D[PERSON_NAME]can hire [DEMOGRAPHIC_DATA] EOR employees in [GEOGRAPHIC_DATA], b…"
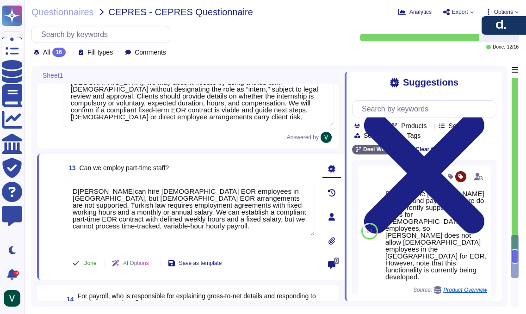
type textarea "D[PERSON_NAME]can hire [DEMOGRAPHIC_DATA] EOR employees in [GEOGRAPHIC_DATA], b…"
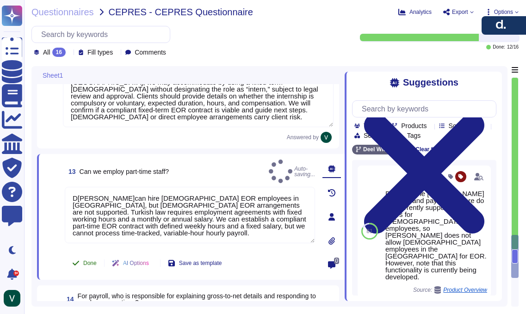
click at [95, 264] on span "Done" at bounding box center [89, 264] width 13 height 6
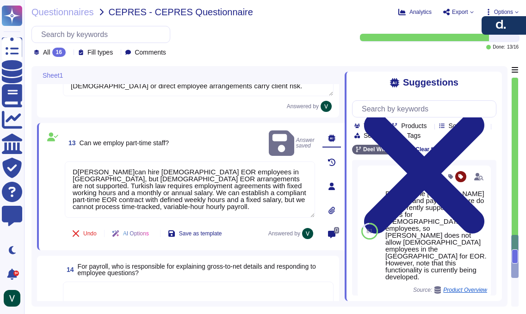
scroll to position [1289, 0]
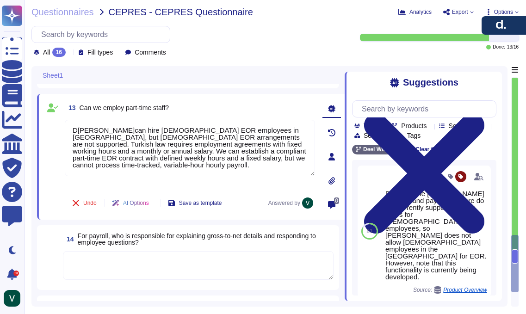
click at [56, 242] on span at bounding box center [51, 239] width 17 height 17
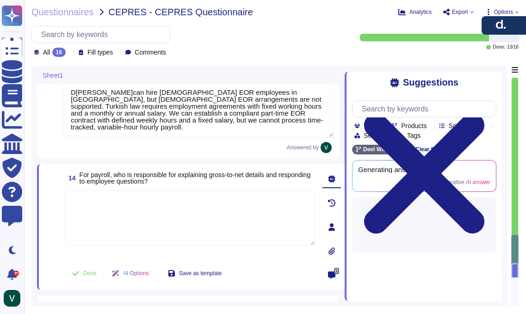
scroll to position [1332, 0]
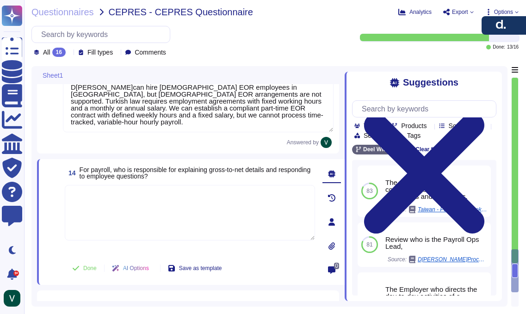
click at [201, 204] on textarea at bounding box center [190, 213] width 250 height 56
paste textarea "[PERSON_NAME] is responsible for preparing and validating gross-to-net (G2N) pa…"
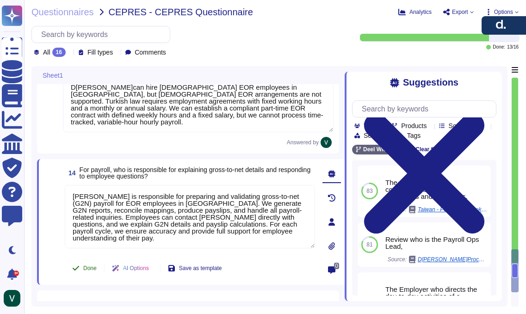
type textarea "[PERSON_NAME] is responsible for preparing and validating gross-to-net (G2N) pa…"
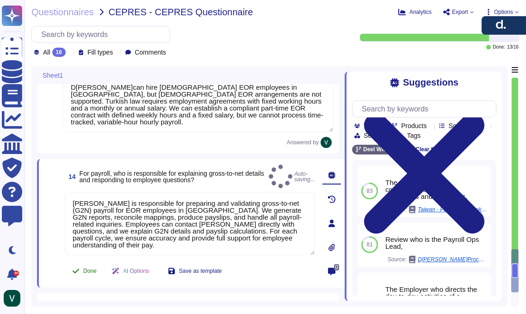
click at [87, 274] on button "Done" at bounding box center [84, 271] width 39 height 19
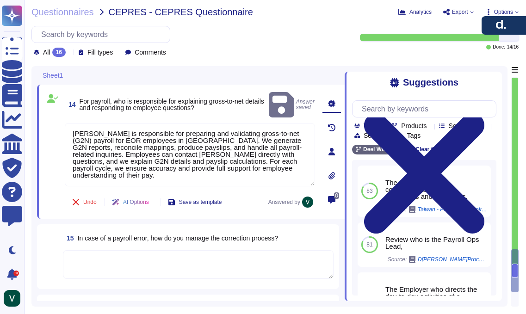
scroll to position [1413, 0]
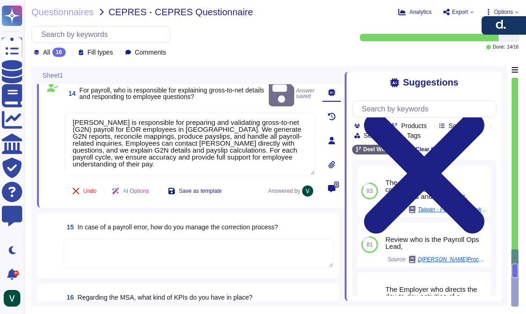
click at [113, 246] on textarea at bounding box center [198, 253] width 271 height 29
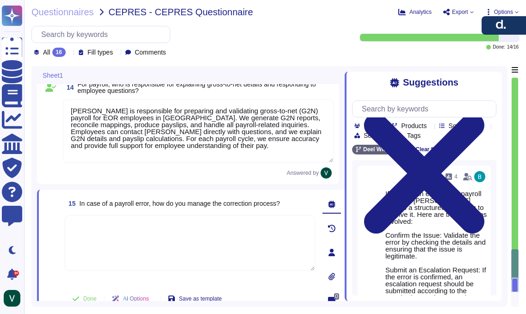
click at [133, 232] on textarea at bounding box center [190, 244] width 250 height 56
paste textarea "[PERSON_NAME] assumes full responsibility for payroll errors in [GEOGRAPHIC_DAT…"
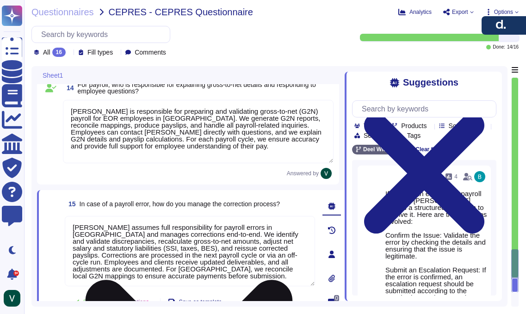
scroll to position [1, 0]
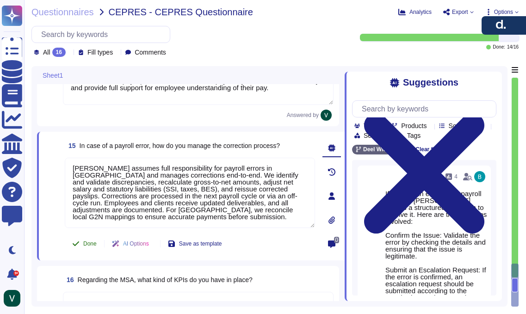
type textarea "[PERSON_NAME] assumes full responsibility for payroll errors in [GEOGRAPHIC_DAT…"
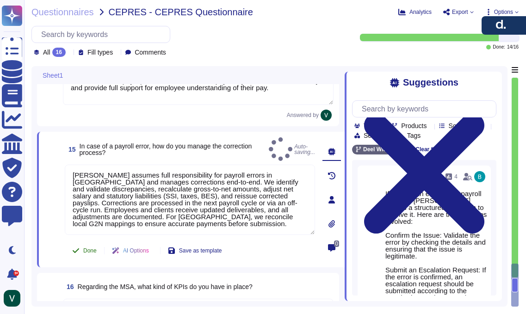
click at [91, 248] on button "Done" at bounding box center [84, 251] width 39 height 19
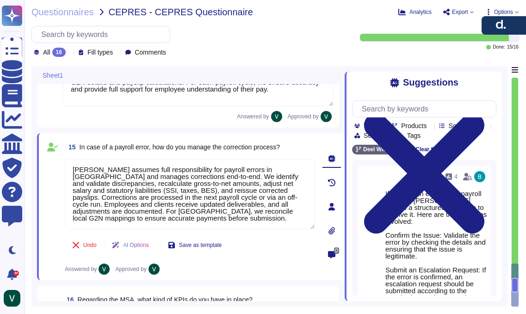
scroll to position [1513, 0]
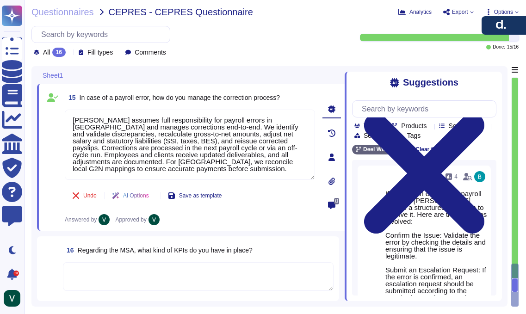
click at [202, 269] on textarea at bounding box center [198, 276] width 271 height 29
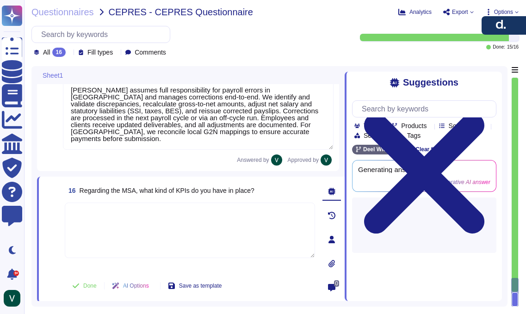
scroll to position [0, 0]
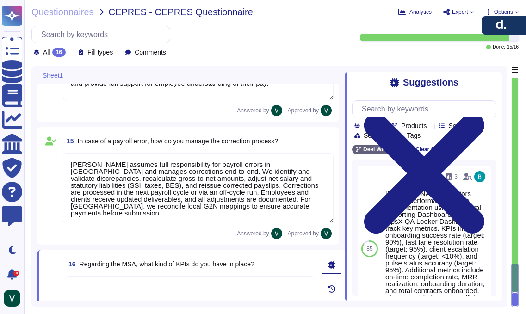
type textarea "[PERSON_NAME] generally does not hire interns under the EOR model. In [GEOGRAPH…"
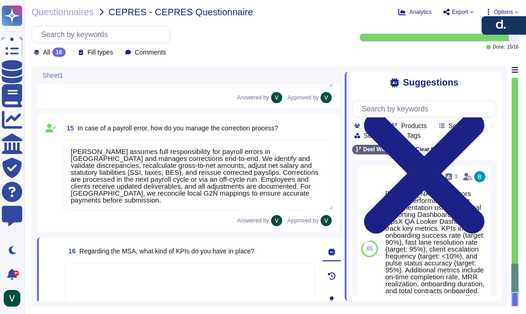
type textarea "[PERSON_NAME] generally does not hire interns under the EOR model. In [GEOGRAPH…"
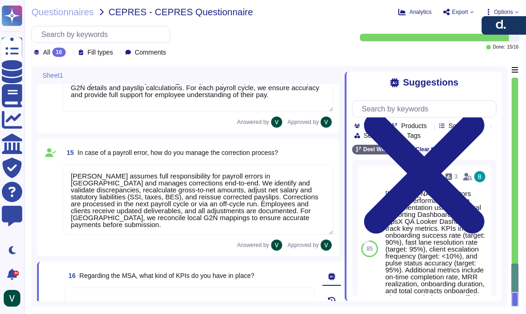
scroll to position [1544, 0]
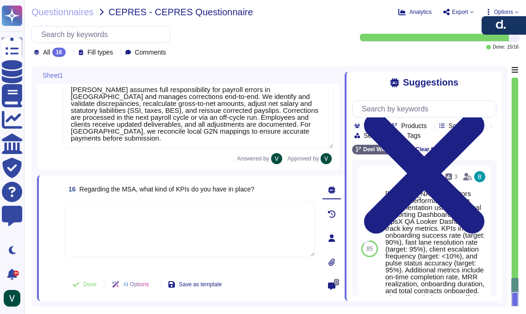
click at [207, 216] on textarea at bounding box center [190, 229] width 250 height 56
paste textarea "[PERSON_NAME] EOR Master Service Agreement (MSA) for [GEOGRAPHIC_DATA] typicall…"
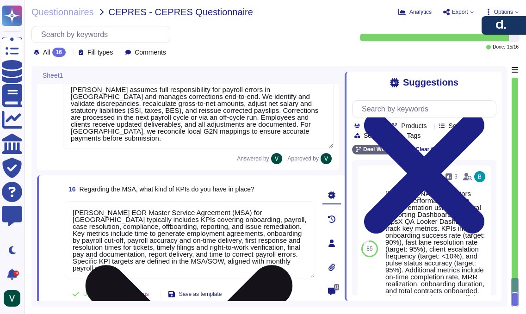
scroll to position [1, 0]
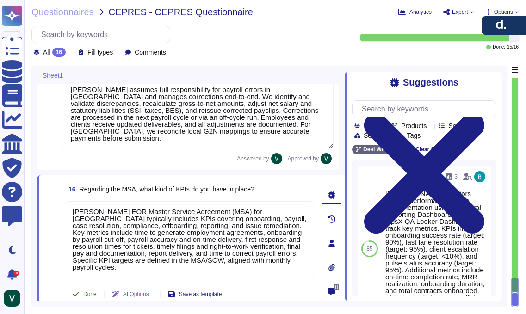
type textarea "[PERSON_NAME] EOR Master Service Agreement (MSA) for [GEOGRAPHIC_DATA] typicall…"
click at [84, 293] on span "Done" at bounding box center [89, 295] width 13 height 6
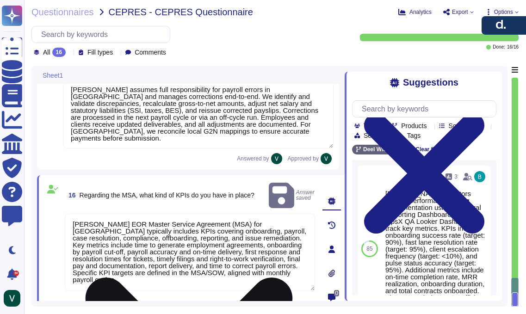
scroll to position [1554, 0]
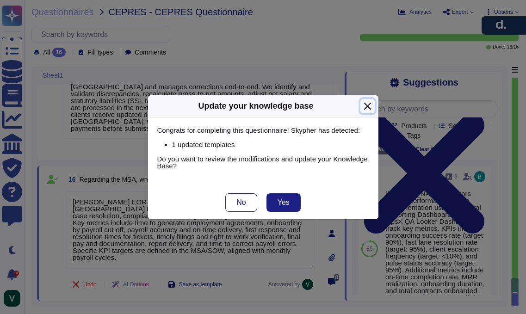
drag, startPoint x: 367, startPoint y: 109, endPoint x: 361, endPoint y: 110, distance: 6.1
click at [367, 109] on button "Close" at bounding box center [368, 106] width 14 height 14
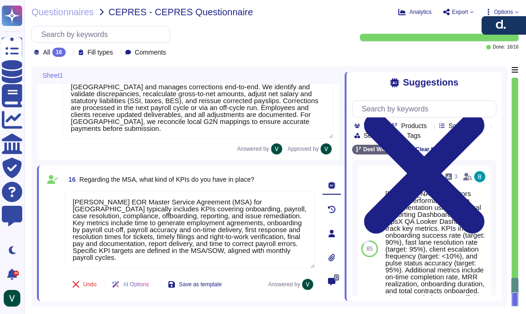
click at [216, 151] on div "Answered by Approved by" at bounding box center [198, 148] width 271 height 11
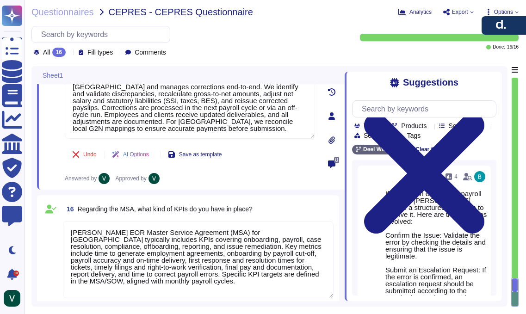
scroll to position [1573, 0]
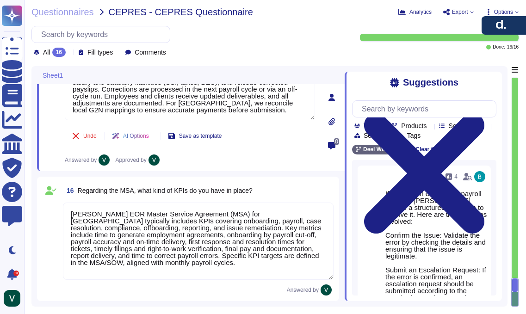
click at [222, 273] on textarea "[PERSON_NAME] EOR Master Service Agreement (MSA) for [GEOGRAPHIC_DATA] typicall…" at bounding box center [198, 241] width 271 height 77
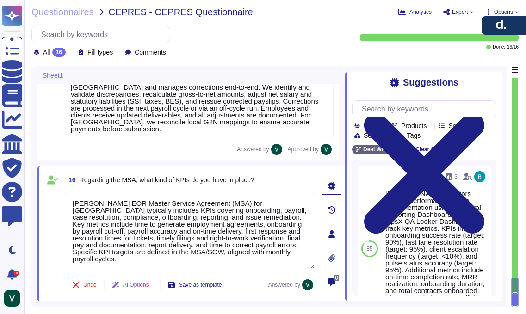
click at [64, 58] on div "Questionnaires CEPRES - CEPRES Questionnaire Analytics Export Options All 16 Fi…" at bounding box center [275, 157] width 502 height 314
click at [69, 53] on icon at bounding box center [69, 53] width 0 height 0
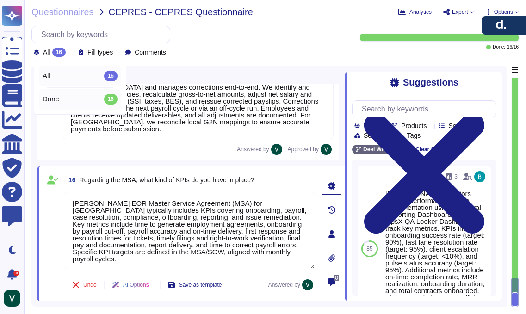
click at [74, 100] on div "Done 16" at bounding box center [80, 99] width 75 height 10
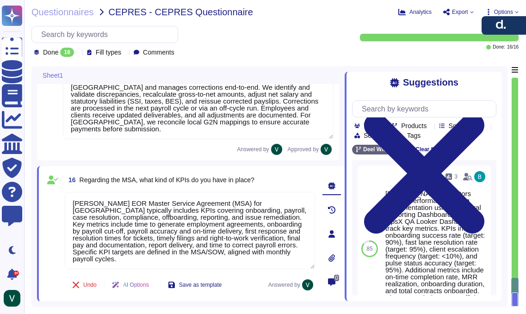
click at [79, 46] on div "Done 16 Fill types Comments" at bounding box center [104, 41] width 147 height 31
click at [77, 50] on div "Done 16" at bounding box center [56, 52] width 44 height 9
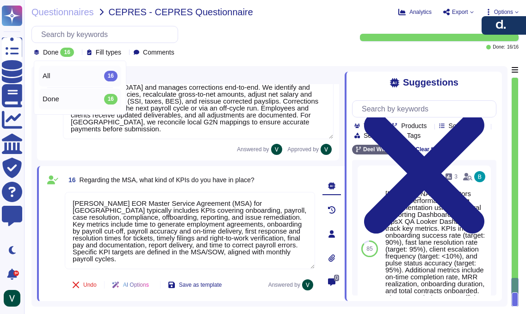
click at [84, 80] on div "All 16" at bounding box center [80, 76] width 75 height 10
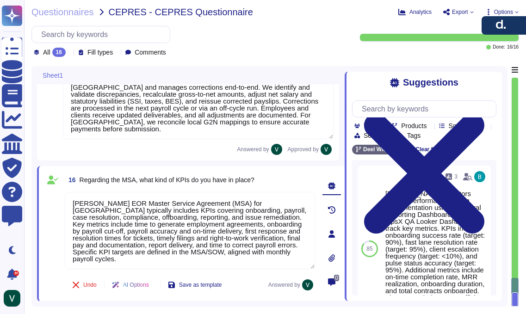
click at [268, 50] on div "All 16 Fill types Comments" at bounding box center [189, 41] width 317 height 31
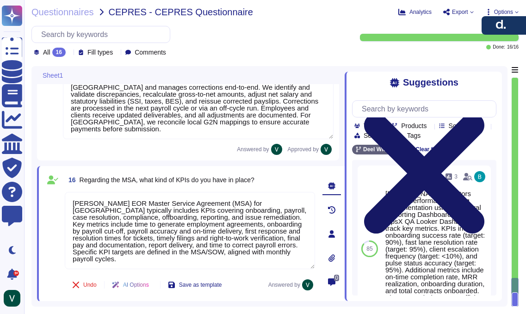
click at [492, 84] on icon at bounding box center [424, 173] width 144 height 193
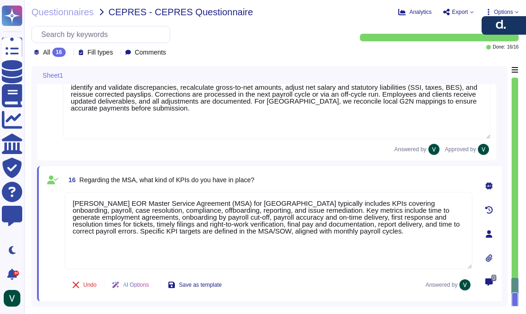
scroll to position [1554, 0]
click at [362, 157] on div "15 In case of a payroll error, how do you manage the correction process? [PERSO…" at bounding box center [267, 102] width 460 height 118
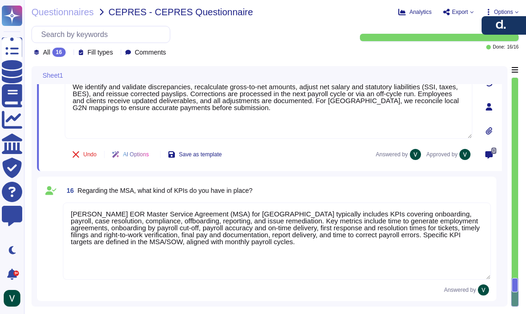
type textarea "[PERSON_NAME] generally does not hire interns under the EOR model. In [GEOGRAPH…"
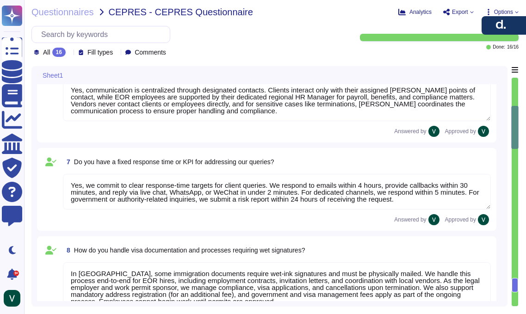
scroll to position [87, 0]
type textarea "Yes, in [GEOGRAPHIC_DATA] a fixed-term [DEMOGRAPHIC_DATA] employee can be termi…"
type textarea "Yes"
type textarea "Yes, we fully handle payroll and onboarding document management for EOR employe…"
type textarea "In [GEOGRAPHIC_DATA], we provide statutory benefits such as public health insur…"
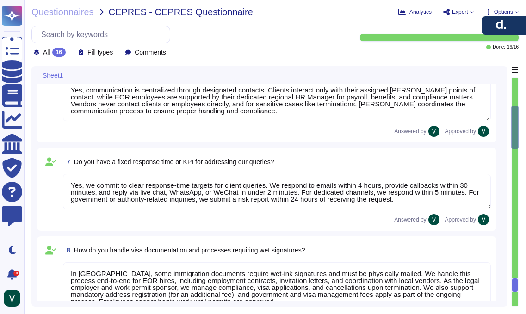
type textarea "Yes, we provide a single point of contact knowledgeable in Turkish labor law, r…"
type textarea "Yes, communication is centralized through designated contacts. Clients interact…"
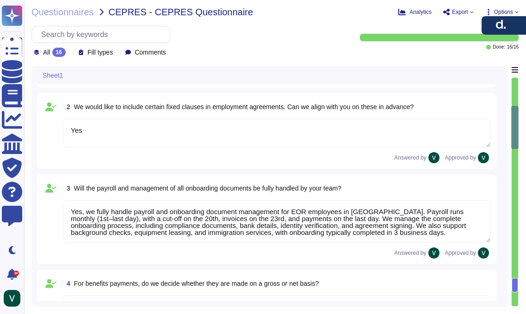
scroll to position [0, 0]
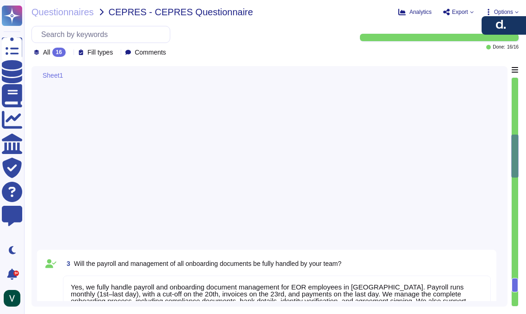
type textarea "Yes, communication is centralized through designated contacts. Clients interact…"
type textarea "Yes, we commit to clear response-time targets for client queries. We respond to…"
type textarea "In [GEOGRAPHIC_DATA], some immigration documents require wet-ink signatures and…"
type textarea "In [GEOGRAPHIC_DATA], [PERSON_NAME] must lead and coordinate all disciplinary a…"
type textarea "For EOR employees in [GEOGRAPHIC_DATA], client managers approve leave requests …"
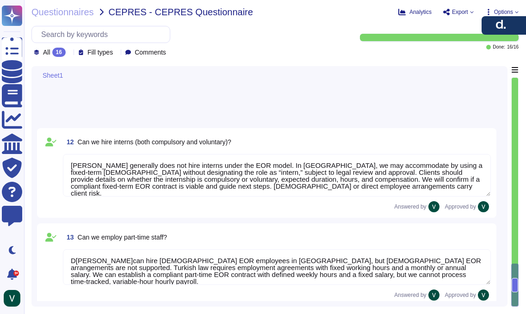
scroll to position [1257, 0]
type textarea "[PERSON_NAME] generally does not hire interns under the EOR model. In [GEOGRAPH…"
type textarea "D[PERSON_NAME]can hire [DEMOGRAPHIC_DATA] EOR employees in [GEOGRAPHIC_DATA], b…"
type textarea "[PERSON_NAME] is responsible for preparing and validating gross-to-net (G2N) pa…"
type textarea "[PERSON_NAME] assumes full responsibility for payroll errors in [GEOGRAPHIC_DAT…"
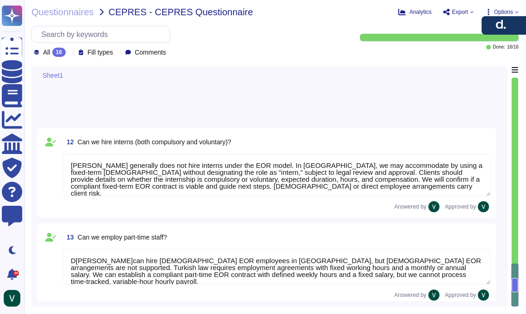
type textarea "[PERSON_NAME] EOR Master Service Agreement (MSA) for [GEOGRAPHIC_DATA] typicall…"
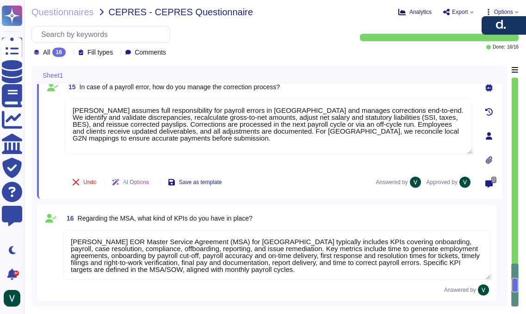
click at [416, 11] on span "Analytics" at bounding box center [421, 12] width 22 height 6
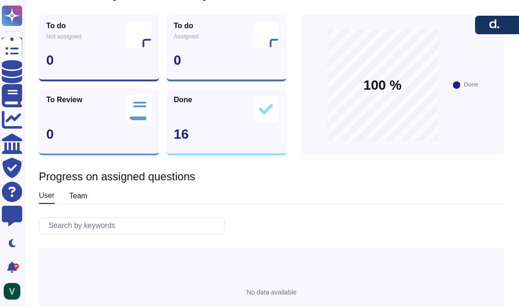
scroll to position [452, 0]
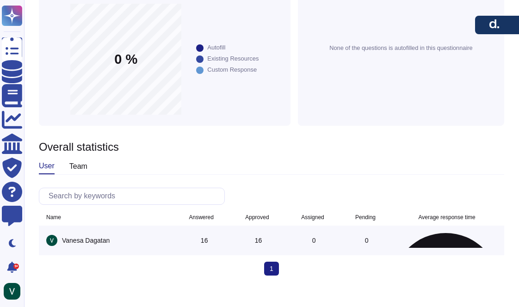
click at [77, 159] on div "team" at bounding box center [78, 166] width 18 height 15
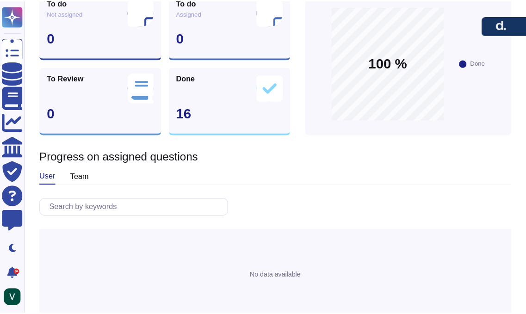
scroll to position [0, 0]
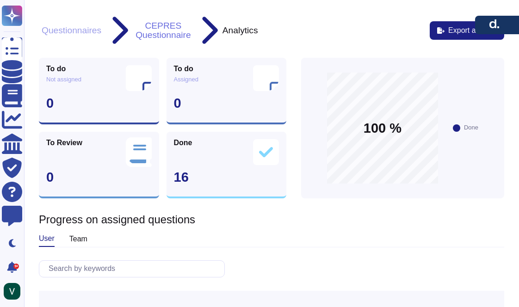
click at [171, 21] on button "CEPRES Questionnaire" at bounding box center [163, 30] width 61 height 19
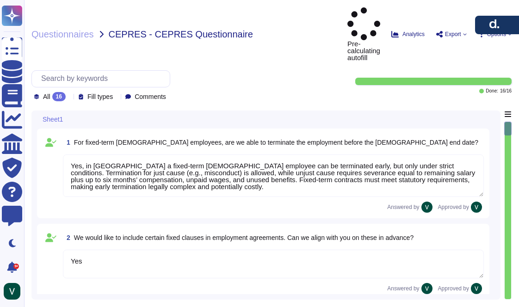
type textarea "Yes, in [GEOGRAPHIC_DATA] a fixed-term [DEMOGRAPHIC_DATA] employee can be termi…"
type textarea "Yes"
type textarea "Yes, we fully handle payroll and onboarding document management for EOR employe…"
type textarea "In [GEOGRAPHIC_DATA], we provide statutory benefits such as public health insur…"
type textarea "Yes, we provide a single point of contact knowledgeable in Turkish labor law, r…"
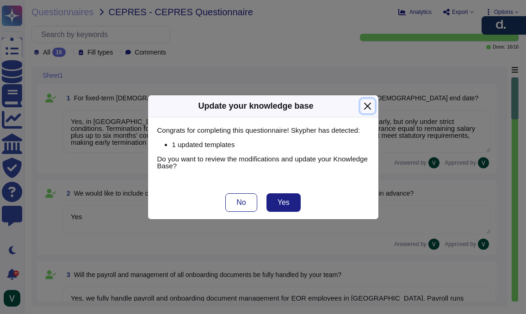
click at [368, 105] on button "Close" at bounding box center [368, 106] width 14 height 14
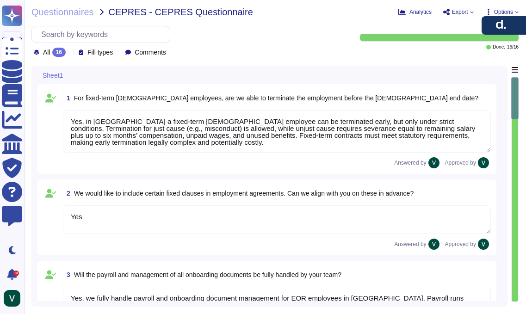
scroll to position [1, 0]
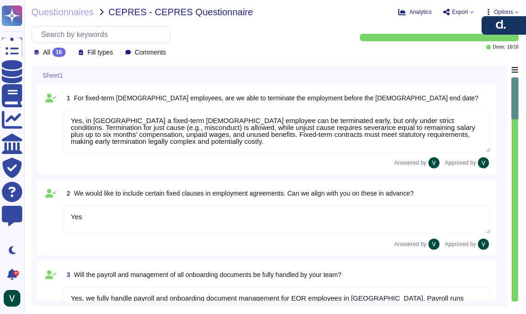
type textarea "Yes, communication is centralized through designated contacts. Clients interact…"
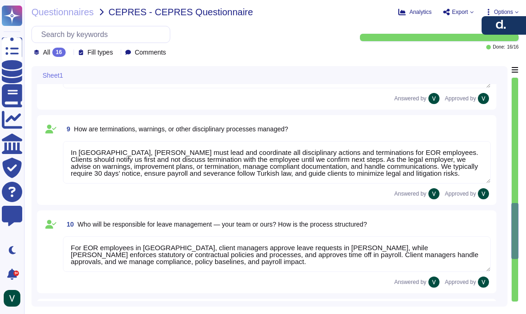
type textarea "In [GEOGRAPHIC_DATA], [PERSON_NAME] must lead and coordinate all disciplinary a…"
type textarea "For EOR employees in [GEOGRAPHIC_DATA], client managers approve leave requests …"
type textarea "For EOR employees in [GEOGRAPHIC_DATA], employees must submit a hospital medica…"
type textarea "[PERSON_NAME] generally does not hire interns under the EOR model. In [GEOGRAPH…"
type textarea "D[PERSON_NAME]can hire [DEMOGRAPHIC_DATA] EOR employees in [GEOGRAPHIC_DATA], b…"
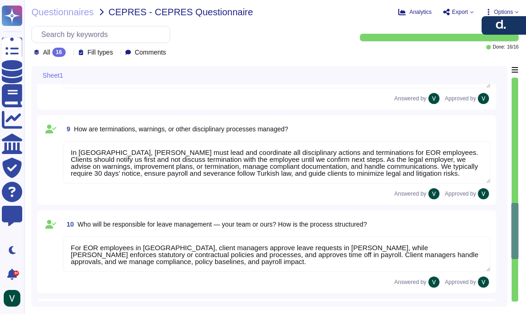
type textarea "[PERSON_NAME] is responsible for preparing and validating gross-to-net (G2N) pa…"
type textarea "[PERSON_NAME] assumes full responsibility for payroll errors in [GEOGRAPHIC_DAT…"
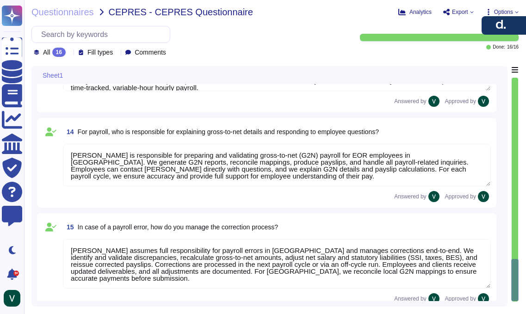
scroll to position [1228, 0]
type textarea "[PERSON_NAME] EOR Master Service Agreement (MSA) for [GEOGRAPHIC_DATA] typicall…"
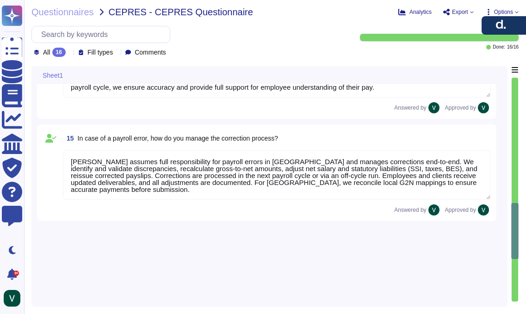
scroll to position [557, 0]
type textarea "In [GEOGRAPHIC_DATA], some immigration documents require wet-ink signatures and…"
type textarea "In [GEOGRAPHIC_DATA], [PERSON_NAME] must lead and coordinate all disciplinary a…"
type textarea "For EOR employees in [GEOGRAPHIC_DATA], client managers approve leave requests …"
type textarea "For EOR employees in [GEOGRAPHIC_DATA], employees must submit a hospital medica…"
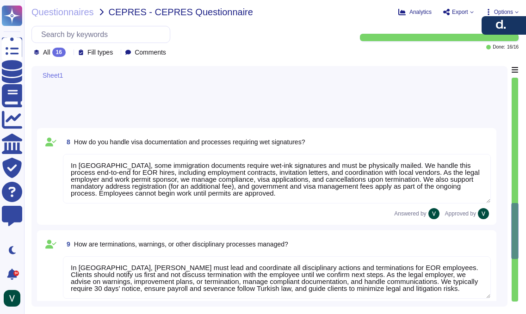
scroll to position [0, 0]
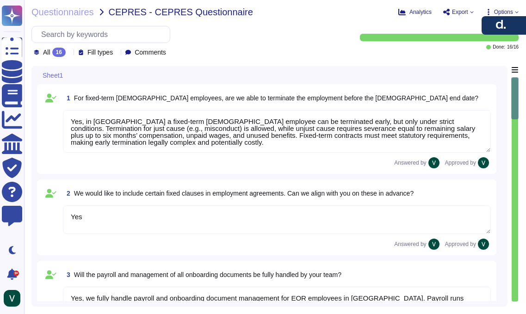
type textarea "Yes, in [GEOGRAPHIC_DATA] a fixed-term [DEMOGRAPHIC_DATA] employee can be termi…"
type textarea "Yes"
type textarea "Yes, we fully handle payroll and onboarding document management for EOR employe…"
type textarea "In [GEOGRAPHIC_DATA], we provide statutory benefits such as public health insur…"
type textarea "Yes, we provide a single point of contact knowledgeable in Turkish labor law, r…"
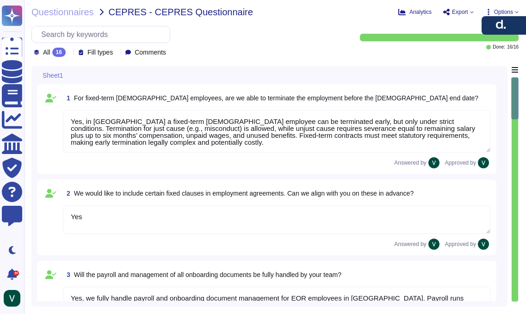
click at [274, 46] on div "All 16 Fill types Comments" at bounding box center [189, 41] width 317 height 31
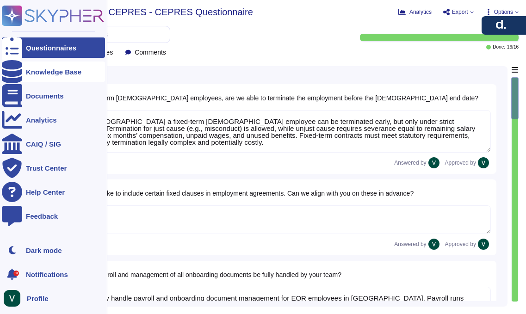
click at [42, 68] on div "Knowledge Base" at bounding box center [54, 71] width 56 height 7
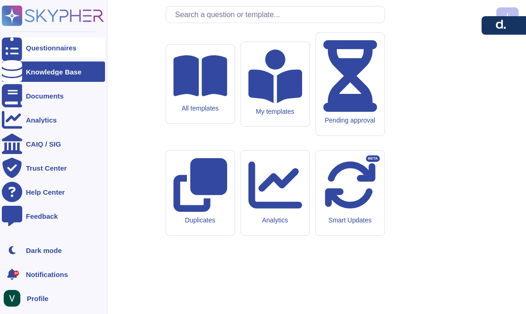
click at [49, 50] on div "Questionnaires" at bounding box center [51, 47] width 50 height 7
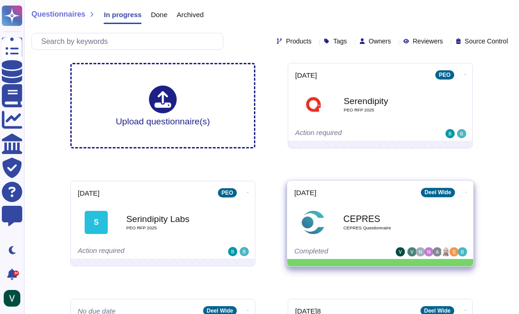
click at [380, 210] on div "CEPRES CEPRES Questionnaire" at bounding box center [389, 222] width 93 height 37
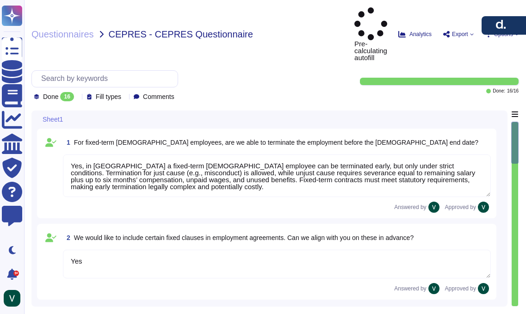
type textarea "Yes, in [GEOGRAPHIC_DATA] a fixed-term [DEMOGRAPHIC_DATA] employee can be termi…"
type textarea "Yes"
type textarea "Yes, we fully handle payroll and onboarding document management for EOR employe…"
type textarea "In [GEOGRAPHIC_DATA], we provide statutory benefits such as public health insur…"
type textarea "Yes, we provide a single point of contact knowledgeable in Turkish labor law, r…"
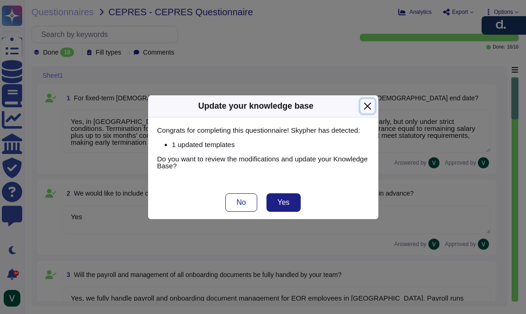
click at [370, 108] on button "Close" at bounding box center [368, 106] width 14 height 14
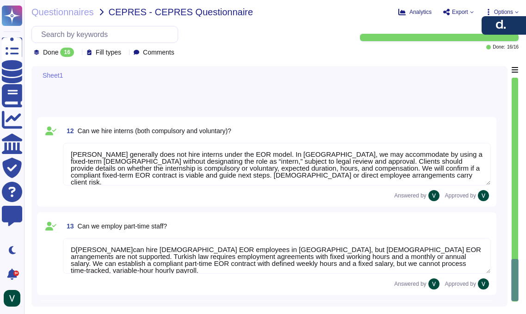
scroll to position [1228, 0]
type textarea "[PERSON_NAME] generally does not hire interns under the EOR model. In [GEOGRAPH…"
type textarea "D[PERSON_NAME]can hire [DEMOGRAPHIC_DATA] EOR employees in [GEOGRAPHIC_DATA], b…"
type textarea "[PERSON_NAME] is responsible for preparing and validating gross-to-net (G2N) pa…"
type textarea "[PERSON_NAME] assumes full responsibility for payroll errors in [GEOGRAPHIC_DAT…"
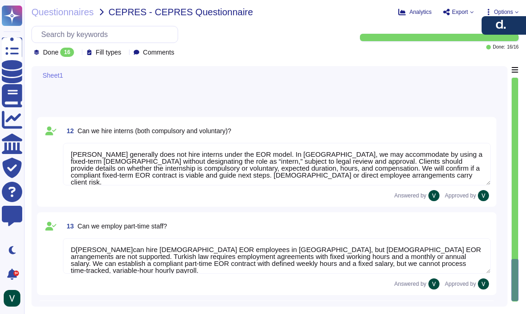
type textarea "[PERSON_NAME] EOR Master Service Agreement (MSA) for [GEOGRAPHIC_DATA] typicall…"
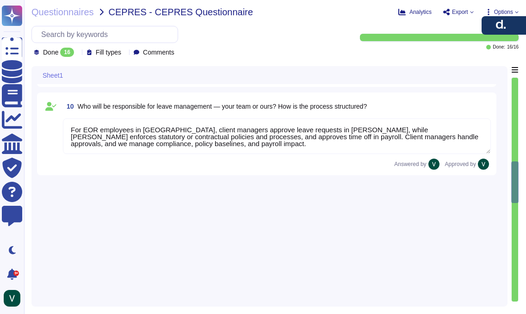
scroll to position [0, 0]
type textarea "Yes, we fully handle payroll and onboarding document management for EOR employe…"
type textarea "In [GEOGRAPHIC_DATA], we provide statutory benefits such as public health insur…"
type textarea "Yes, we provide a single point of contact knowledgeable in Turkish labor law, r…"
type textarea "Yes, communication is centralized through designated contacts. Clients interact…"
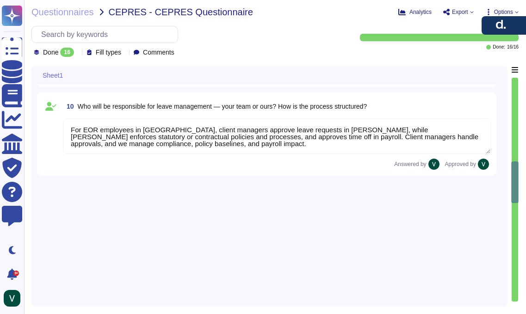
type textarea "Yes, we commit to clear response-time targets for client queries. We respond to…"
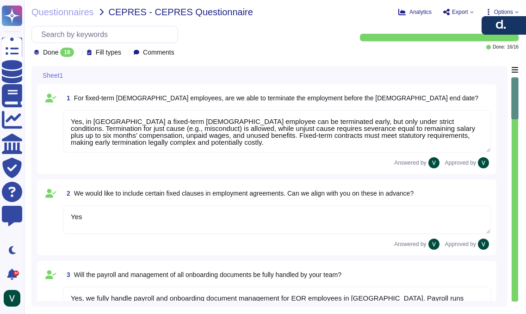
type textarea "Yes, in [GEOGRAPHIC_DATA] a fixed-term [DEMOGRAPHIC_DATA] employee can be termi…"
type textarea "Yes"
type textarea "Yes, communication is centralized through designated contacts. Clients interact…"
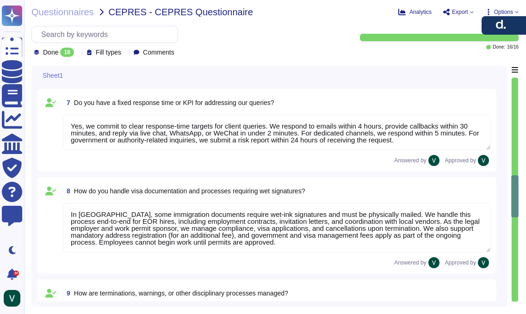
type textarea "Yes, we commit to clear response-time targets for client queries. We respond to…"
type textarea "In [GEOGRAPHIC_DATA], some immigration documents require wet-ink signatures and…"
type textarea "In [GEOGRAPHIC_DATA], [PERSON_NAME] must lead and coordinate all disciplinary a…"
type textarea "For EOR employees in [GEOGRAPHIC_DATA], client managers approve leave requests …"
type textarea "For EOR employees in [GEOGRAPHIC_DATA], employees must submit a hospital medica…"
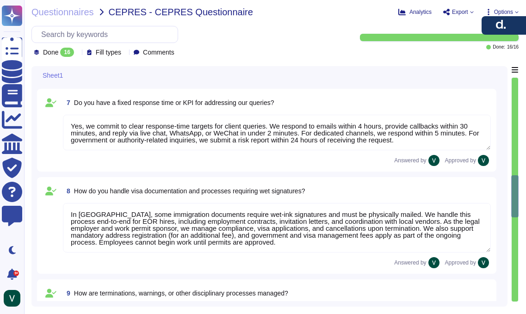
type textarea "[PERSON_NAME] generally does not hire interns under the EOR model. In [GEOGRAPH…"
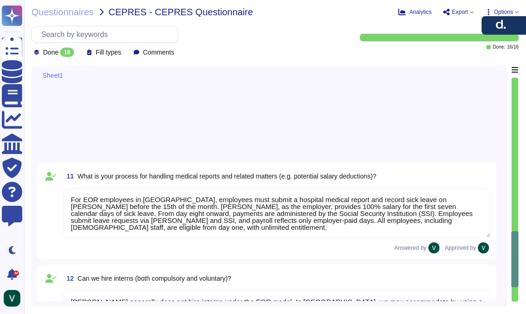
type textarea "D[PERSON_NAME]can hire [DEMOGRAPHIC_DATA] EOR employees in [GEOGRAPHIC_DATA], b…"
type textarea "[PERSON_NAME] is responsible for preparing and validating gross-to-net (G2N) pa…"
type textarea "[PERSON_NAME] assumes full responsibility for payroll errors in [GEOGRAPHIC_DAT…"
type textarea "[PERSON_NAME] EOR Master Service Agreement (MSA) for [GEOGRAPHIC_DATA] typicall…"
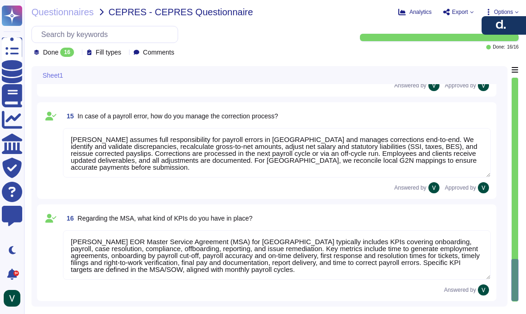
scroll to position [1, 0]
click at [467, 12] on span "Export" at bounding box center [458, 11] width 31 height 7
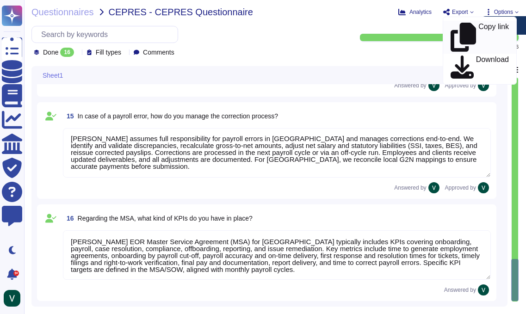
click at [479, 26] on p "Copy link" at bounding box center [494, 37] width 31 height 29
